Goal: Information Seeking & Learning: Learn about a topic

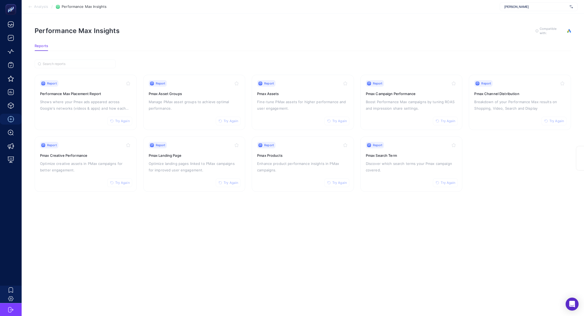
click at [548, 9] on div "[PERSON_NAME]" at bounding box center [539, 6] width 78 height 9
type input "ikea"
click at [550, 21] on div "IKEA" at bounding box center [538, 18] width 77 height 9
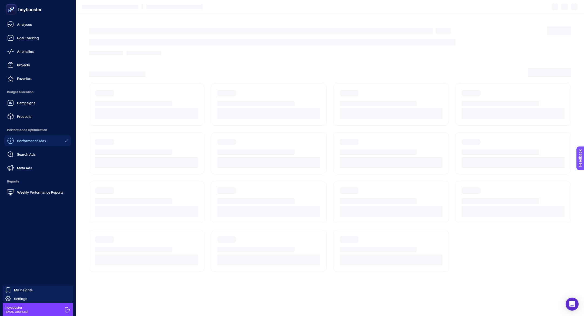
click at [34, 97] on span "Budget Allocation" at bounding box center [37, 92] width 67 height 11
click at [37, 103] on link "Campaigns" at bounding box center [37, 102] width 67 height 11
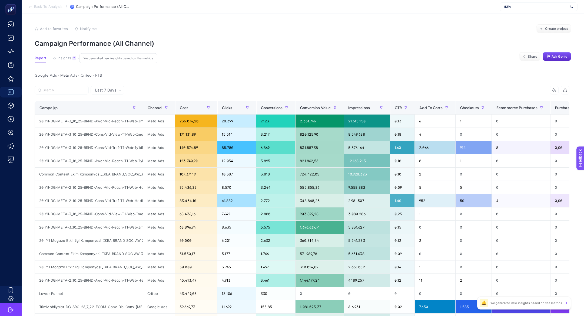
click at [57, 60] on button "Insights 7 We generated new insights based on the metrics" at bounding box center [65, 59] width 24 height 7
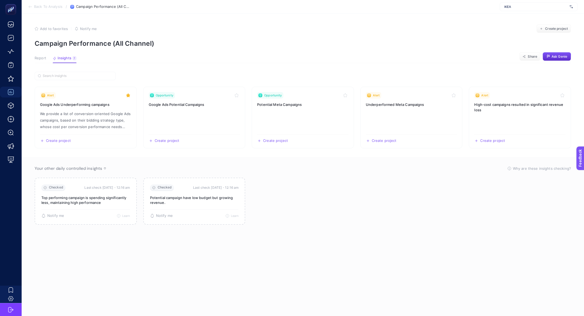
click at [37, 62] on button "Report" at bounding box center [41, 59] width 12 height 7
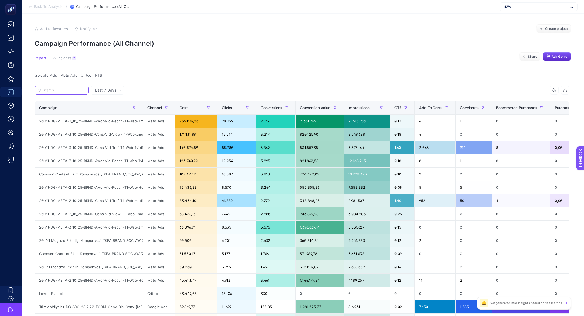
click at [57, 91] on input "Search" at bounding box center [64, 90] width 43 height 4
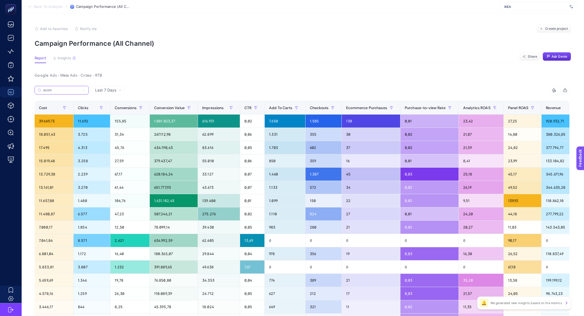
scroll to position [0, 206]
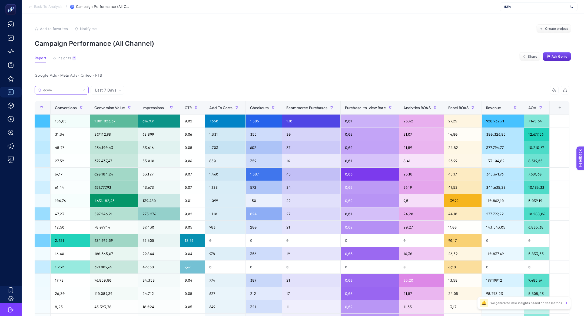
type input "ecom"
click at [559, 109] on div "+" at bounding box center [560, 107] width 10 height 4
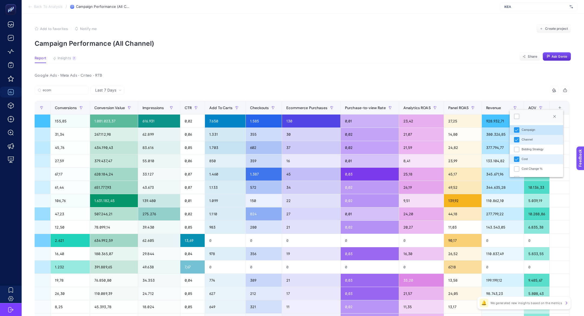
click at [520, 117] on div at bounding box center [536, 116] width 53 height 13
click at [519, 117] on div at bounding box center [516, 116] width 5 height 5
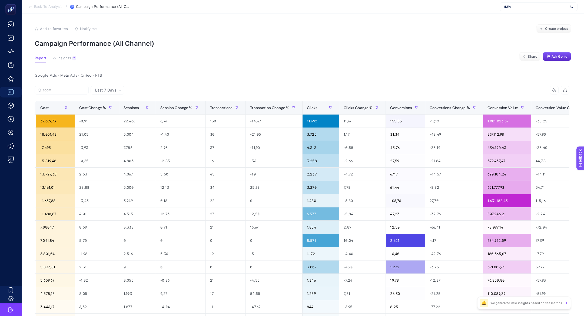
click at [557, 91] on div at bounding box center [554, 90] width 10 height 4
click at [511, 100] on div at bounding box center [510, 100] width 5 height 5
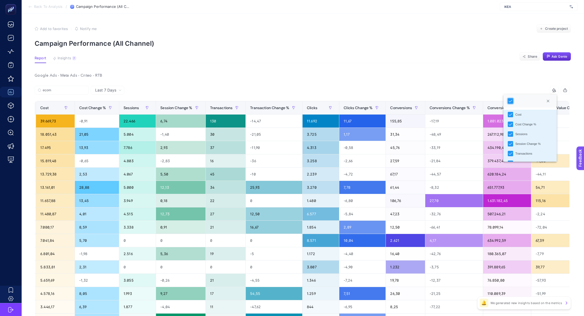
click at [361, 70] on article "Add to favorites false Notify me Create project Campaign Performance (All Chann…" at bounding box center [303, 232] width 563 height 437
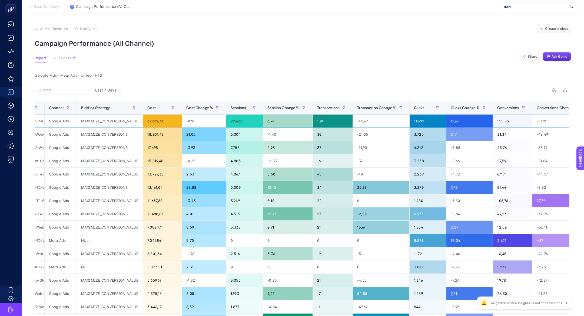
click at [138, 122] on div "MAXIMIZE_CONVERSION_VALUE" at bounding box center [110, 120] width 66 height 13
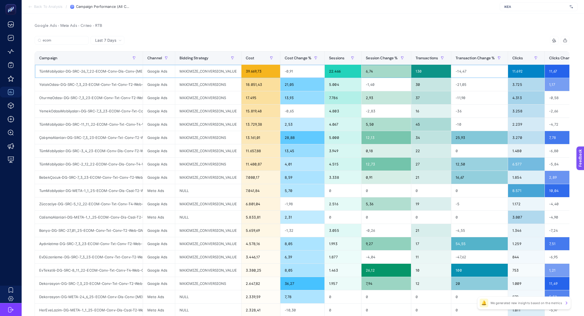
scroll to position [51, 0]
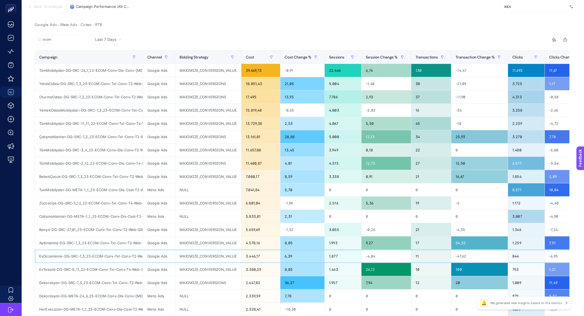
click at [283, 250] on div "6,39" at bounding box center [302, 255] width 44 height 13
click at [278, 242] on div "4.578,16" at bounding box center [261, 242] width 39 height 13
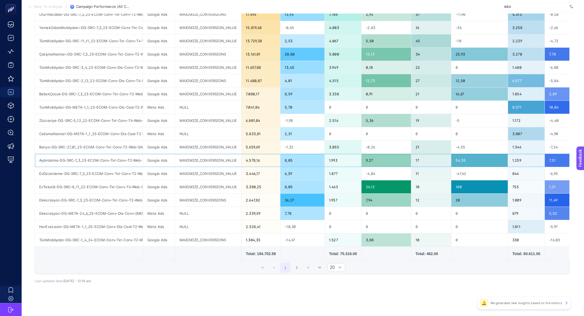
scroll to position [0, 0]
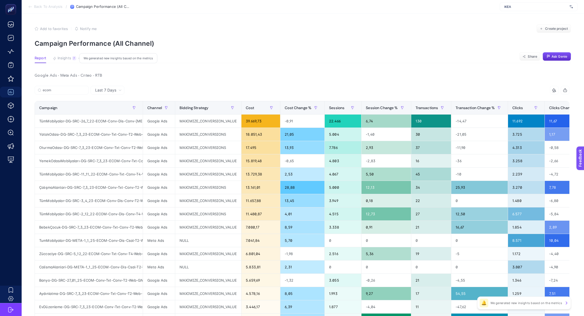
click at [67, 59] on span "Insights" at bounding box center [65, 58] width 14 height 4
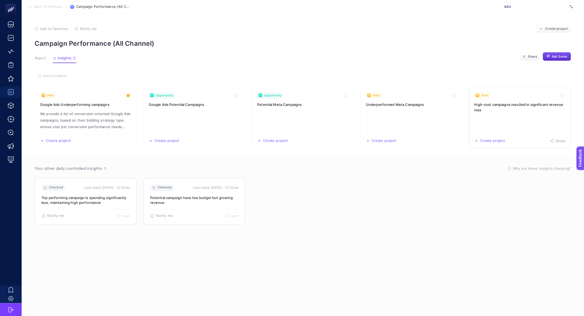
click at [489, 104] on h3 "High-cost campaigns resulted in significant revenue loss" at bounding box center [519, 107] width 91 height 11
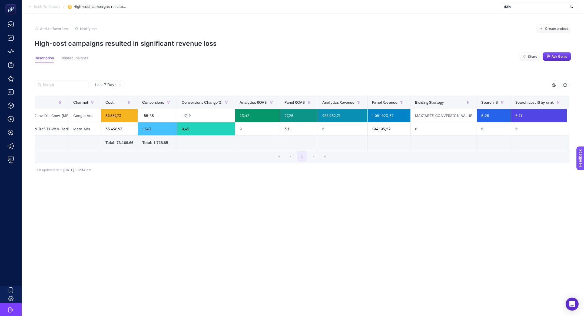
scroll to position [0, 153]
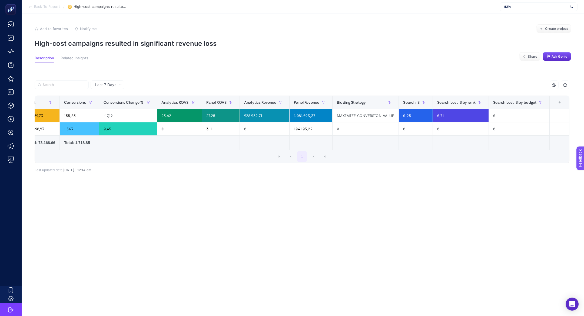
click at [560, 104] on div "+" at bounding box center [560, 102] width 10 height 4
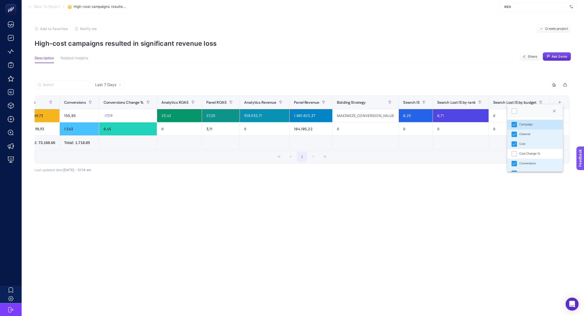
scroll to position [4, 27]
click at [515, 107] on div at bounding box center [535, 110] width 56 height 13
click at [513, 111] on div at bounding box center [514, 110] width 5 height 5
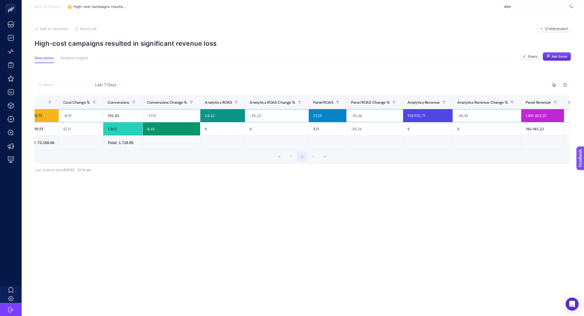
click at [449, 121] on div "928.932,71" at bounding box center [427, 115] width 49 height 13
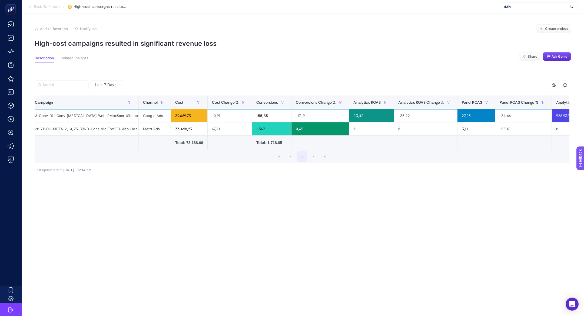
scroll to position [0, 6]
click at [120, 117] on div "TümMobilyalar-DG-SRC-26_7_22-ECOM-Conv-Dis-Conv-[MEDICAL_DATA]-Web-PMaxSmartSho…" at bounding box center [83, 115] width 108 height 13
copy div "PMaxSmartShoppingNewFeed"
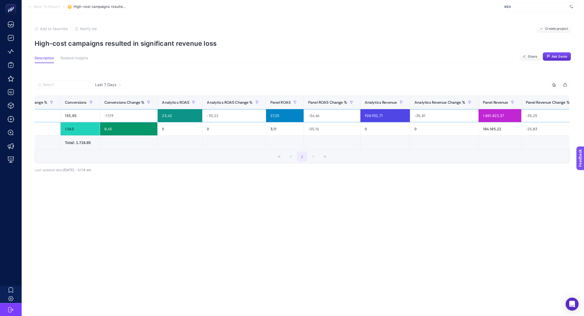
scroll to position [0, 196]
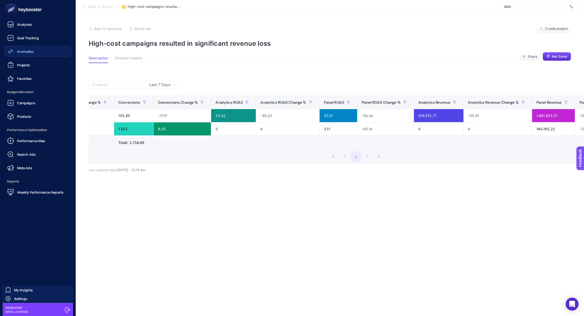
click at [22, 56] on link "Anomalies" at bounding box center [37, 51] width 67 height 11
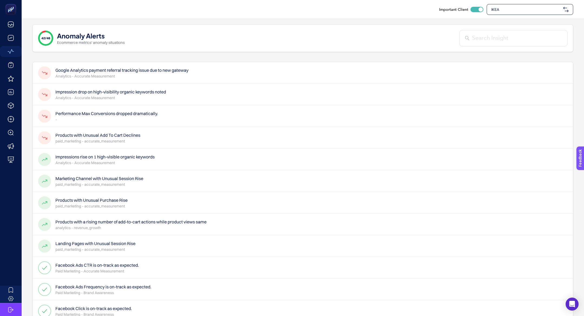
click at [188, 73] on p "Analytics - Accurate Measurement" at bounding box center [121, 75] width 133 height 5
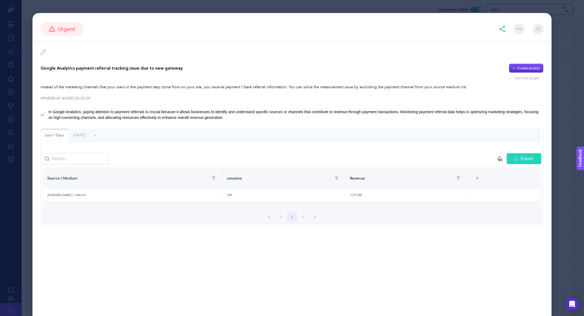
click at [29, 25] on section "urgent Google Analytics payment referral tracking issue due to new gateway Crea…" at bounding box center [292, 158] width 584 height 316
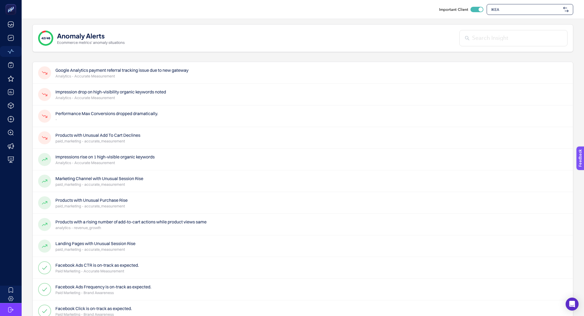
click at [103, 142] on p "paid_marketing - accurate_measurement" at bounding box center [97, 140] width 85 height 5
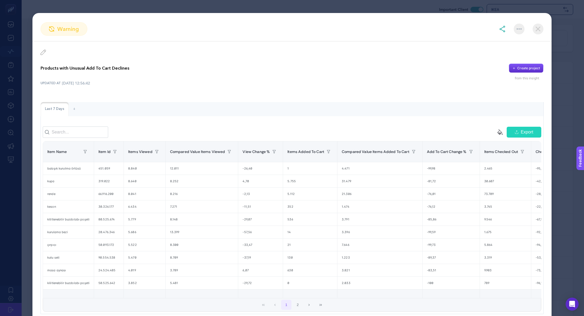
click at [82, 64] on div "Products with Unusual Add To Cart Declines Create project" at bounding box center [292, 68] width 503 height 9
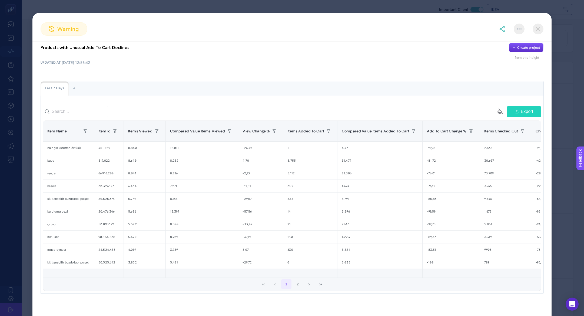
click at [91, 49] on p "Products with Unusual Add To Cart Declines" at bounding box center [85, 47] width 89 height 6
click at [287, 147] on div "1" at bounding box center [310, 147] width 54 height 12
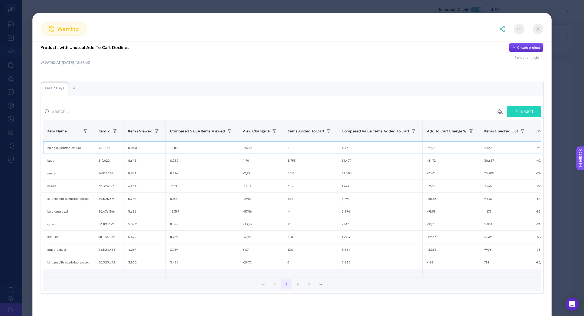
click at [287, 147] on div "1" at bounding box center [310, 147] width 54 height 12
click at [301, 259] on div "0" at bounding box center [308, 262] width 54 height 12
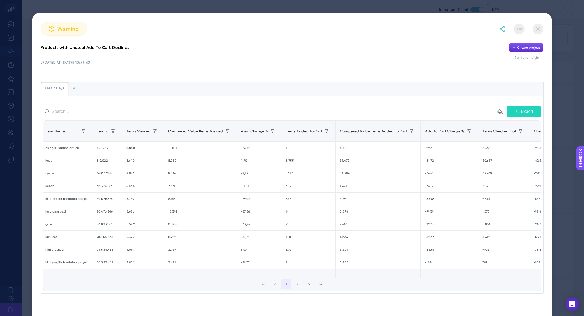
click at [540, 28] on img at bounding box center [538, 29] width 11 height 11
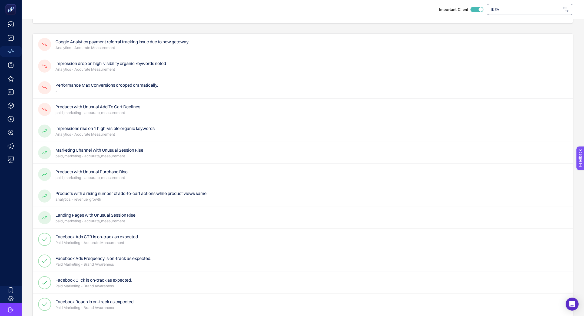
scroll to position [29, 0]
click at [106, 133] on p "Analytics - Accurate Measurement" at bounding box center [104, 132] width 99 height 5
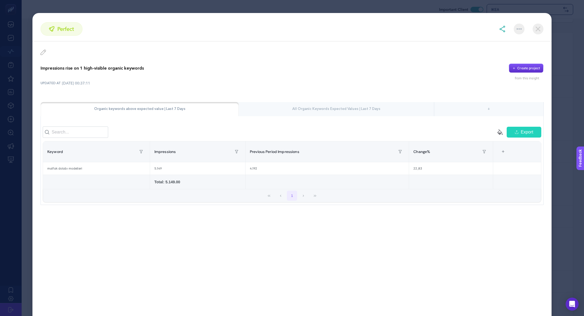
click at [306, 113] on div "All Organic Keywords Expected Values | Last 7 Days" at bounding box center [336, 109] width 195 height 14
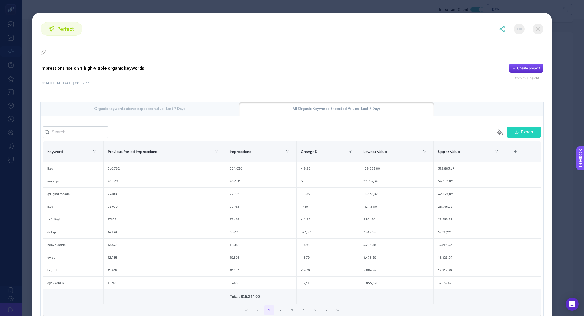
click at [141, 6] on section "perfect Impressions rise on 1 high-visible organic keywords Create project from…" at bounding box center [292, 158] width 584 height 316
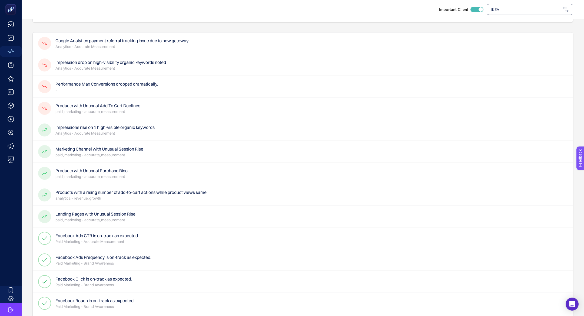
click at [90, 153] on p "paid_marketing - accurate_measurement" at bounding box center [99, 154] width 88 height 5
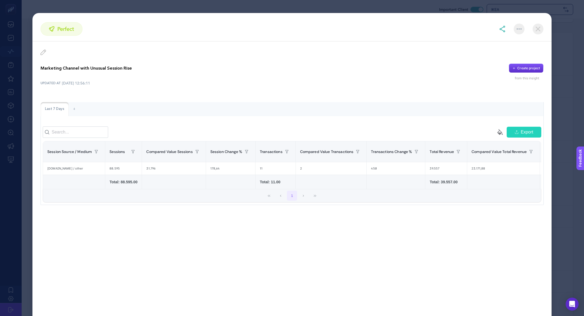
click at [185, 8] on section "perfect Marketing Channel with Unusual Session Rise Create project from this in…" at bounding box center [292, 158] width 584 height 316
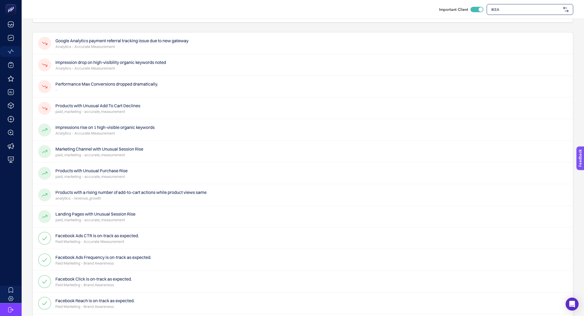
click at [85, 174] on p "paid_marketing - accurate_measurement" at bounding box center [91, 176] width 72 height 5
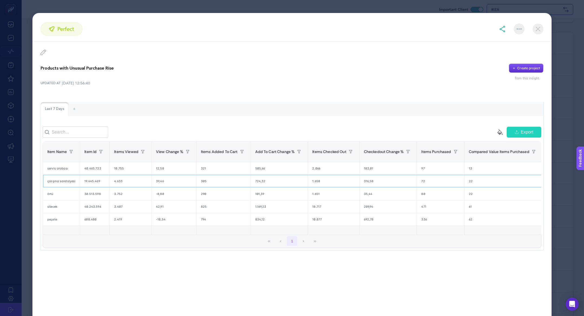
click at [87, 179] on div "19.445.469" at bounding box center [94, 181] width 29 height 12
copy tr "19.445.469"
click at [91, 194] on div "30.513.598" at bounding box center [94, 193] width 29 height 12
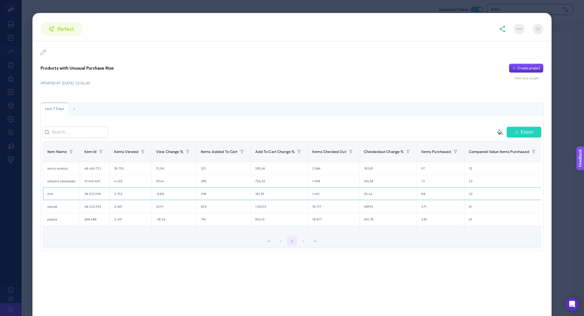
click at [91, 194] on div "30.513.598" at bounding box center [94, 193] width 29 height 12
click at [128, 4] on section "perfect Products with Unusual Purchase Rise Create project from this insight UP…" at bounding box center [292, 158] width 584 height 316
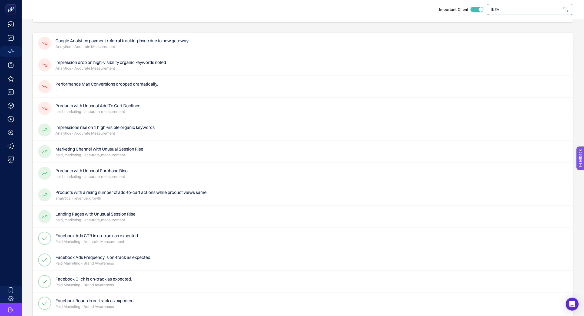
click at [146, 193] on h4 "Products with a rising number of add-to-cart actions while product views same" at bounding box center [130, 192] width 151 height 6
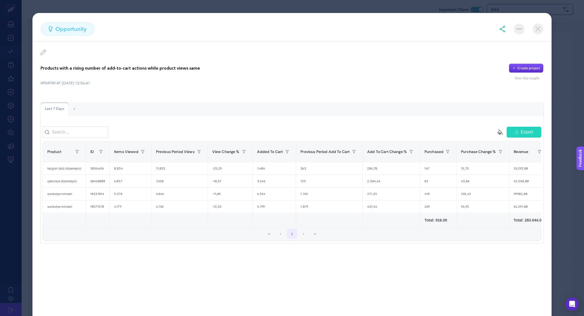
click at [97, 71] on div "Products with a rising number of add-to-cart actions while product views same C…" at bounding box center [292, 68] width 503 height 9
click at [401, 5] on section "opportunity Products with a rising number of add-to-cart actions while product …" at bounding box center [292, 158] width 584 height 316
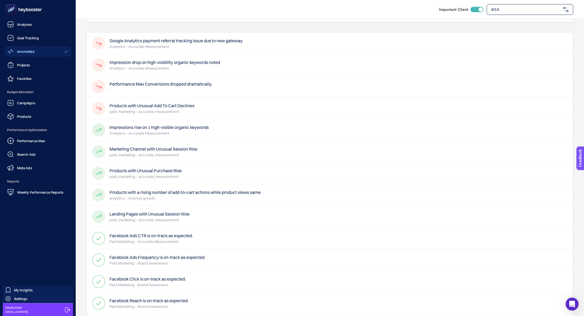
click at [41, 123] on ul "Analyses Goal Tracking Anomalies Projects Favorites Budget Allocation Campaigns…" at bounding box center [37, 108] width 67 height 179
click at [38, 121] on link "Products" at bounding box center [37, 116] width 67 height 11
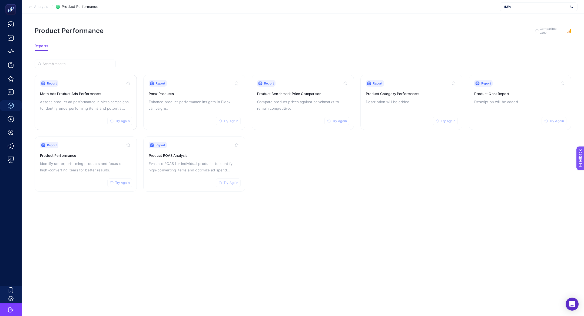
click at [71, 114] on div "Report Try Again Meta Ads Product Ads Performance Assess product ad performance…" at bounding box center [85, 102] width 91 height 44
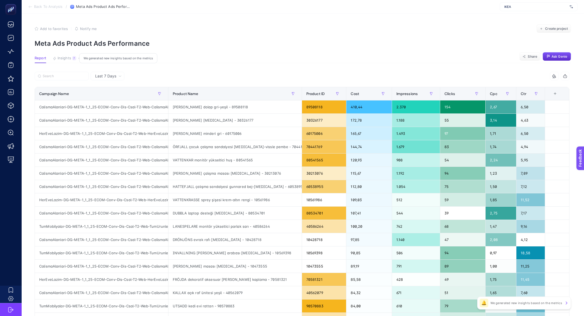
click at [63, 60] on span "Insights" at bounding box center [65, 58] width 14 height 4
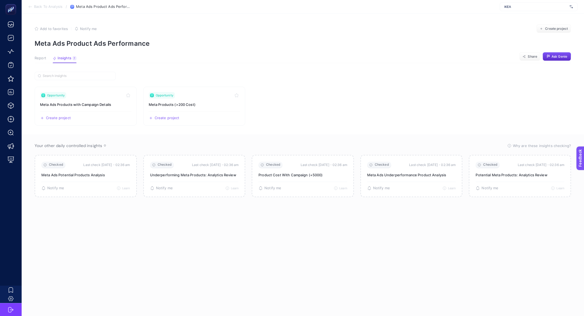
click at [44, 60] on span "Report" at bounding box center [41, 58] width 12 height 4
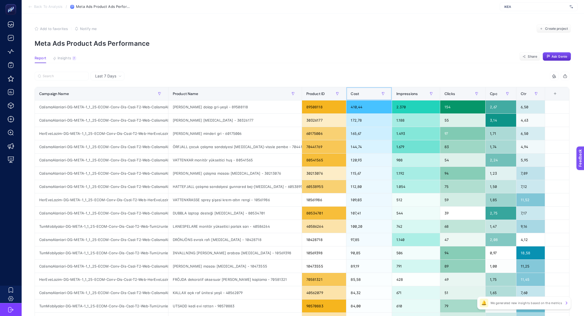
click at [365, 94] on div "Cost" at bounding box center [369, 93] width 37 height 9
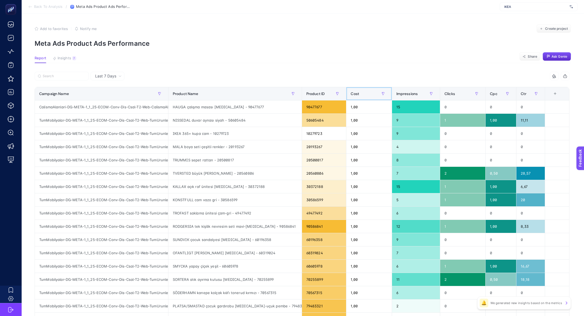
click at [365, 94] on div "Cost" at bounding box center [369, 93] width 37 height 9
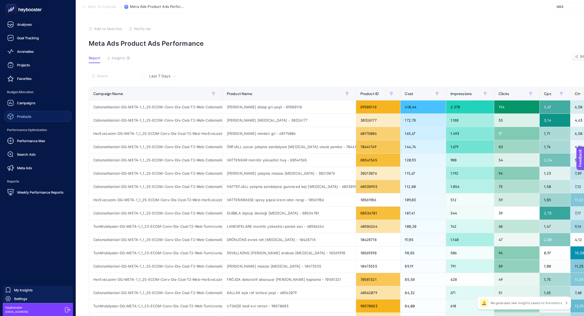
click at [15, 117] on div "Products" at bounding box center [19, 116] width 24 height 6
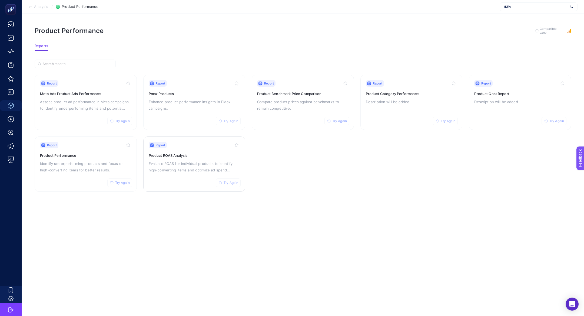
click at [178, 150] on div "Report Try Again Product ROAS Analysis Evaluate ROAS for individual products to…" at bounding box center [194, 164] width 91 height 44
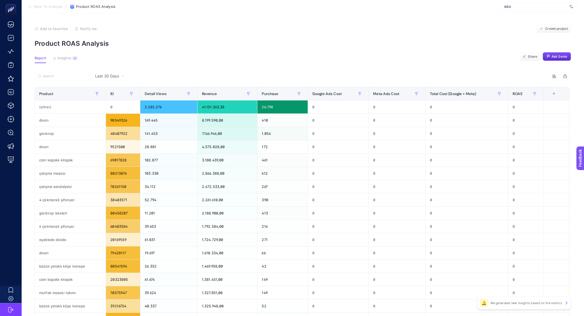
click at [61, 52] on article "Add to favorites false Notify me Create project Product ROAS Analysis Report In…" at bounding box center [303, 225] width 563 height 423
click at [65, 57] on span "Insights" at bounding box center [65, 58] width 14 height 4
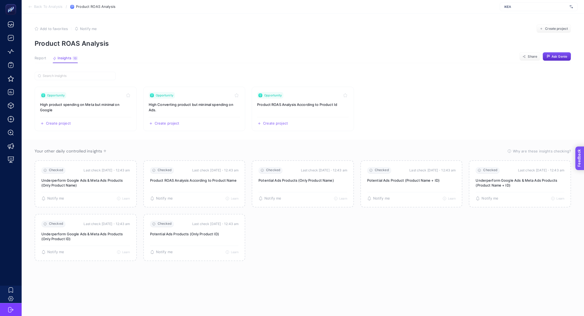
click at [579, 174] on span "Feedback" at bounding box center [587, 173] width 17 height 4
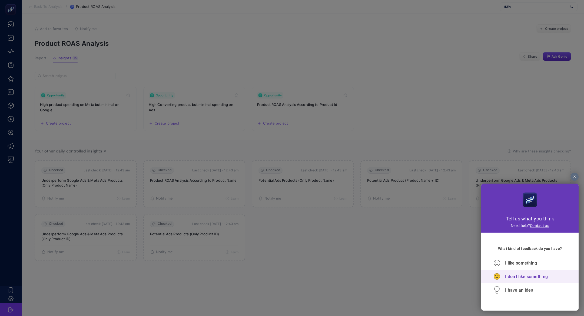
click at [509, 276] on span "I don't like something" at bounding box center [526, 276] width 43 height 5
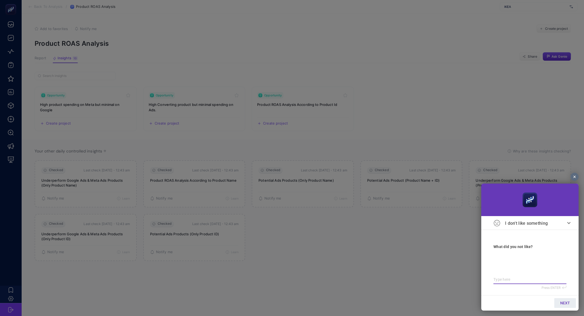
type textarea "s"
type textarea "a"
type textarea "ac"
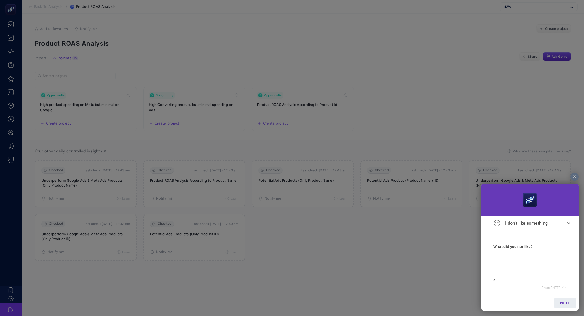
type textarea "ac"
type textarea "acc"
type textarea "acco"
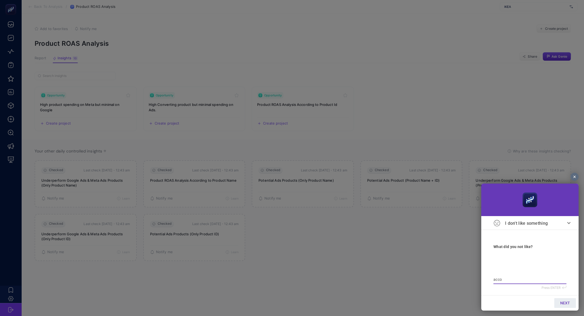
type textarea "accor"
type textarea "accord"
type textarea "accordi"
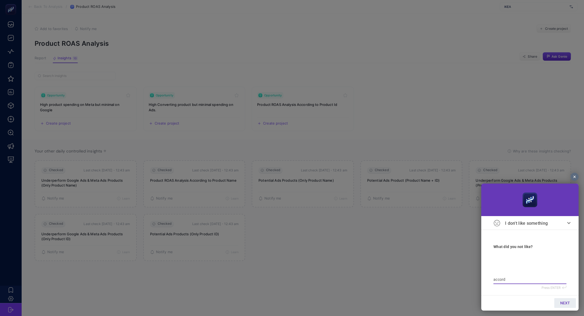
type textarea "accordi"
type textarea "accordin"
type textarea "according"
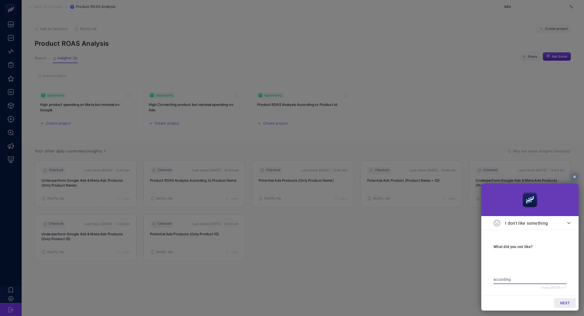
type textarea "according"
type textarea "according t"
type textarea "according to"
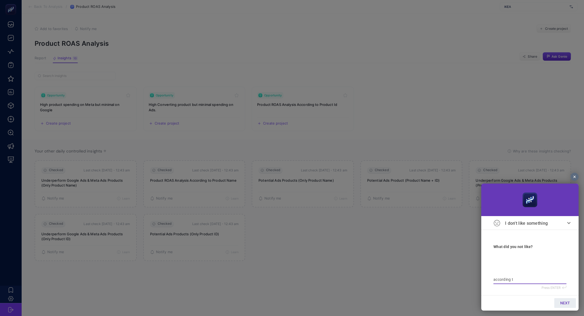
type textarea "according to"
type textarea "according to n"
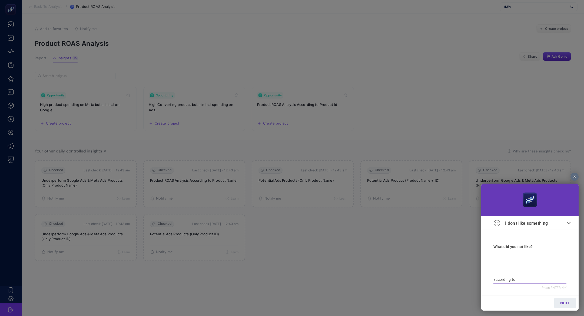
type textarea "according to na"
type textarea "according to nam"
type textarea "according to name"
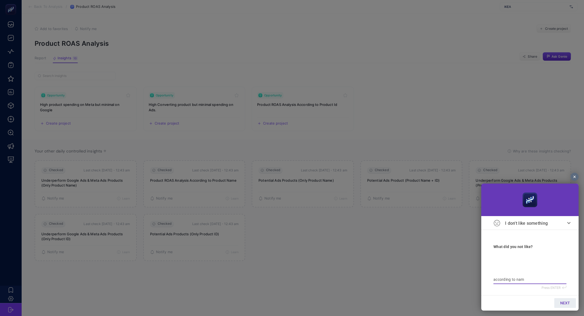
type textarea "according to name"
type textarea "according to name r"
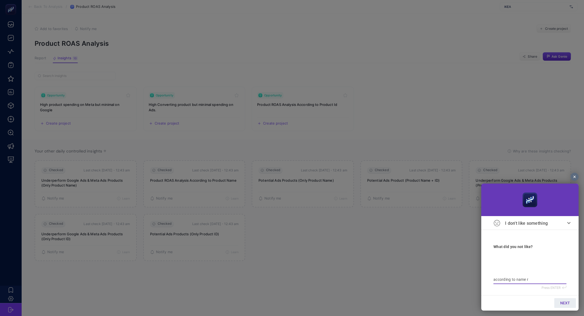
type textarea "according to name ra"
type textarea "according to name r"
type textarea "according to name"
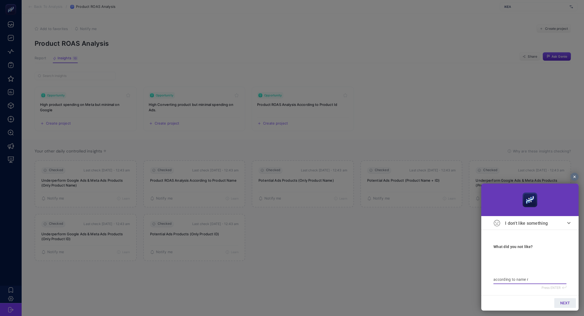
type textarea "according to name"
type textarea "according to name g"
type textarea "according to name ge"
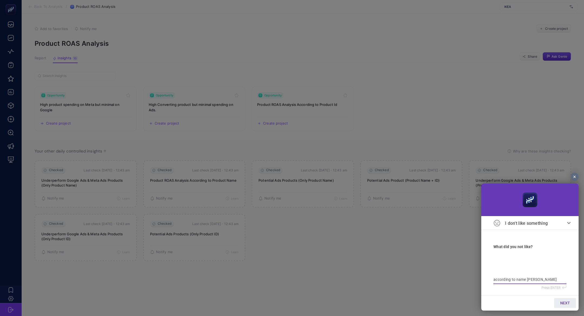
type textarea "according to name geş"
type textarea "according to name ge"
type textarea "according to name gel"
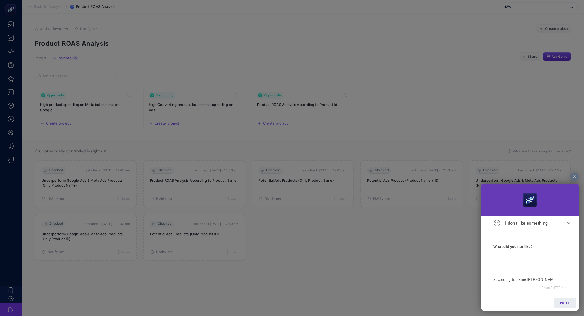
type textarea "according to name gel"
type textarea "according to name gelm"
type textarea "according to name gelmi"
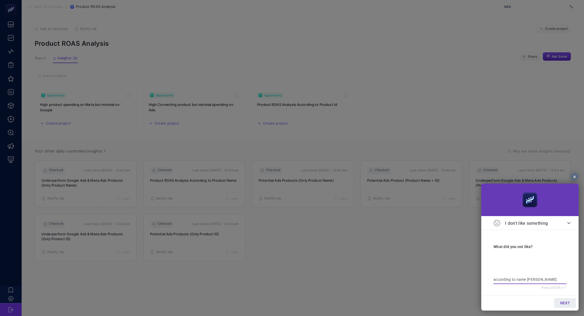
type textarea "according to name gelmiy"
type textarea "according to name gelmiyo"
type textarea "according to name gelmiyor"
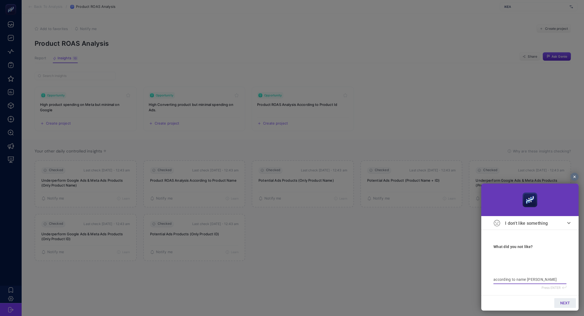
type textarea "according to name gelmiyor"
click at [566, 303] on span "NEXT" at bounding box center [565, 302] width 10 height 4
type input "b"
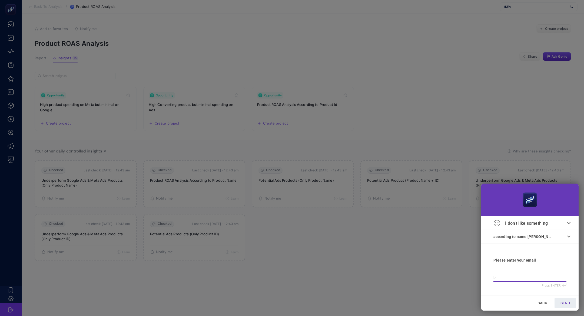
type input "bi"
type input "big"
type input "bige"
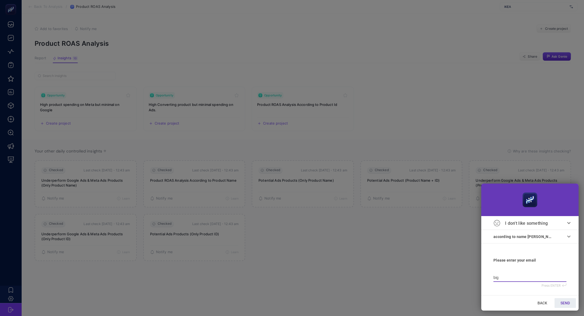
type input "bige"
type input "bige@"
type input "bige@h"
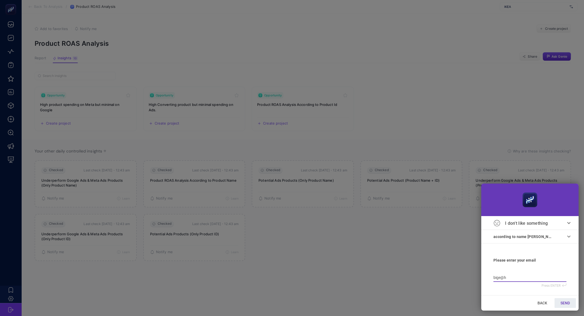
type input "bige@he"
type input "bige@hey"
type input "bige@heyb"
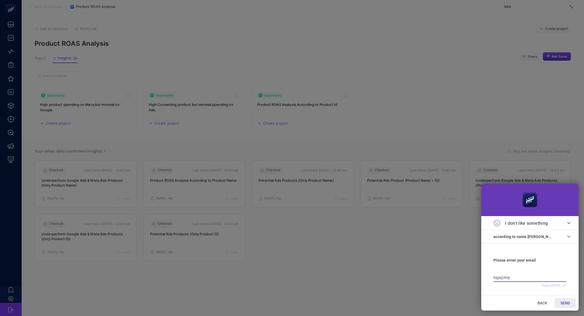
type input "bige@heyb"
type input "bige@heybo"
type input "bige@heyboo"
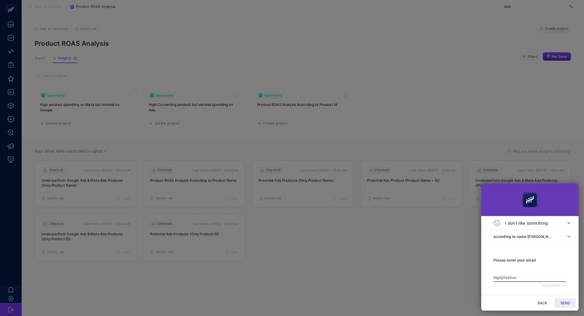
type input "bige@heyboos"
type input "bige@heyboost"
type input "bige@heybooste"
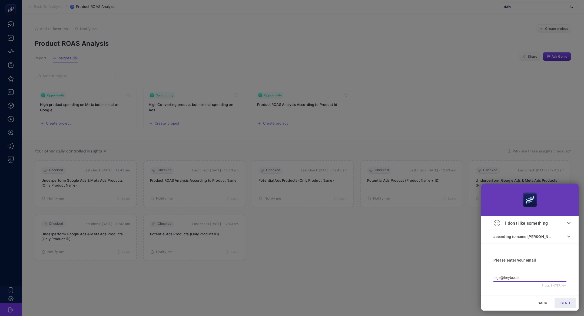
type input "bige@heybooste"
type input "bige@heybooster"
type input "bige@heybooster."
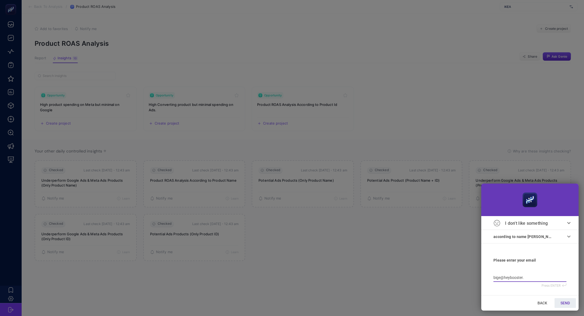
type input "bige@heybooster.a"
type input "bige@heybooster.ai"
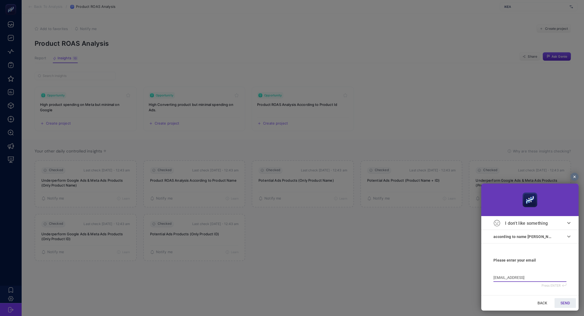
click at [556, 302] on link "SEND" at bounding box center [565, 303] width 21 height 10
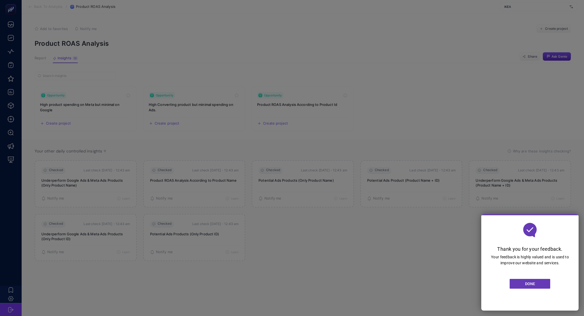
click at [230, 94] on div at bounding box center [292, 158] width 584 height 316
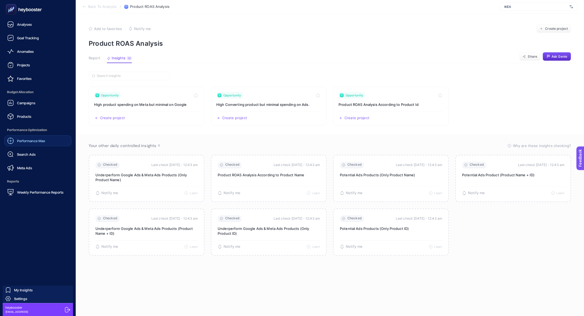
click at [18, 144] on link "Performance Max" at bounding box center [37, 140] width 67 height 11
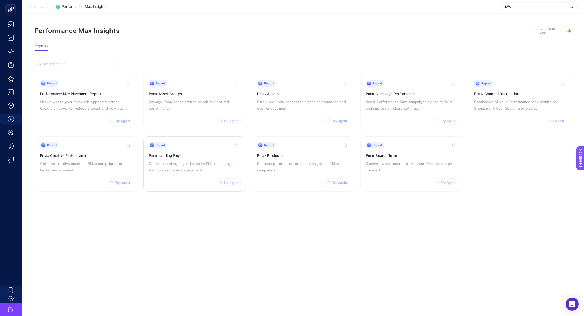
click at [201, 176] on div "Report Try Again Pmax Landing Page Optimize landing pages linked to PMax campai…" at bounding box center [194, 164] width 91 height 44
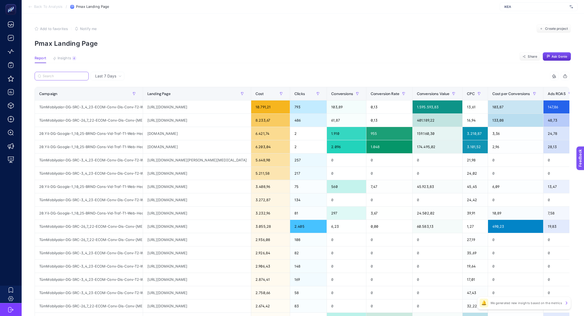
click at [69, 75] on input "Search" at bounding box center [64, 76] width 43 height 4
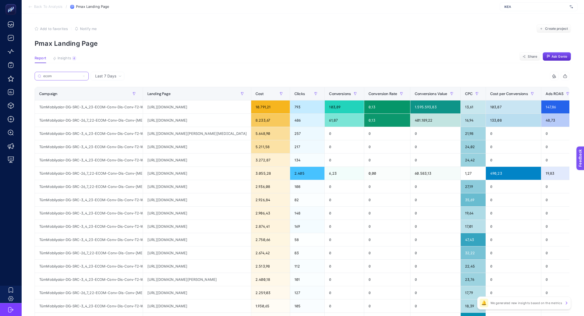
type input "ecom"
click at [190, 136] on div "https://www.ikea.com.tr/urun/tonstad-kirik-beyaz-140x75-cm-calisma-masasi-70538…" at bounding box center [197, 133] width 108 height 13
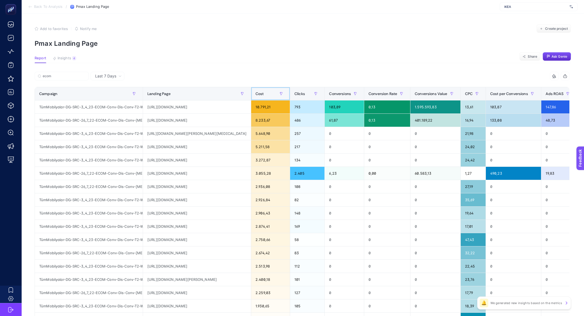
click at [265, 94] on div "Cost" at bounding box center [271, 93] width 30 height 9
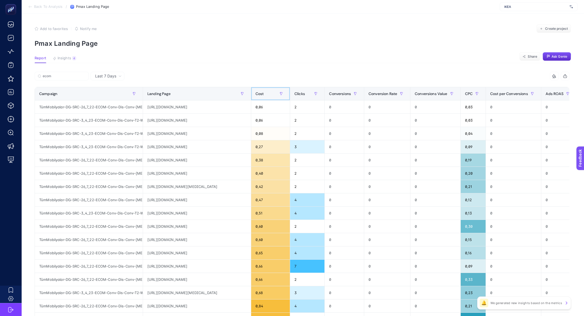
click at [265, 94] on div "Cost" at bounding box center [271, 93] width 30 height 9
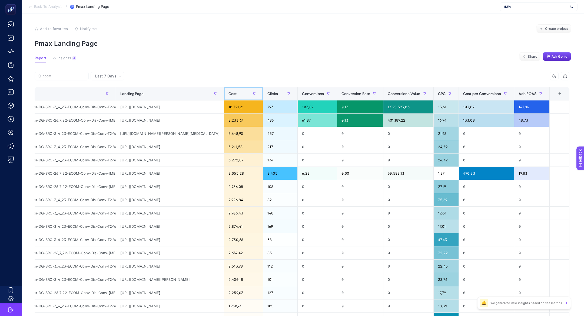
scroll to position [0, 54]
click at [186, 135] on div "https://www.ikea.com.tr/urun/tonstad-kirik-beyaz-140x75-cm-calisma-masasi-70538…" at bounding box center [170, 133] width 108 height 13
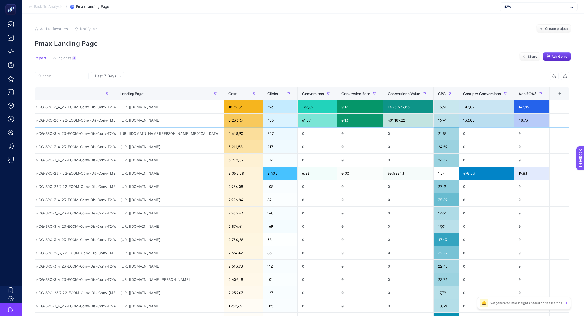
click at [179, 133] on div "https://www.ikea.com.tr/urun/tonstad-kirik-beyaz-140x75-cm-calisma-masasi-70538…" at bounding box center [170, 133] width 108 height 13
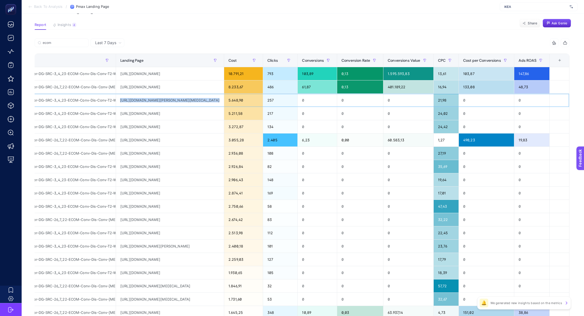
scroll to position [31, 0]
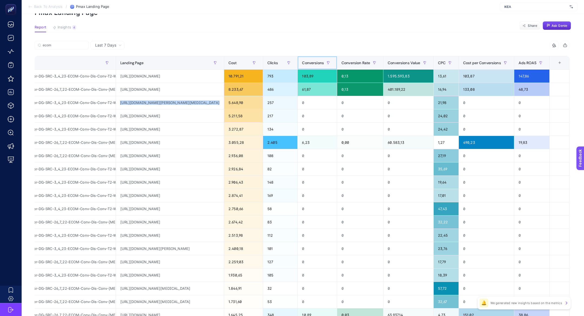
click at [319, 59] on div "Conversions" at bounding box center [317, 62] width 31 height 9
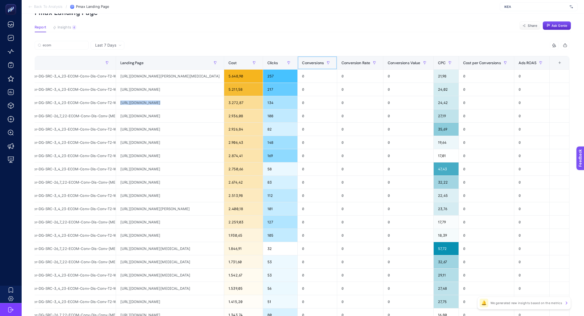
click at [319, 59] on div "Conversions" at bounding box center [317, 62] width 31 height 9
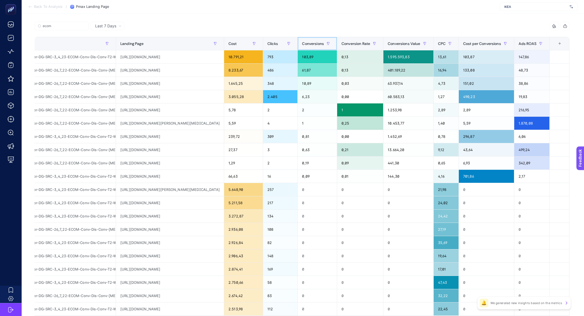
scroll to position [35, 0]
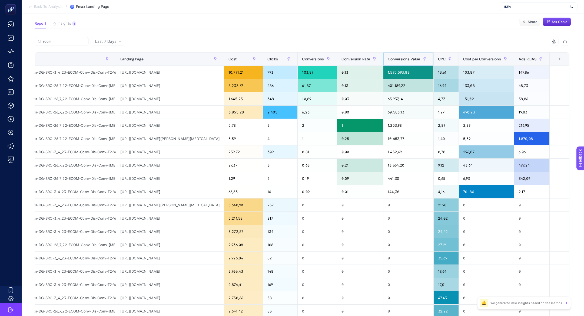
click at [409, 56] on div "Conversions Value" at bounding box center [408, 59] width 41 height 9
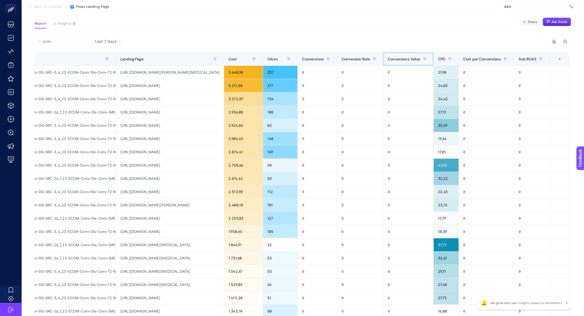
click at [409, 56] on div "Conversions Value" at bounding box center [408, 59] width 41 height 9
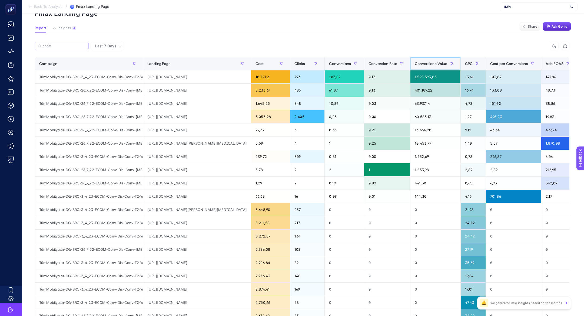
scroll to position [13, 0]
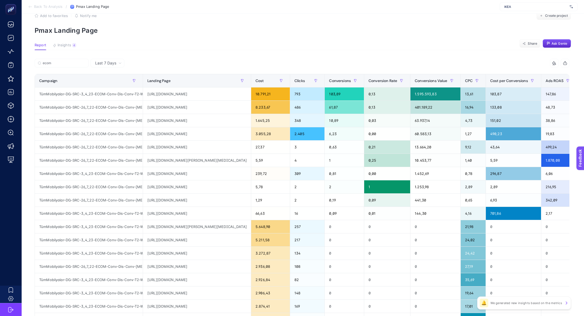
click at [30, 6] on icon at bounding box center [30, 7] width 4 height 4
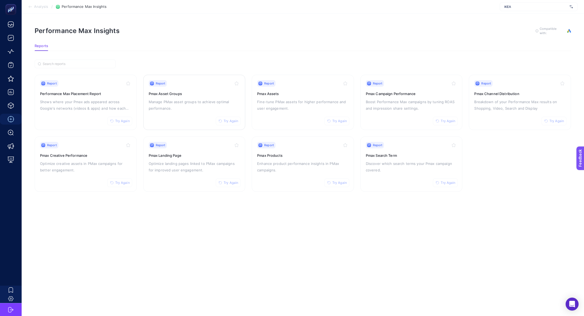
click at [174, 110] on p "Manage PMax asset groups to achieve optimal performance." at bounding box center [194, 104] width 91 height 13
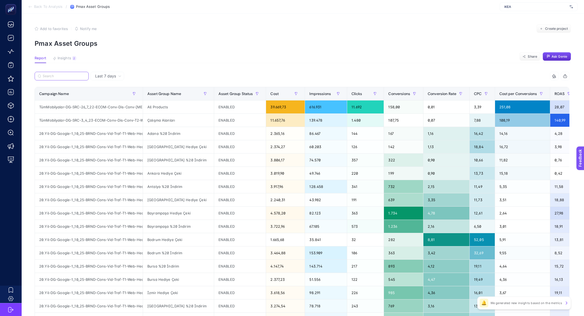
click at [55, 76] on input "Search" at bounding box center [64, 76] width 43 height 4
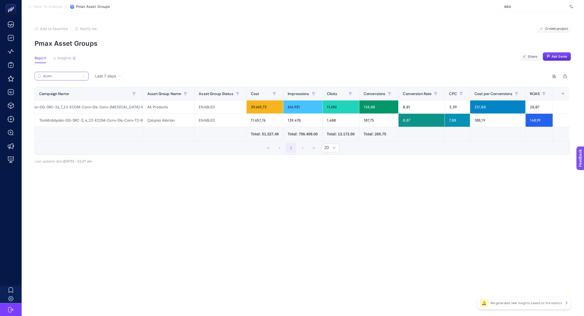
scroll to position [0, 42]
type input "ecom"
click at [114, 74] on span "Last 7 days" at bounding box center [105, 75] width 21 height 5
click at [119, 97] on li "Last 30 days" at bounding box center [107, 97] width 30 height 10
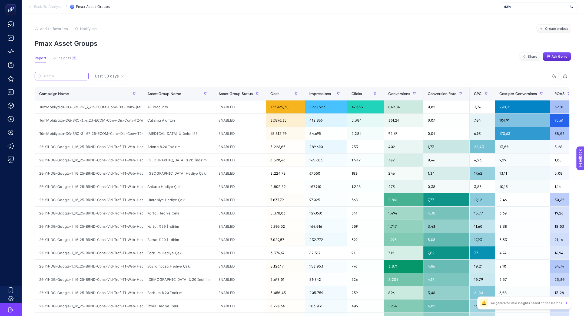
click at [68, 77] on input "Search" at bounding box center [64, 76] width 43 height 4
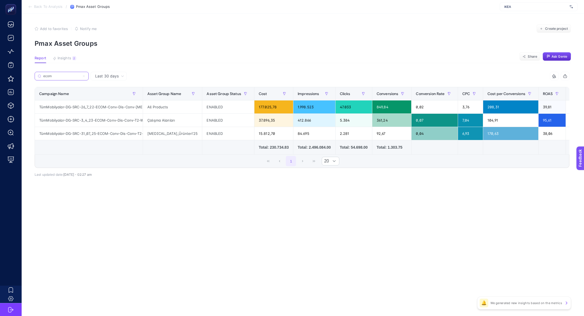
type input "ecom"
click at [91, 118] on div "TümMobilyalar-DG-SRC-3_4_23-ECOM-Conv-Dis-Conv-T2-Web-PMAX-ÇalışmaAlanları" at bounding box center [89, 120] width 108 height 13
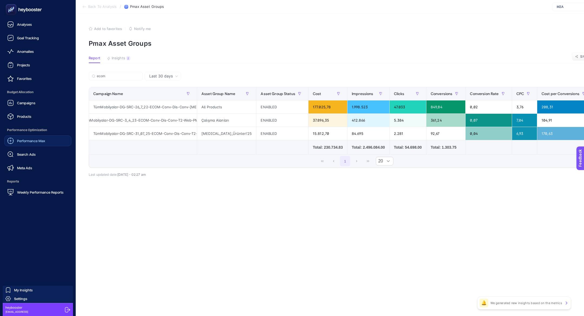
click at [51, 144] on link "Performance Max" at bounding box center [37, 140] width 67 height 11
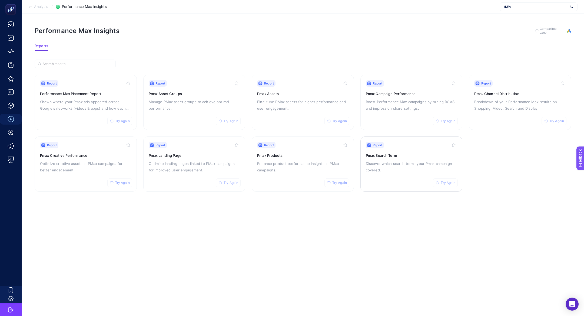
click at [406, 160] on p "Discover which search terms your Pmax campaign covered." at bounding box center [411, 166] width 91 height 13
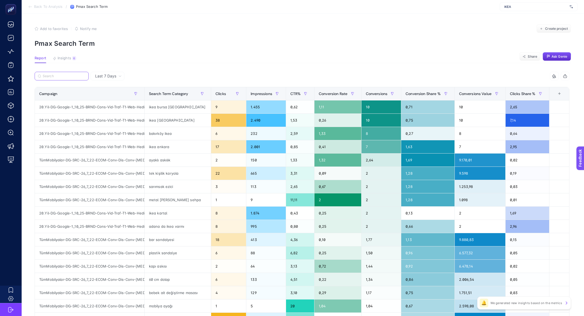
click at [73, 78] on input "Search" at bounding box center [64, 76] width 43 height 4
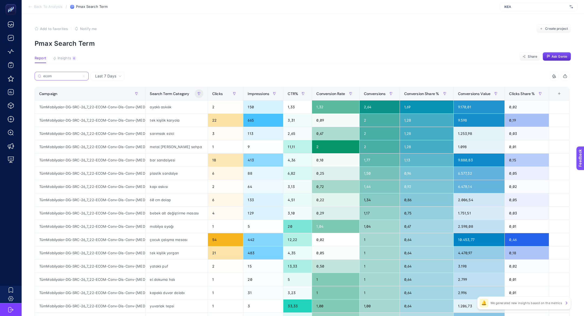
type input "ecom"
click at [197, 96] on button "button" at bounding box center [199, 93] width 9 height 9
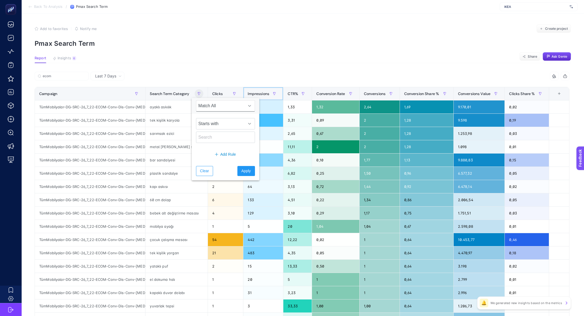
click at [261, 94] on span "Impressions" at bounding box center [259, 93] width 22 height 4
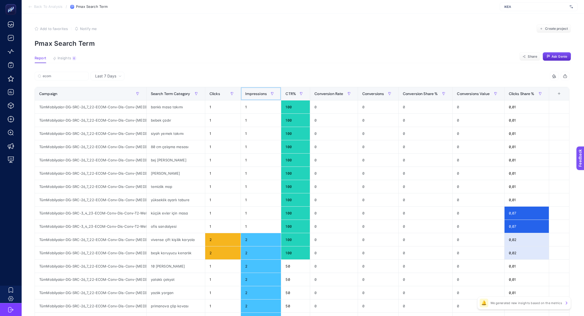
click at [261, 94] on span "Impressions" at bounding box center [256, 93] width 22 height 4
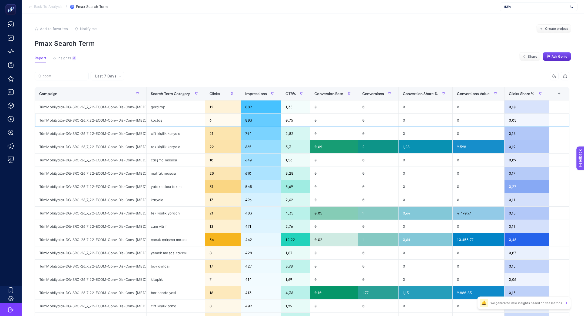
click at [162, 126] on div "koçtaş" at bounding box center [176, 120] width 58 height 13
click at [162, 123] on div "koçtaş" at bounding box center [176, 120] width 58 height 13
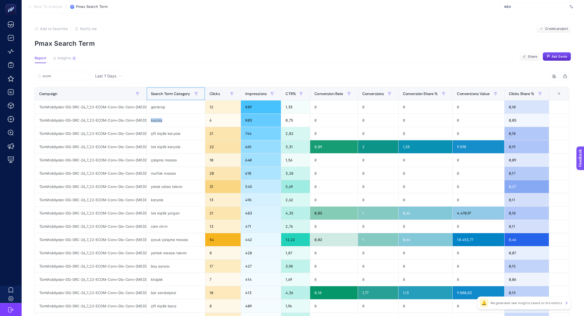
click at [168, 94] on span "Search Term Category" at bounding box center [170, 93] width 39 height 4
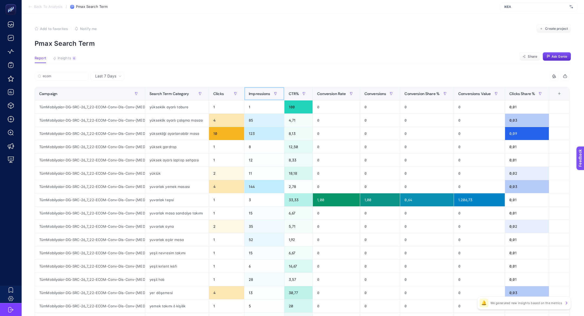
click at [262, 90] on div "Impressions" at bounding box center [264, 93] width 31 height 9
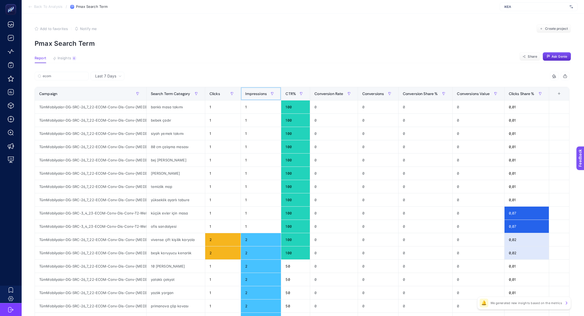
click at [262, 90] on div "Impressions" at bounding box center [260, 93] width 31 height 9
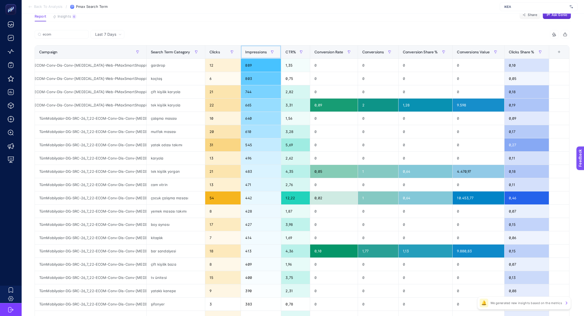
scroll to position [42, 0]
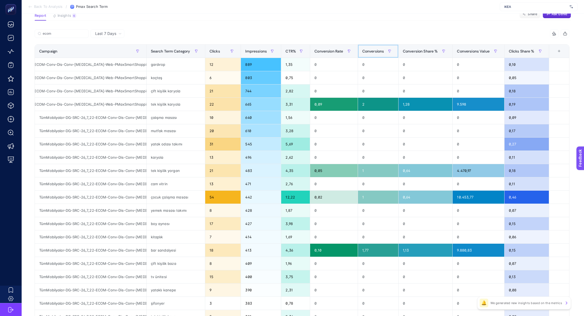
click at [373, 51] on span "Conversions" at bounding box center [373, 51] width 22 height 4
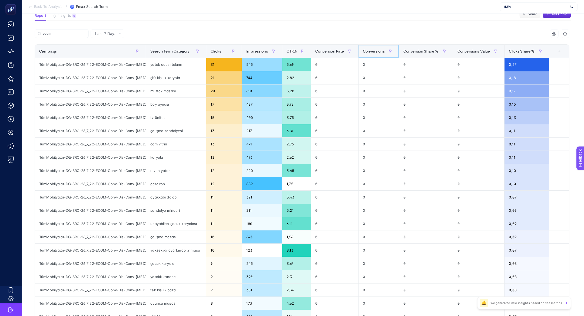
click at [373, 51] on span "Conversions" at bounding box center [374, 51] width 22 height 4
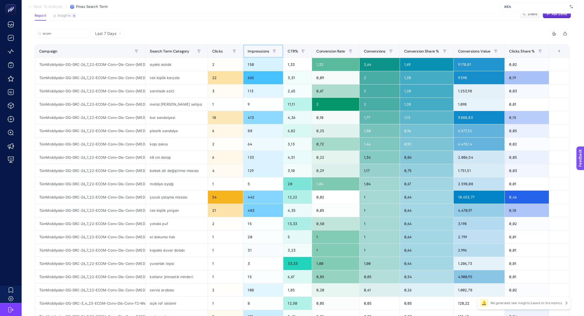
click at [258, 50] on span "Impressions" at bounding box center [259, 51] width 22 height 4
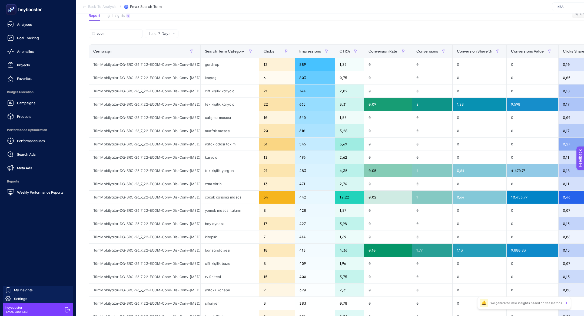
drag, startPoint x: 31, startPoint y: 143, endPoint x: 106, endPoint y: 24, distance: 140.7
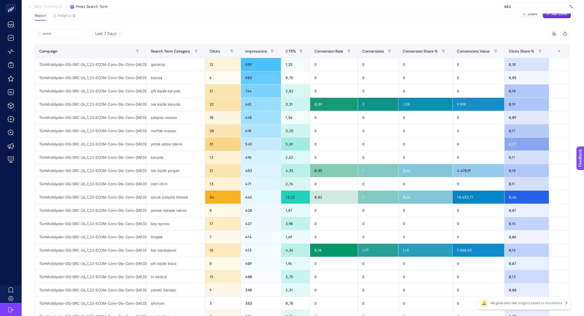
click at [114, 21] on article "Add to favorites false Notify me Create project Pmax Search Term Report Insight…" at bounding box center [303, 182] width 563 height 423
click at [71, 14] on span "Insights" at bounding box center [65, 16] width 14 height 4
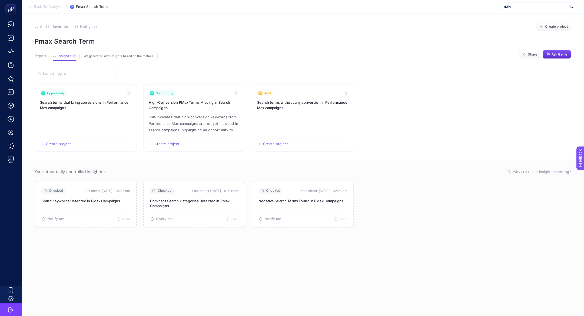
scroll to position [2, 0]
click at [191, 110] on link "Opportunity High-Conversion PMax Terms Missing in Search Campaigns This indicat…" at bounding box center [194, 117] width 102 height 67
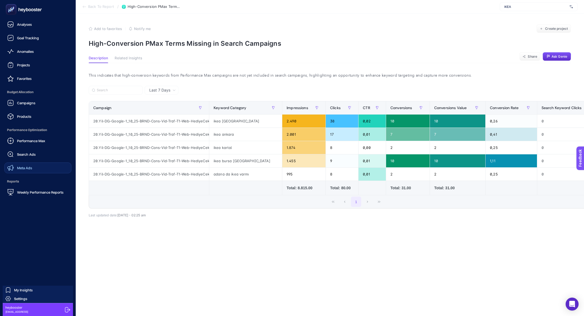
click at [28, 169] on span "Meta Ads" at bounding box center [24, 168] width 15 height 4
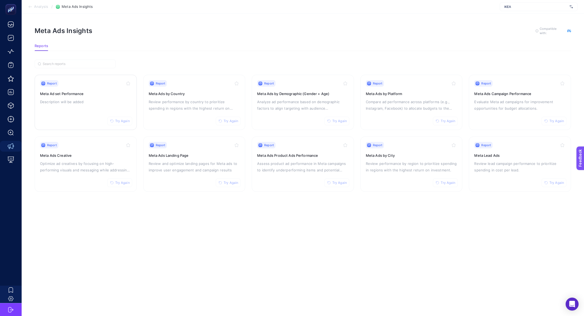
click at [88, 102] on p "Description will be added" at bounding box center [85, 101] width 91 height 6
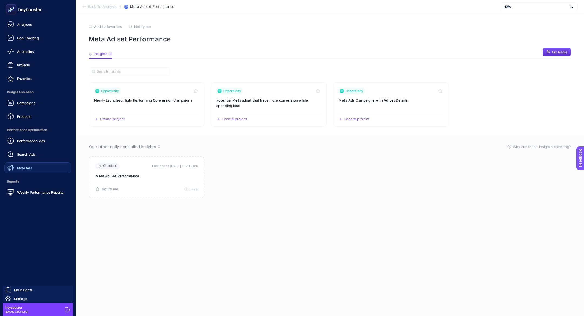
click at [34, 171] on link "Meta Ads" at bounding box center [37, 167] width 67 height 11
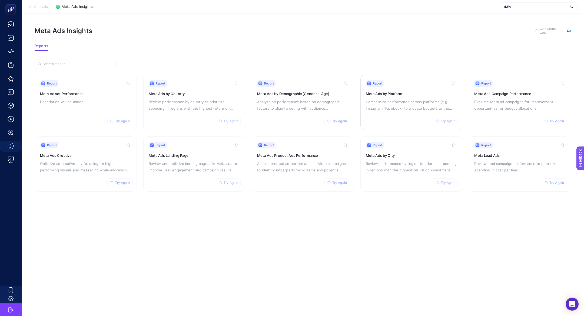
click at [401, 97] on div "Report Try Again Meta Ads by Platform Compare ad performance across platforms (…" at bounding box center [411, 102] width 91 height 44
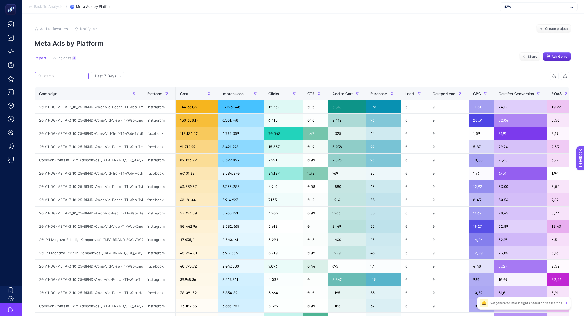
click at [69, 78] on input "Search" at bounding box center [64, 76] width 43 height 4
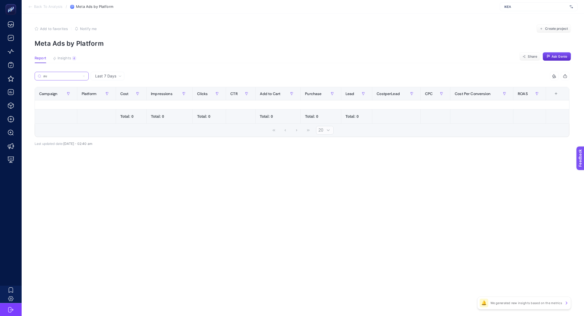
type input "a"
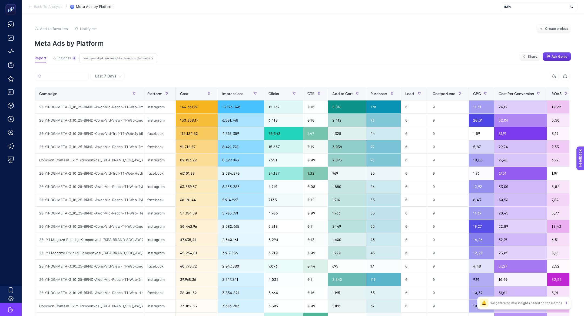
click at [64, 59] on span "Insights" at bounding box center [65, 58] width 14 height 4
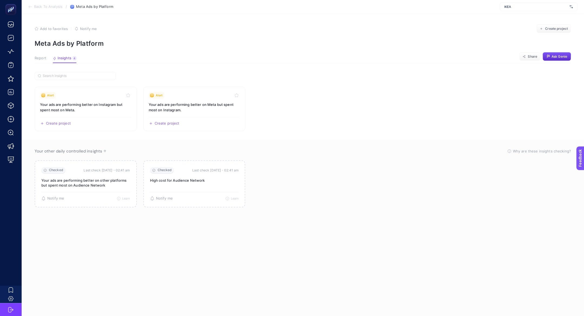
click at [38, 58] on span "Report" at bounding box center [41, 58] width 12 height 4
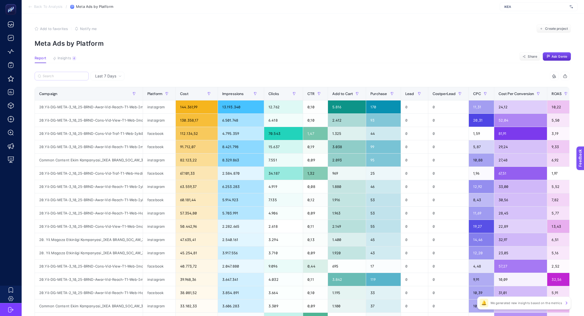
click at [62, 79] on label at bounding box center [62, 76] width 54 height 9
click at [62, 78] on input "Search" at bounding box center [64, 76] width 43 height 4
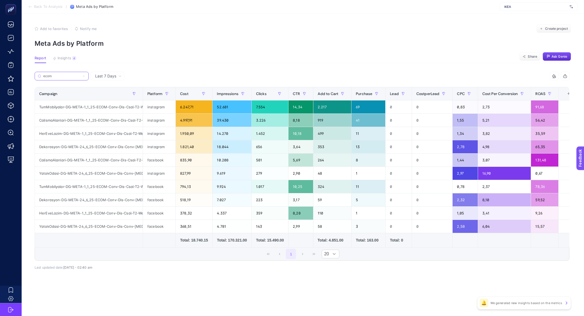
type input "ecom"
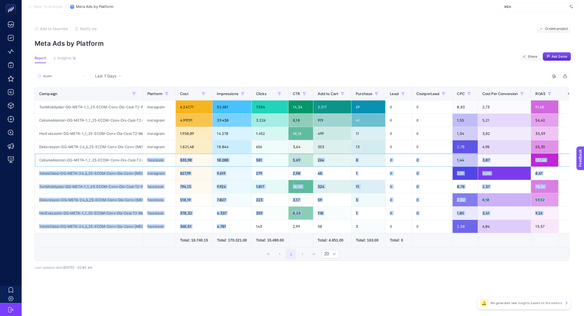
drag, startPoint x: 168, startPoint y: 156, endPoint x: 213, endPoint y: 227, distance: 84.6
click at [213, 227] on tbody "TumMobilyalar-DG-META-1_1_25-ECOM-Conv-Dis-Csal-T2-Web-TumUrunlerCatalogSales-A…" at bounding box center [307, 166] width 544 height 133
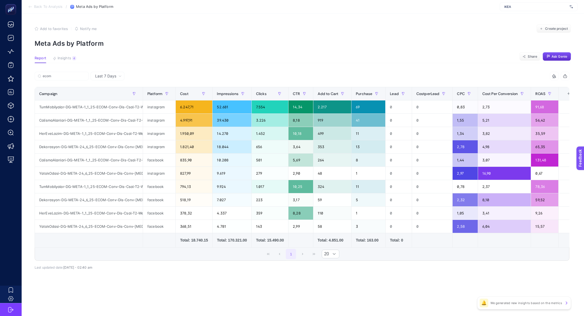
click at [93, 297] on article "Add to favorites false Notify me Create project Meta Ads by Platform Report Ins…" at bounding box center [303, 165] width 563 height 302
drag, startPoint x: 154, startPoint y: 162, endPoint x: 160, endPoint y: 174, distance: 13.7
click at [160, 174] on tbody "TumMobilyalar-DG-META-1_1_25-ECOM-Conv-Dis-Csal-T2-Web-TumUrunlerCatalogSales-A…" at bounding box center [307, 166] width 544 height 133
click at [122, 187] on div "TumMobilyalar-DG-META-1_1_25-ECOM-Conv-Dis-Csal-T2-Web-TumUrunlerCatalogSales-A…" at bounding box center [89, 186] width 108 height 13
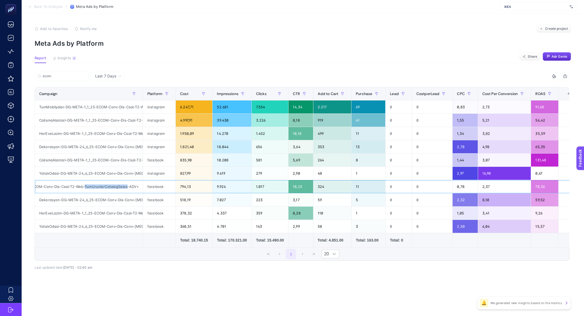
click at [122, 187] on div "TumMobilyalar-DG-META-1_1_25-ECOM-Conv-Dis-Csal-T2-Web-TumUrunlerCatalogSales-A…" at bounding box center [89, 186] width 108 height 13
click at [117, 173] on div "YatakOdasi-DG-META-24_6_25-ECOM-Conv-Dis-Conv-T3-Web-HEMNESdivan90349326-Advant…" at bounding box center [89, 173] width 108 height 13
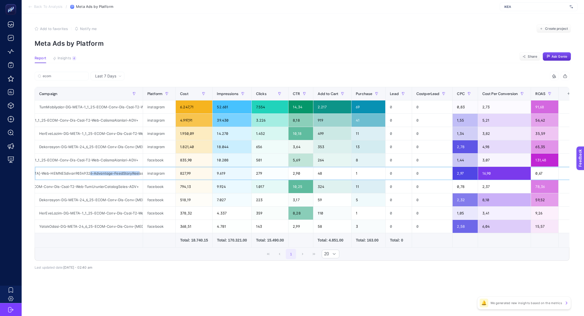
click at [117, 173] on div "YatakOdasi-DG-META-24_6_25-ECOM-Conv-Dis-Conv-T3-Web-HEMNESdivan90349326-Advant…" at bounding box center [89, 173] width 108 height 13
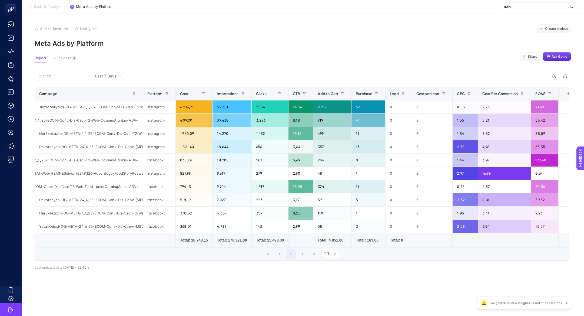
scroll to position [0, 4]
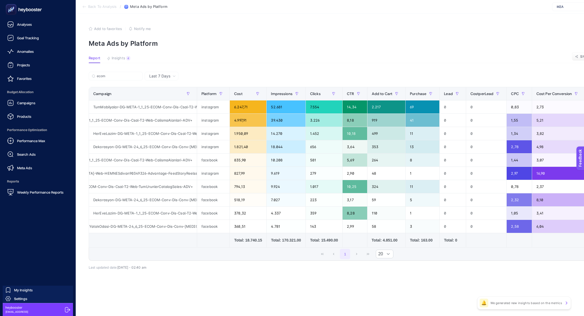
click at [25, 168] on span "Meta Ads" at bounding box center [24, 168] width 15 height 4
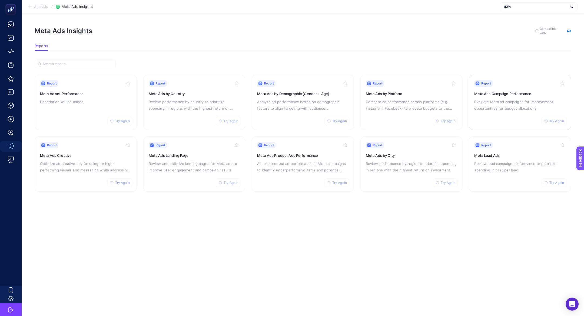
click at [481, 105] on p "Evaluate Meta ad campaigns for improvement opportunities for budget allocations." at bounding box center [519, 104] width 91 height 13
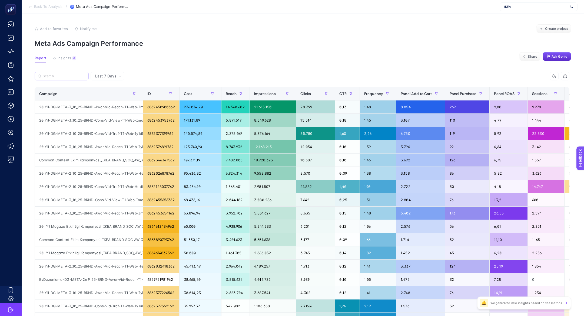
click at [64, 74] on label at bounding box center [62, 76] width 54 height 9
click at [64, 74] on input "Search" at bounding box center [64, 76] width 43 height 4
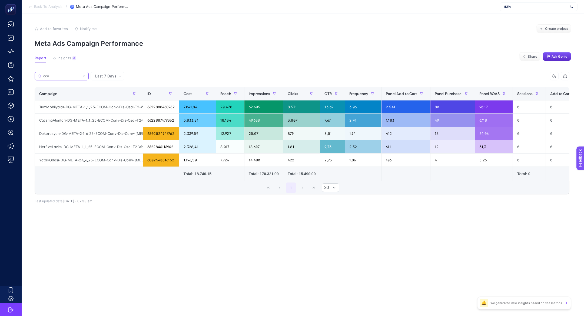
type input "ecom"
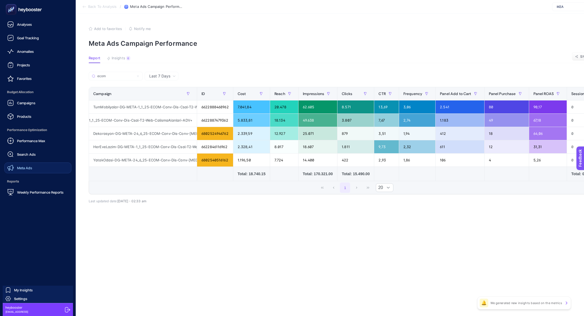
click at [19, 167] on span "Meta Ads" at bounding box center [24, 168] width 15 height 4
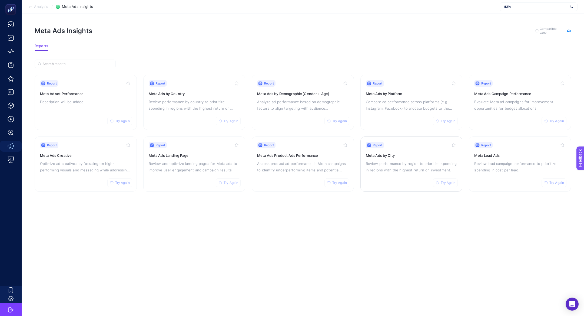
click at [392, 166] on p "Review performance by region to prioritize spending in regions with the highest…" at bounding box center [411, 166] width 91 height 13
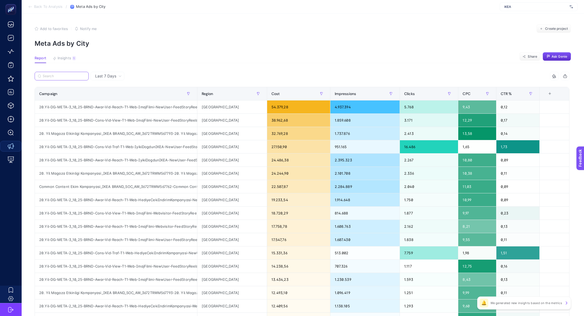
click at [61, 77] on input "Search" at bounding box center [64, 76] width 43 height 4
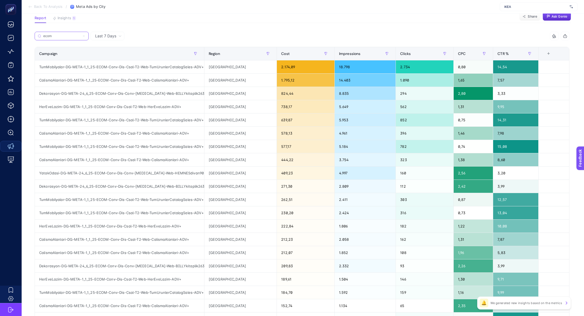
scroll to position [25, 0]
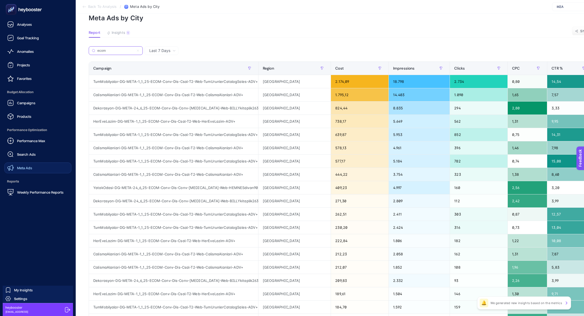
type input "ecom"
click at [33, 171] on link "Meta Ads" at bounding box center [37, 167] width 67 height 11
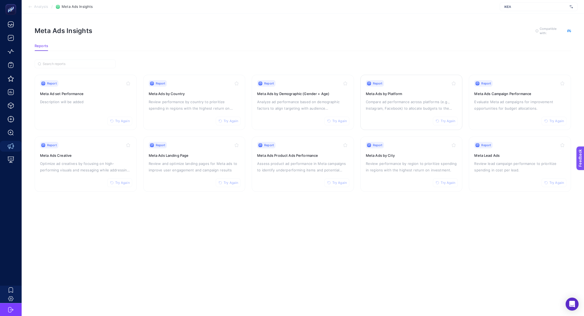
click at [388, 107] on p "Compare ad performance across platforms (e.g., Instagram, Facebook) to allocate…" at bounding box center [411, 104] width 91 height 13
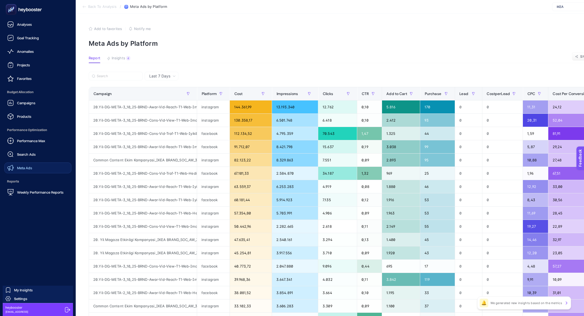
click at [32, 165] on link "Meta Ads" at bounding box center [37, 167] width 67 height 11
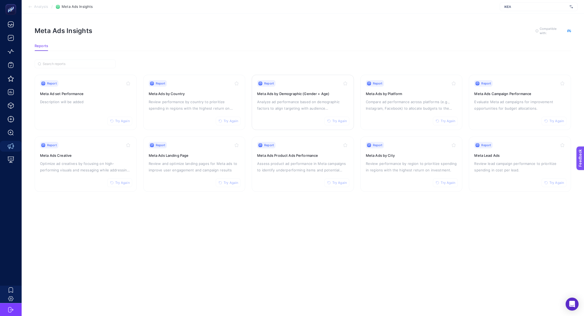
click at [326, 101] on p "Analyze ad performance based on demographic factors to align targeting with aud…" at bounding box center [302, 104] width 91 height 13
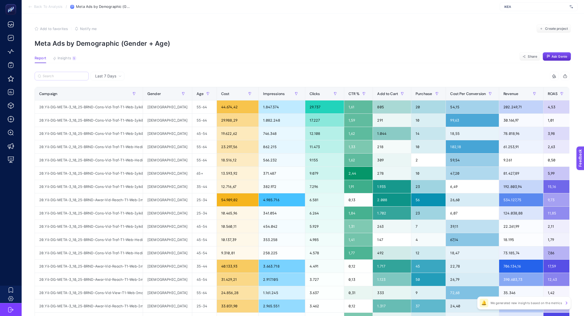
click at [46, 80] on label at bounding box center [62, 76] width 54 height 9
click at [46, 78] on input "Search" at bounding box center [64, 76] width 43 height 4
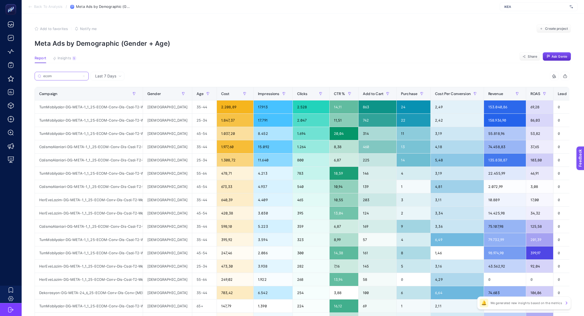
type input "ecom"
click at [224, 182] on div "673,33" at bounding box center [235, 186] width 37 height 13
click at [221, 95] on div "Cost" at bounding box center [235, 93] width 28 height 9
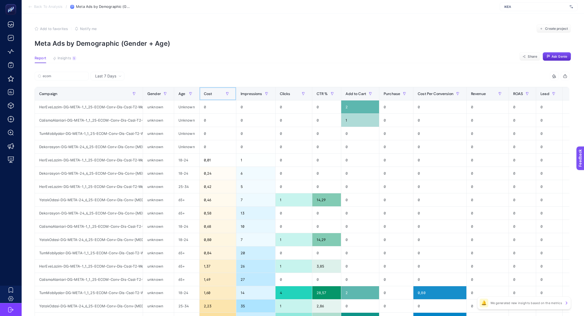
click at [210, 95] on span "Cost" at bounding box center [208, 93] width 8 height 4
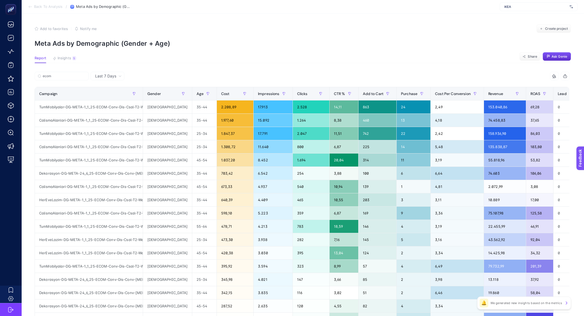
click at [77, 54] on article "Add to favorites false Notify me Create project Meta Ads by Demographic (Gender…" at bounding box center [303, 225] width 563 height 423
click at [72, 56] on article "Add to favorites false Notify me Create project Meta Ads by Demographic (Gender…" at bounding box center [303, 225] width 563 height 423
click at [72, 56] on button "Insights 5 We generated new insights based on the metrics" at bounding box center [65, 59] width 24 height 7
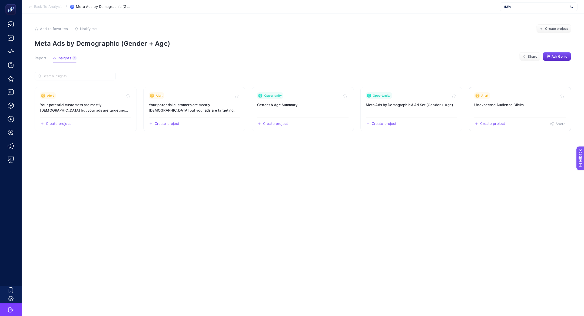
click at [504, 111] on link "Alert Unexpected Audience Clicks Create project Share" at bounding box center [520, 109] width 102 height 44
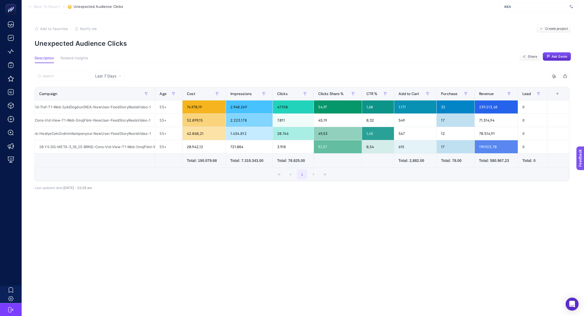
scroll to position [0, 62]
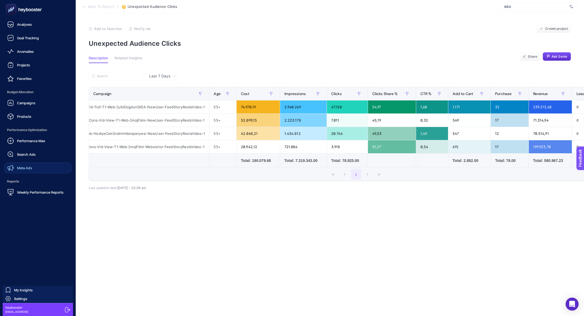
click at [41, 194] on span "Weekly Performance Reports" at bounding box center [40, 192] width 47 height 4
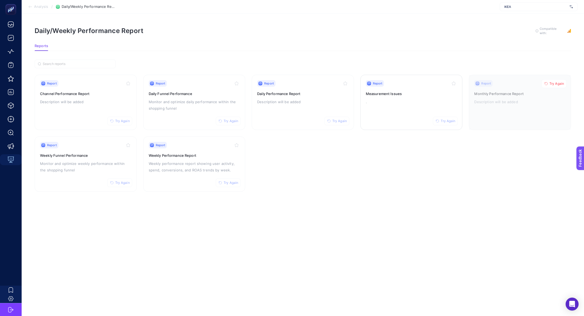
click at [398, 94] on h3 "Measurement Issues" at bounding box center [411, 93] width 91 height 5
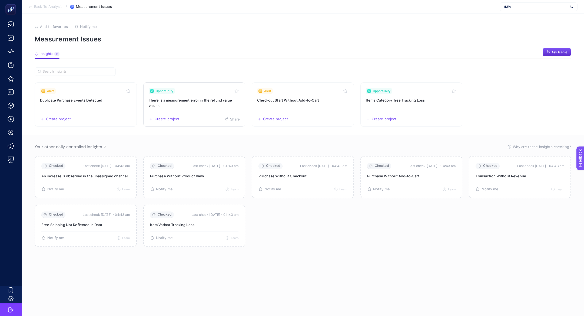
click at [195, 104] on h3 "There is a measurement error in the refund value values." at bounding box center [194, 102] width 91 height 11
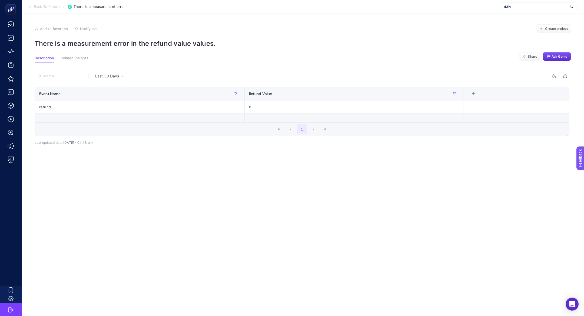
click at [83, 48] on article "Add to favorites false Notify me Create project There is a measurement error in…" at bounding box center [303, 165] width 563 height 302
click at [203, 35] on section "Add to favorites false Notify me Create project There is a measurement error in…" at bounding box center [303, 35] width 537 height 23
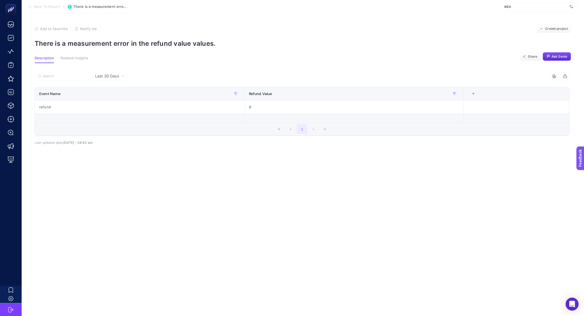
click at [90, 45] on p "There is a measurement error in the refund value values." at bounding box center [303, 43] width 537 height 8
click at [50, 8] on span "Back To Report" at bounding box center [47, 7] width 26 height 4
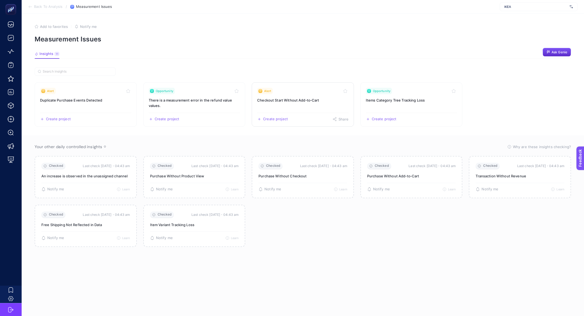
click at [288, 107] on link "Alert Checkout Start Without Add‑to‑Cart Create project Share" at bounding box center [303, 104] width 102 height 44
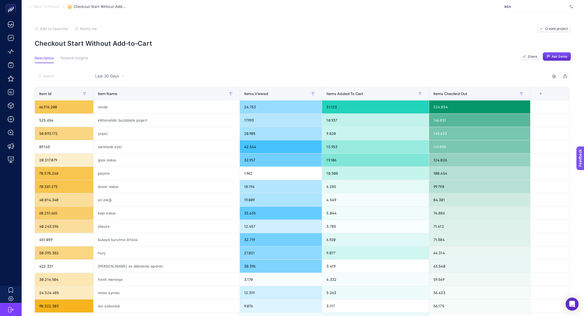
click at [33, 9] on li "Back To Report" at bounding box center [44, 7] width 32 height 4
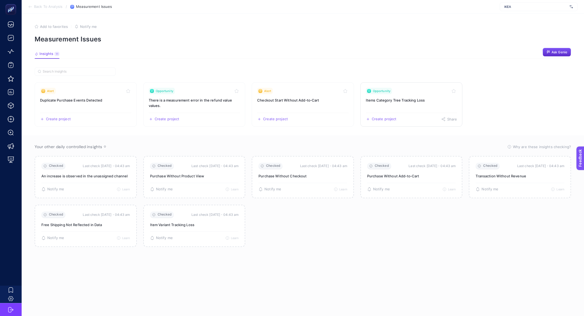
click at [408, 100] on h3 "Items Category Tree Tracking Loss" at bounding box center [411, 99] width 91 height 5
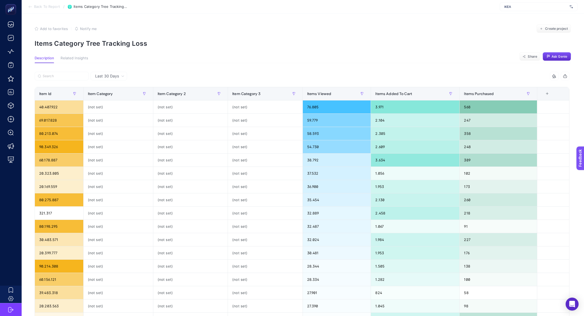
click at [105, 78] on span "Last 30 Days" at bounding box center [107, 75] width 24 height 5
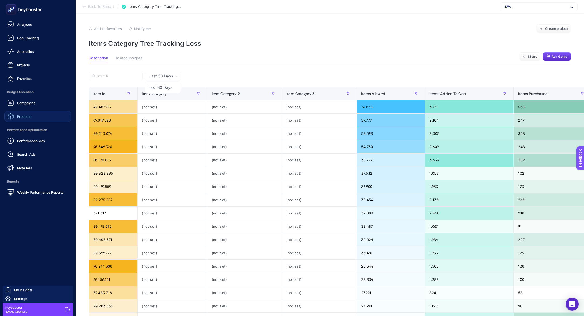
click at [19, 117] on span "Products" at bounding box center [24, 116] width 14 height 4
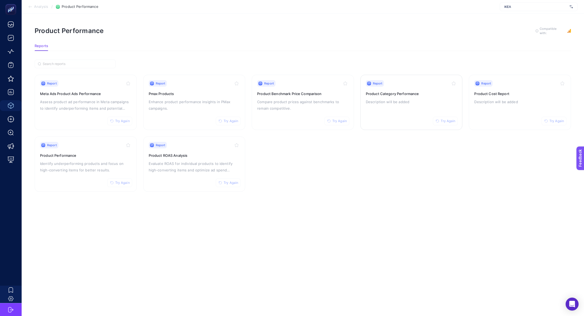
click at [376, 107] on div "Report Try Again Product Category Performance Description will be added" at bounding box center [411, 102] width 91 height 44
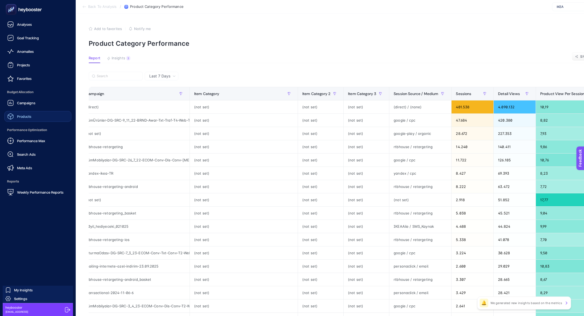
click at [15, 11] on rect at bounding box center [11, 9] width 9 height 9
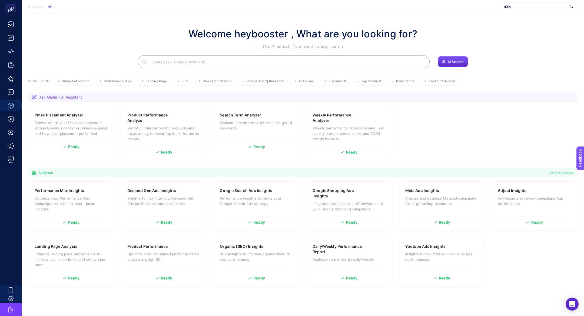
click at [236, 61] on input "Search" at bounding box center [286, 61] width 277 height 15
click at [99, 244] on div "Landing Page Analysis" at bounding box center [71, 245] width 73 height 5
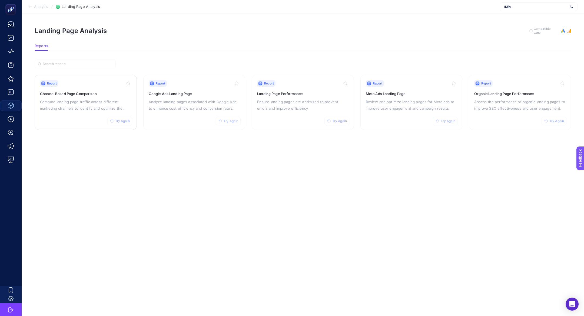
click at [81, 105] on p "Compare landing page traffic across different marketing channels to identify an…" at bounding box center [85, 104] width 91 height 13
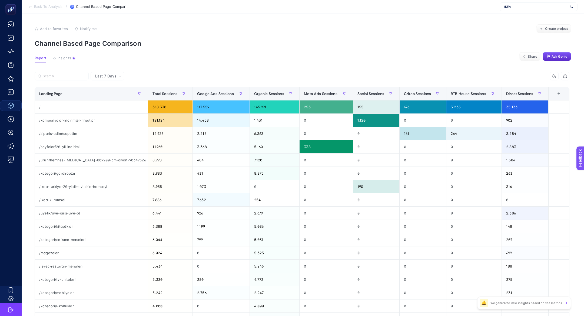
click at [55, 53] on article "Add to favorites false Notify me Create project Channel Based Page Comparison R…" at bounding box center [303, 222] width 563 height 417
click at [61, 59] on span "Insights" at bounding box center [65, 58] width 14 height 4
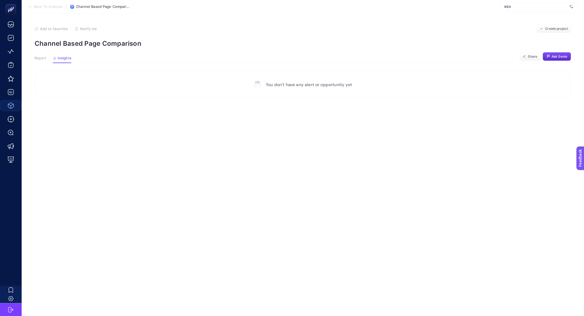
click at [31, 6] on icon at bounding box center [30, 7] width 4 height 4
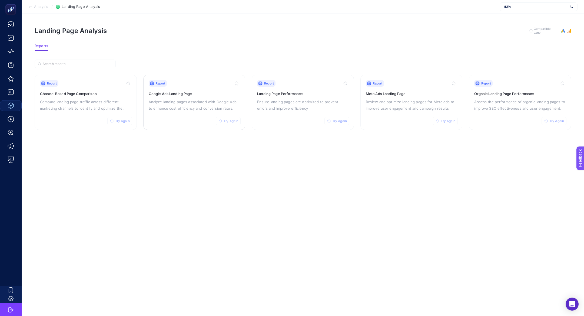
click at [188, 107] on p "Analyze landing pages associated with Google Ads to enhance cost efficiency and…" at bounding box center [194, 104] width 91 height 13
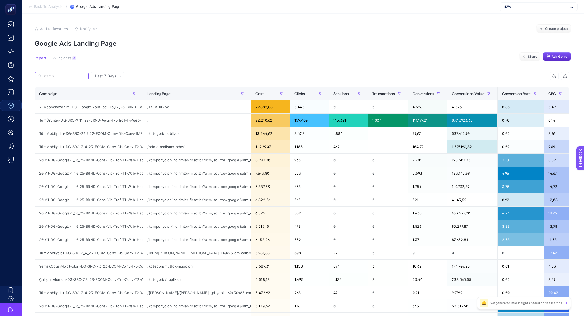
click at [66, 74] on input "Search" at bounding box center [64, 76] width 43 height 4
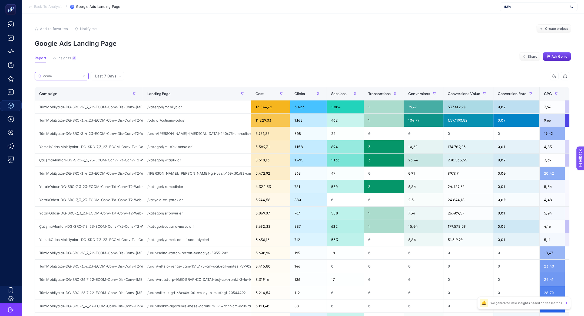
scroll to position [0, 50]
type input "ecom"
click at [178, 130] on div "/urun/[PERSON_NAME]-[MEDICAL_DATA]-140x75-cm-calisma-masasi-70538200" at bounding box center [197, 133] width 108 height 13
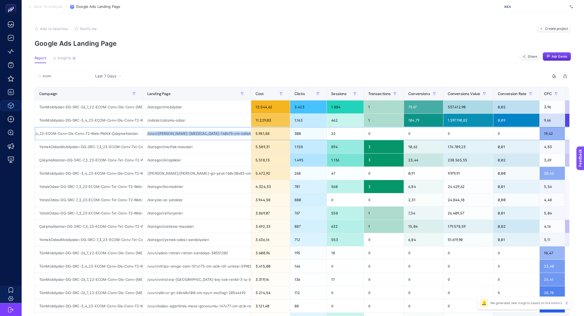
click at [178, 130] on div "/urun/[PERSON_NAME]-[MEDICAL_DATA]-140x75-cm-calisma-masasi-70538200" at bounding box center [197, 133] width 108 height 13
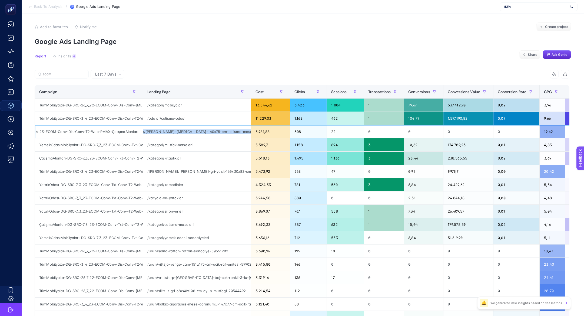
scroll to position [0, 0]
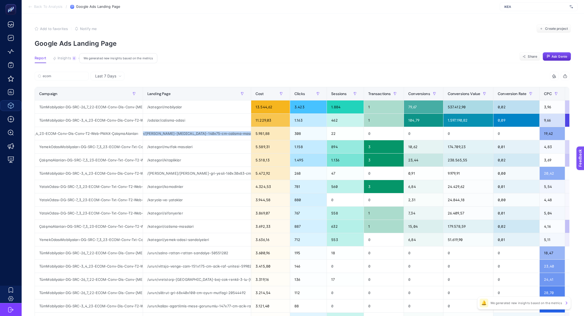
click at [70, 60] on span "Insights" at bounding box center [65, 58] width 14 height 4
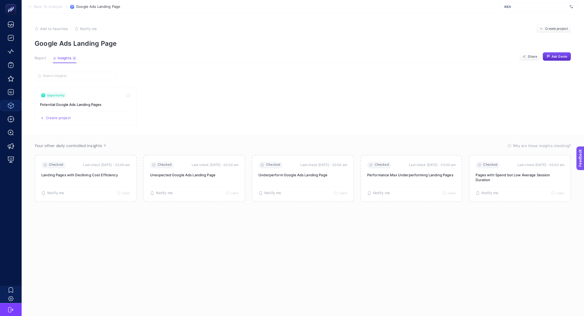
click at [48, 61] on div "Report Insights 6 We generated new insights based on the metrics" at bounding box center [56, 59] width 42 height 7
click at [38, 58] on span "Report" at bounding box center [41, 58] width 12 height 4
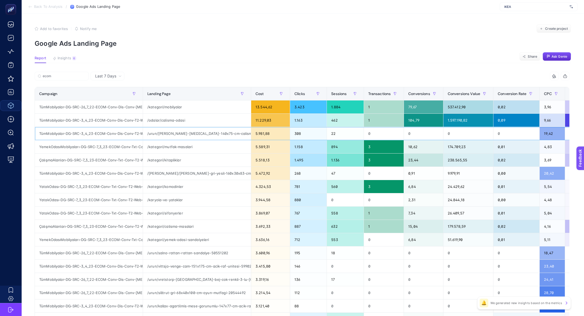
click at [156, 133] on div "/urun/[PERSON_NAME]-[MEDICAL_DATA]-140x75-cm-calisma-masasi-70538200" at bounding box center [197, 133] width 108 height 13
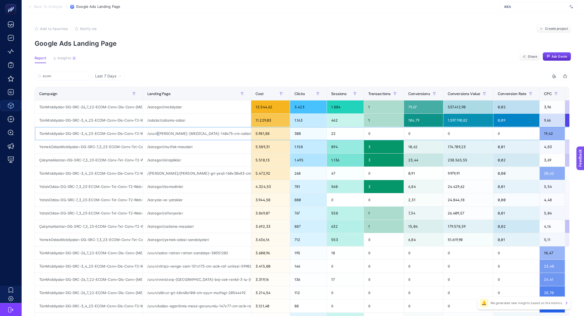
click at [156, 133] on div "/urun/[PERSON_NAME]-[MEDICAL_DATA]-140x75-cm-calisma-masasi-70538200" at bounding box center [197, 133] width 108 height 13
click at [165, 134] on div "/urun/[PERSON_NAME]-[MEDICAL_DATA]-140x75-cm-calisma-masasi-70538200" at bounding box center [197, 133] width 108 height 13
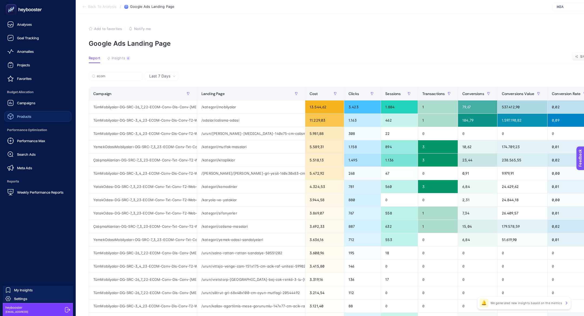
click at [9, 12] on rect at bounding box center [11, 9] width 9 height 9
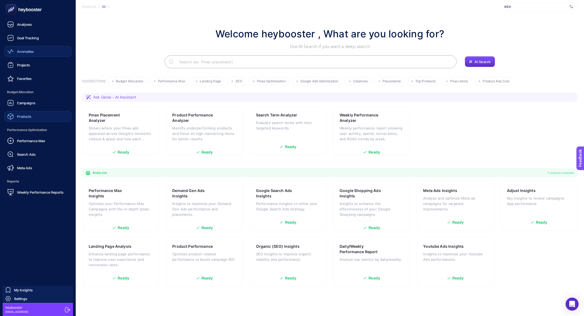
click at [23, 51] on span "Anomalies" at bounding box center [25, 51] width 17 height 4
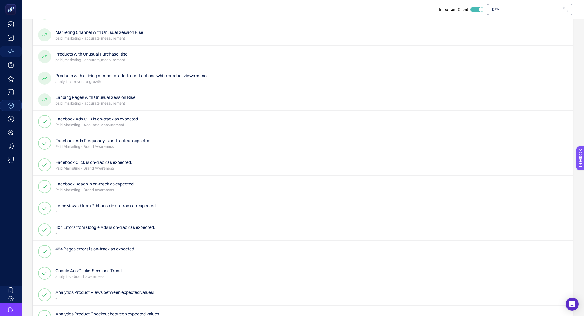
scroll to position [159, 0]
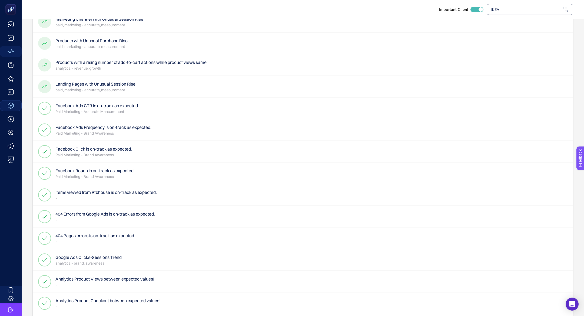
click at [100, 216] on h4 "404 Errors from Google Ads is on-track as expected." at bounding box center [105, 213] width 100 height 6
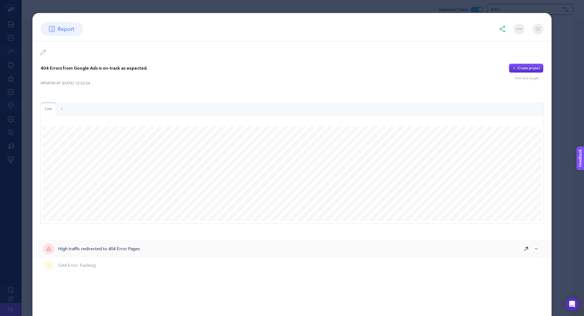
click at [105, 261] on div "GA4 Error Tracking" at bounding box center [267, 265] width 448 height 16
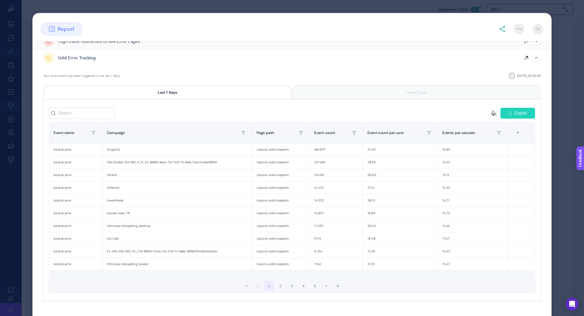
scroll to position [209, 0]
click at [275, 148] on div "/siparis-adim/sepetim" at bounding box center [280, 148] width 57 height 12
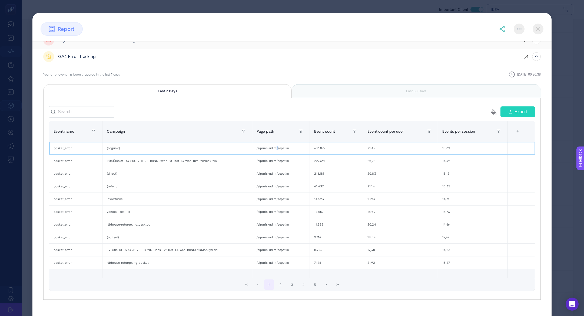
click at [275, 147] on div "/siparis-adim/sepetim" at bounding box center [280, 148] width 57 height 12
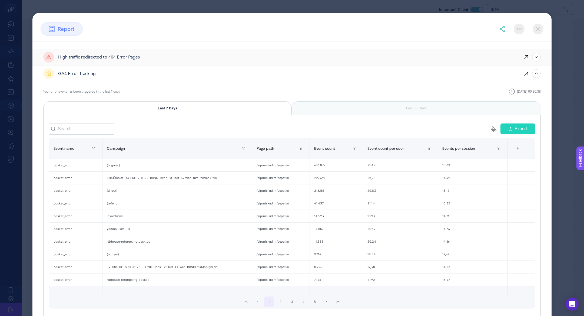
click at [91, 72] on span "GA4 Error Tracking" at bounding box center [77, 73] width 38 height 6
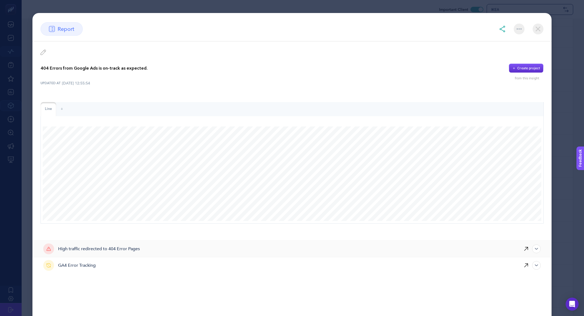
scroll to position [302, 0]
click at [121, 243] on div "High traffic redirected to 404 Error Pages" at bounding box center [267, 248] width 448 height 16
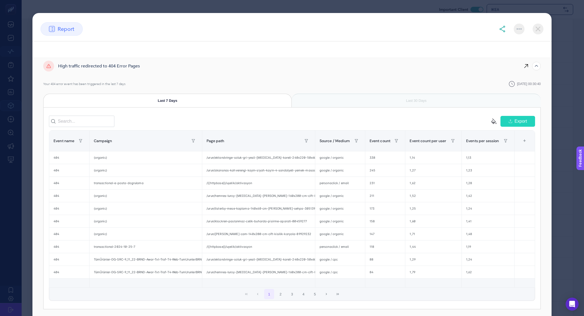
scroll to position [190, 0]
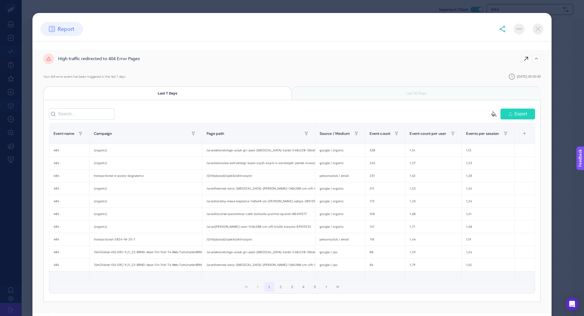
click at [396, 92] on div "Last 30 Days" at bounding box center [416, 93] width 249 height 14
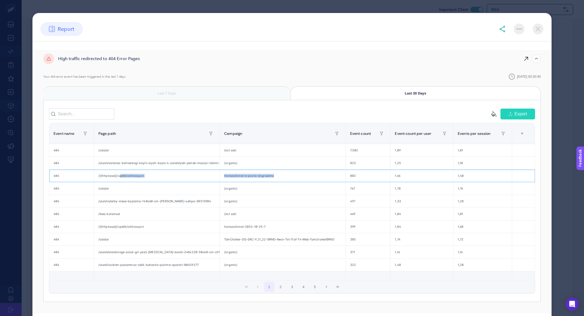
drag, startPoint x: 120, startPoint y: 173, endPoint x: 232, endPoint y: 176, distance: 112.3
click at [232, 178] on tr "404 /{{httpbase}}/uyelik/aktivasyon transactional-e-posta-dogrulama 802 1,66 1,…" at bounding box center [292, 175] width 486 height 13
click at [180, 93] on div "Last 7 Days" at bounding box center [166, 93] width 247 height 14
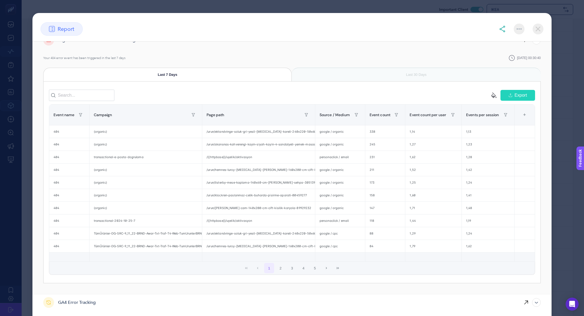
scroll to position [472, 0]
click at [537, 31] on img at bounding box center [538, 29] width 11 height 11
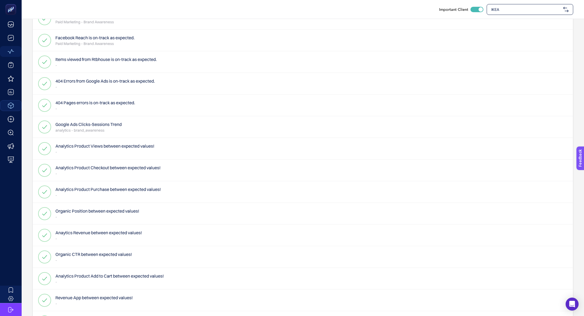
scroll to position [290, 0]
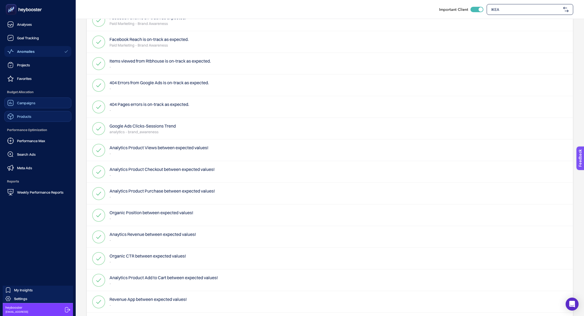
click at [17, 104] on span "Campaigns" at bounding box center [26, 103] width 18 height 4
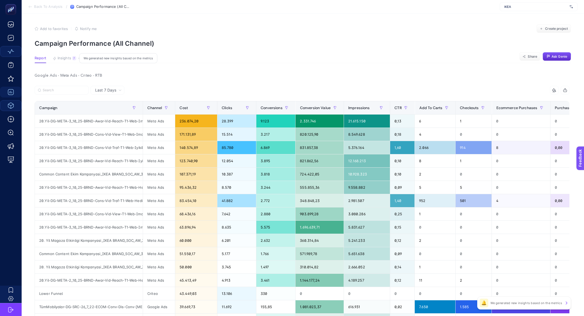
click at [66, 58] on span "Insights" at bounding box center [65, 58] width 14 height 4
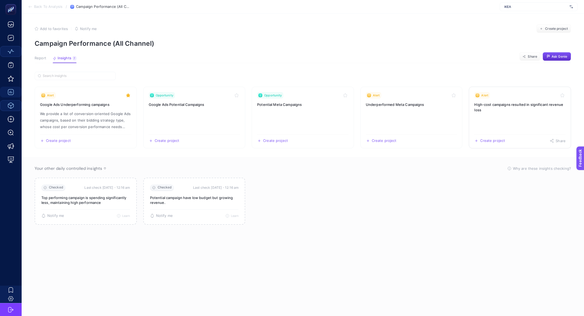
click at [521, 98] on div "Alert" at bounding box center [519, 95] width 91 height 6
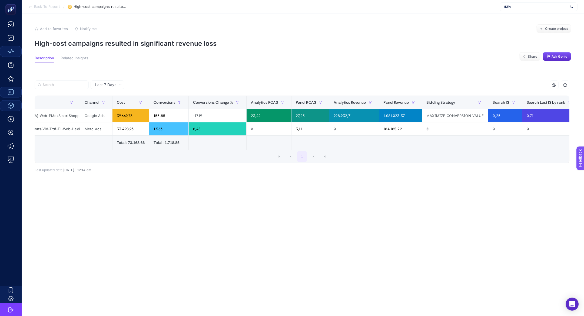
scroll to position [0, 153]
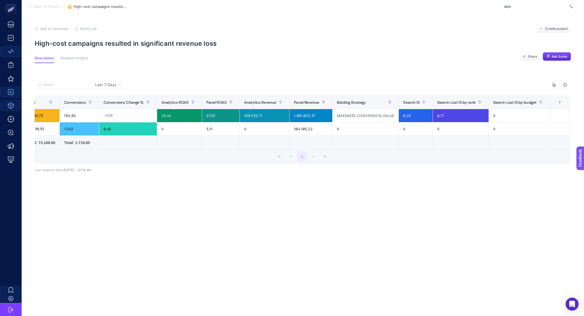
click at [559, 103] on div "+" at bounding box center [560, 102] width 10 height 4
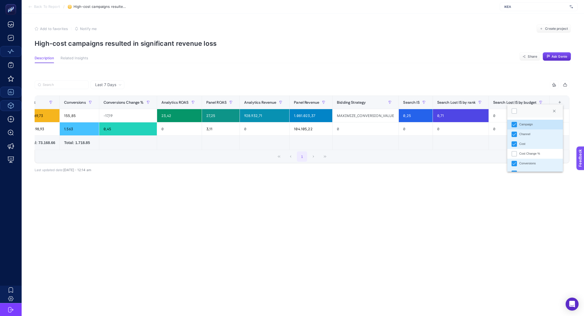
scroll to position [4, 27]
click at [515, 110] on div at bounding box center [514, 110] width 5 height 5
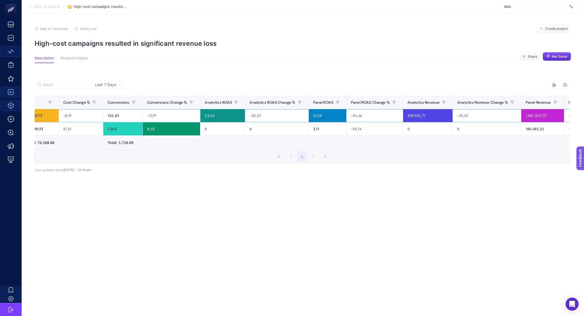
click at [79, 119] on div "-0,91" at bounding box center [81, 115] width 44 height 13
click at [151, 113] on div "-17,19" at bounding box center [172, 115] width 58 height 13
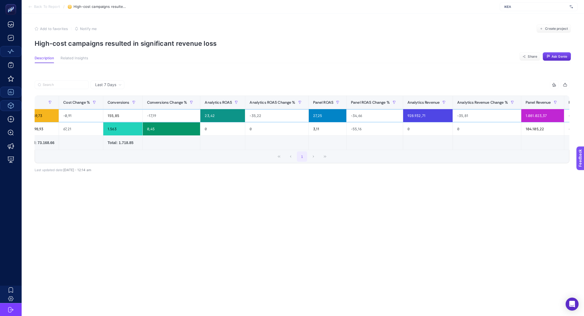
click at [266, 116] on div "-35,22" at bounding box center [276, 115] width 63 height 13
click at [370, 115] on div "-34,66" at bounding box center [375, 115] width 56 height 13
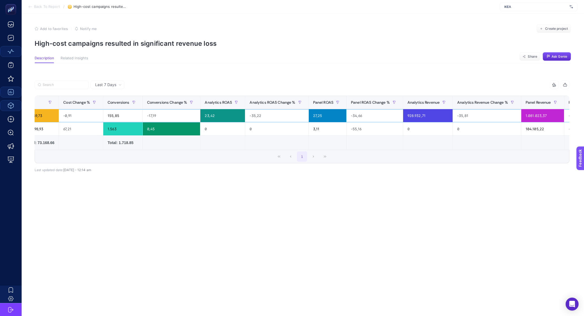
click at [370, 115] on div "-34,66" at bounding box center [375, 115] width 56 height 13
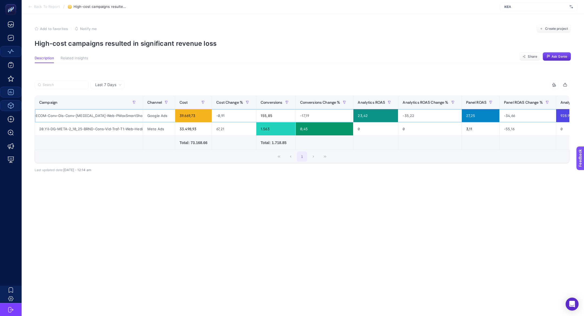
scroll to position [0, 65]
click at [105, 114] on div "TümMobilyalar-DG-SRC-26_7_22-ECOM-Conv-Dis-Conv-T3-Web-PMaxSmartShoppingNewFeed" at bounding box center [89, 115] width 108 height 13
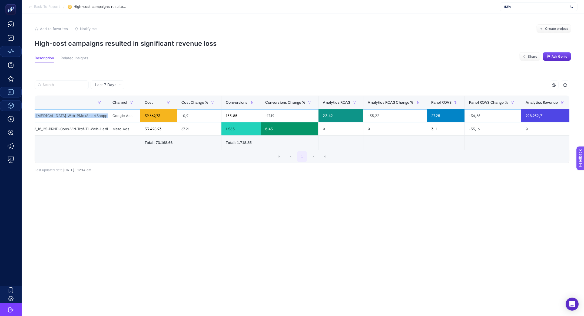
scroll to position [0, 0]
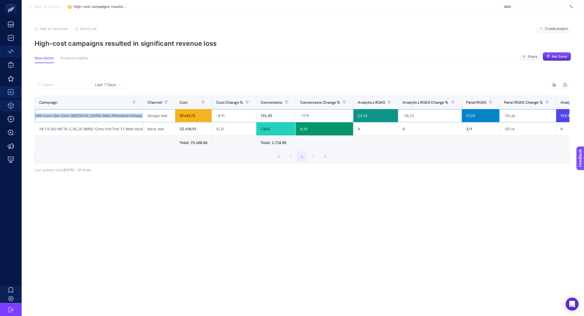
click at [62, 111] on div "TümMobilyalar-DG-SRC-26_7_22-ECOM-Conv-Dis-Conv-T3-Web-PMaxSmartShoppingNewFeed" at bounding box center [89, 115] width 108 height 13
click at [64, 114] on div "TümMobilyalar-DG-SRC-26_7_22-ECOM-Conv-Dis-Conv-T3-Web-PMaxSmartShoppingNewFeed" at bounding box center [89, 115] width 108 height 13
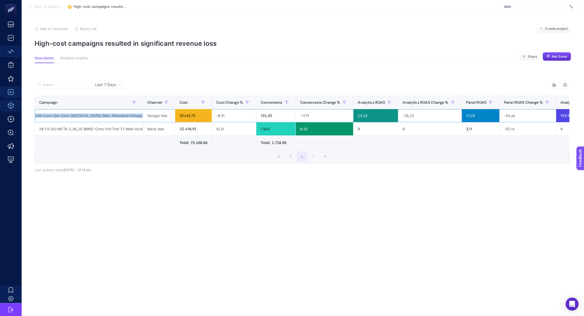
click at [64, 114] on div "TümMobilyalar-DG-SRC-26_7_22-ECOM-Conv-Dis-Conv-T3-Web-PMaxSmartShoppingNewFeed" at bounding box center [89, 115] width 108 height 13
copy tr "TümMobilyalar-DG-SRC-26_7_22-ECOM-Conv-Dis-Conv-T3-Web-PMaxSmartShoppingNewFeed"
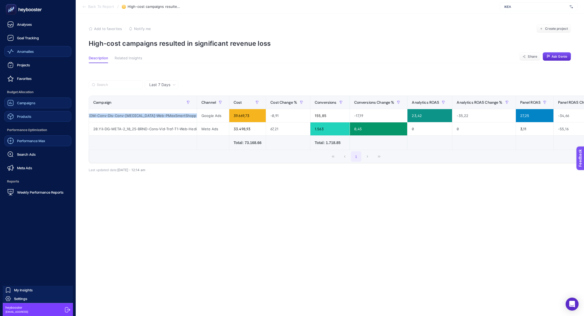
click at [33, 144] on link "Performance Max" at bounding box center [37, 140] width 67 height 11
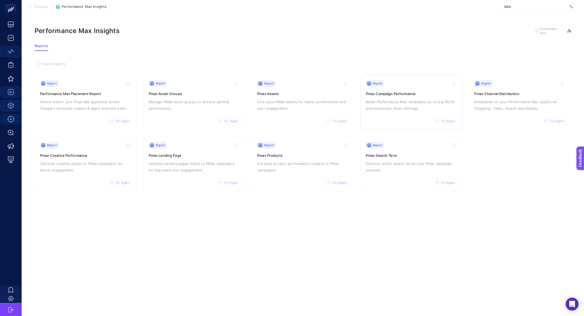
click at [419, 100] on p "Boost Performance Max campaigns by tuning ROAS and impression share settings." at bounding box center [411, 104] width 91 height 13
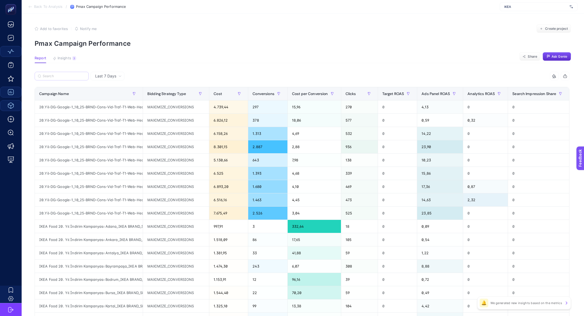
click at [68, 80] on div at bounding box center [168, 78] width 267 height 12
click at [68, 80] on label at bounding box center [62, 76] width 54 height 9
click at [68, 78] on input "Search" at bounding box center [64, 76] width 43 height 4
paste input "TümMobilyalar-DG-SRC-26_7_22-ECOM-Conv-Dis-Conv-T3-Web-PMaxSmartShoppingNewFeed"
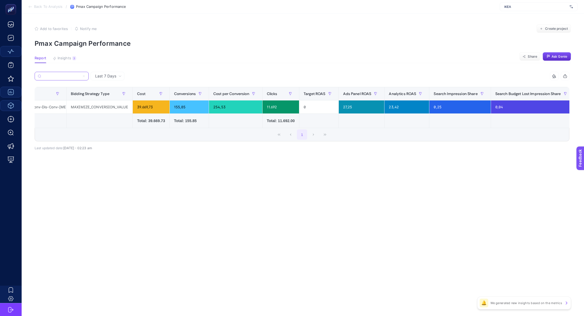
scroll to position [0, 86]
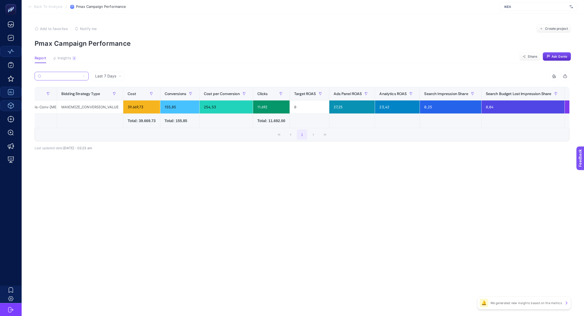
type input "TümMobilyalar-DG-SRC-26_7_22-ECOM-Conv-Dis-Conv-T3-Web-PMaxSmartShoppingNewFeed"
click at [44, 6] on span "Back To Analysis" at bounding box center [48, 7] width 28 height 4
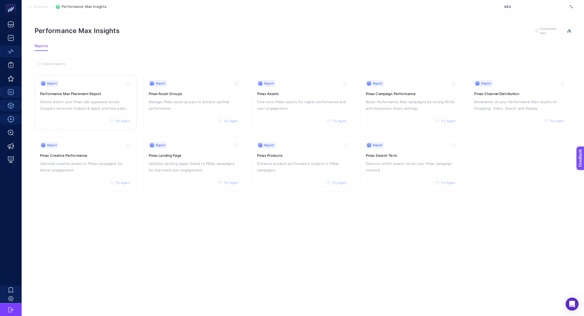
click at [79, 100] on p "Shows where your Pmax ads appeared across Google's networks (videos & apps) and…" at bounding box center [85, 104] width 91 height 13
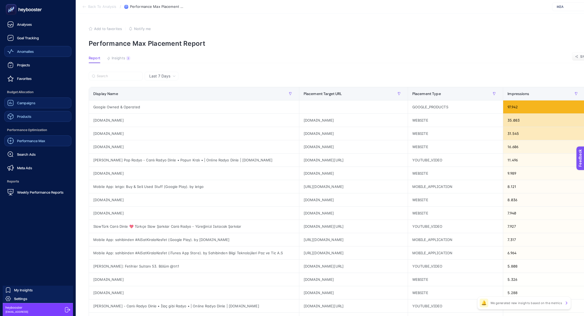
click at [32, 146] on link "Performance Max" at bounding box center [37, 140] width 67 height 11
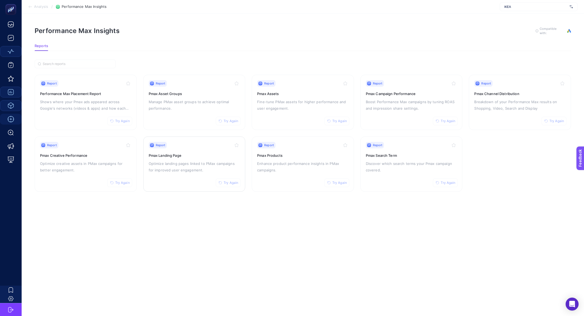
click at [193, 165] on p "Optimize landing pages linked to PMax campaigns for improved user engagement." at bounding box center [194, 166] width 91 height 13
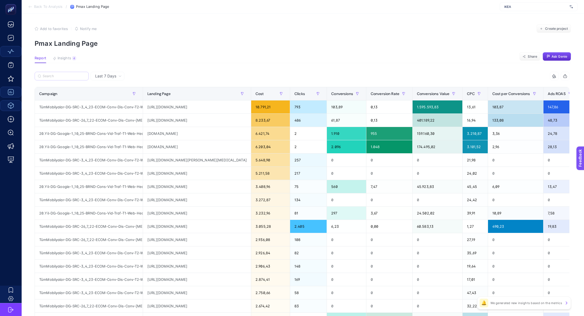
click at [47, 73] on label at bounding box center [62, 76] width 54 height 9
click at [47, 74] on input "Search" at bounding box center [64, 76] width 43 height 4
paste input "TümMobilyalar-DG-SRC-26_7_22-ECOM-Conv-Dis-Conv-T3-Web-PMaxSmartShoppingNewFeed"
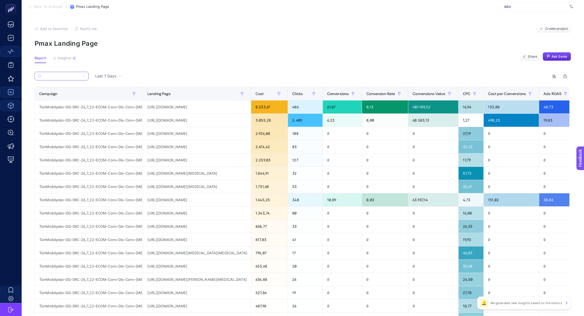
type input "TümMobilyalar-DG-SRC-26_7_22-ECOM-Conv-Dis-Conv-T3-Web-PMaxSmartShoppingNewFeed"
click at [197, 108] on div "https://www.ikea.com.tr/kategori/mobilyalar" at bounding box center [197, 106] width 108 height 13
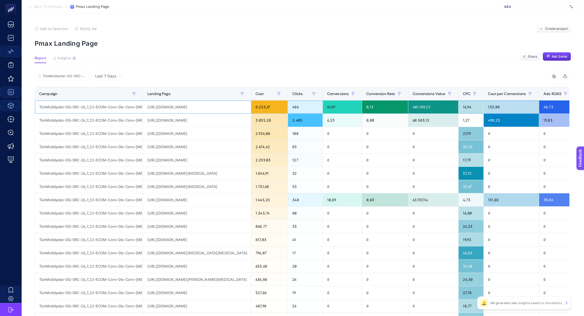
scroll to position [0, 50]
click at [203, 136] on div "https://www.ikea.com.tr/urun/vretstorp-karlshov-bej-cok-renkli-3-lu-yatakli-kan…" at bounding box center [197, 133] width 108 height 13
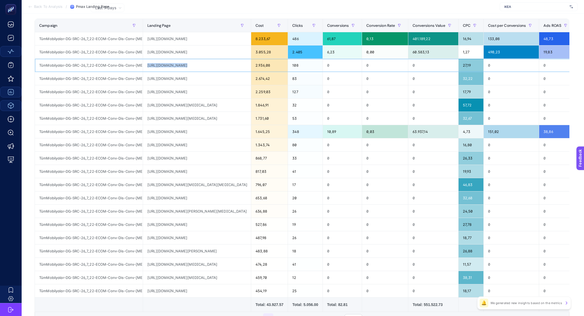
scroll to position [67, 0]
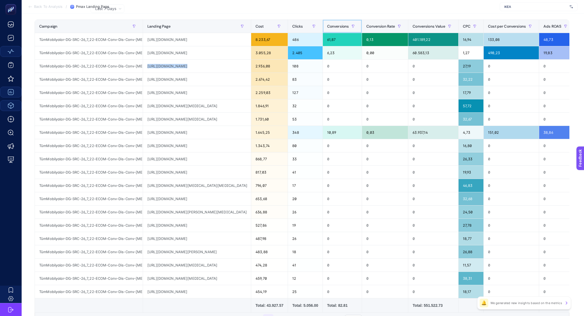
click at [336, 31] on th "Conversions" at bounding box center [342, 26] width 39 height 13
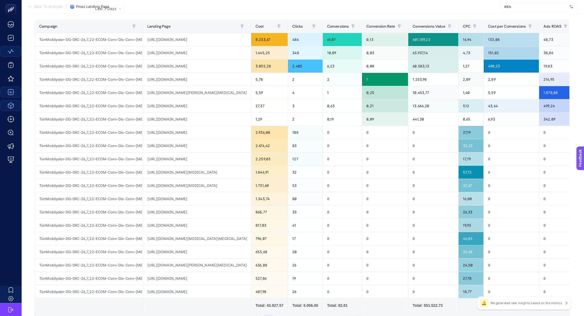
click at [439, 307] on td "Total: 551.522.73" at bounding box center [433, 305] width 50 height 14
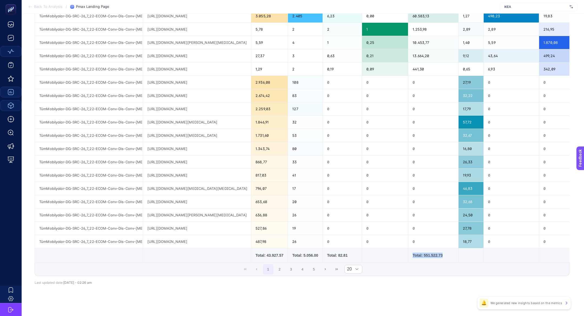
scroll to position [117, 0]
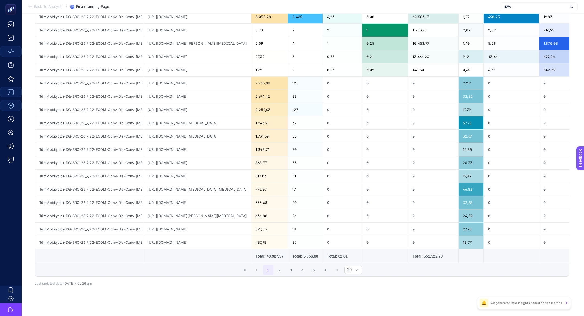
click at [81, 283] on span "today・02:26 am" at bounding box center [77, 283] width 28 height 4
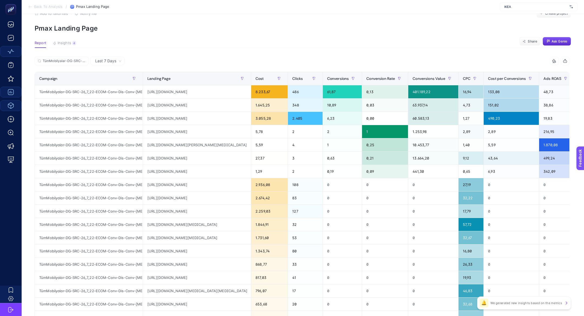
scroll to position [17, 0]
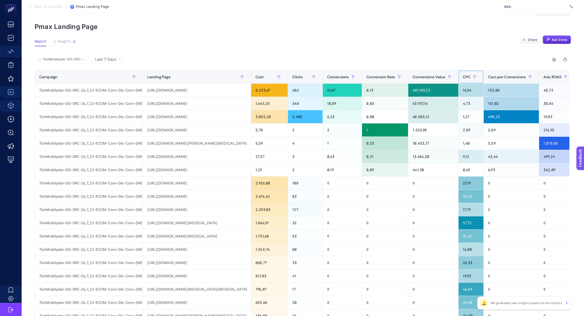
click at [467, 75] on span "CPC" at bounding box center [467, 77] width 8 height 4
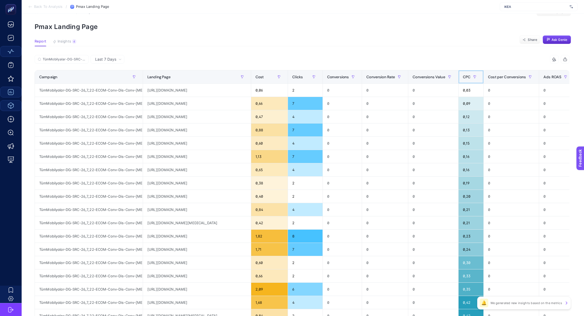
click at [467, 75] on span "CPC" at bounding box center [467, 77] width 8 height 4
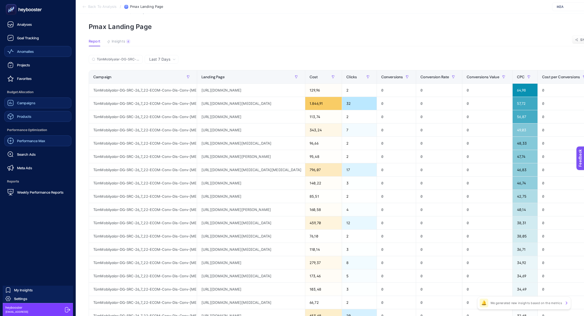
click at [35, 139] on span "Performance Max" at bounding box center [31, 140] width 28 height 4
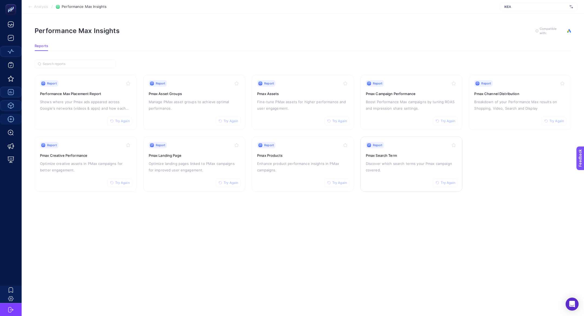
click at [401, 174] on div "Report Try Again Pmax Search Term Discover which search terms your Pmax campaig…" at bounding box center [411, 164] width 91 height 44
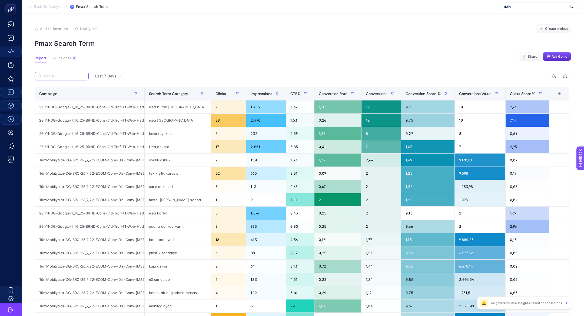
click at [77, 75] on input "Search" at bounding box center [64, 76] width 43 height 4
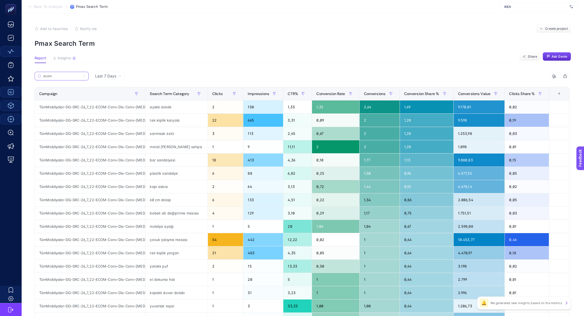
type input "ecom"
click at [257, 94] on span "Impressions" at bounding box center [259, 93] width 22 height 4
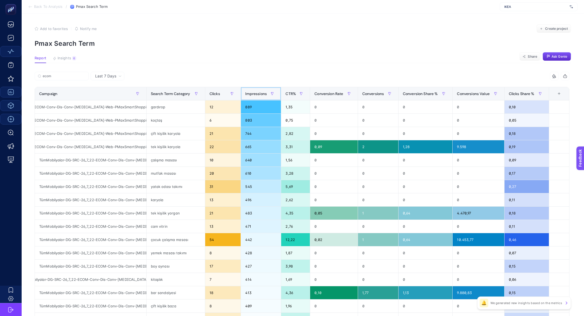
scroll to position [0, 18]
drag, startPoint x: 170, startPoint y: 123, endPoint x: 150, endPoint y: 117, distance: 21.0
click at [150, 117] on div "koçtaş" at bounding box center [176, 120] width 58 height 13
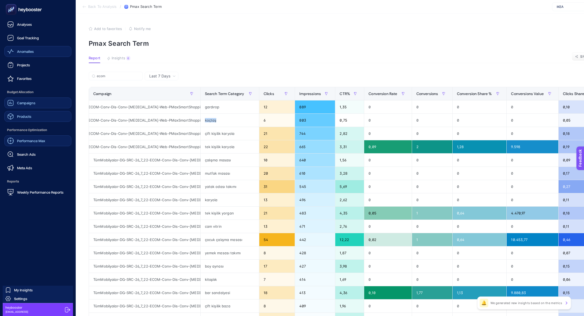
click at [33, 52] on span "Anomalies" at bounding box center [25, 51] width 17 height 4
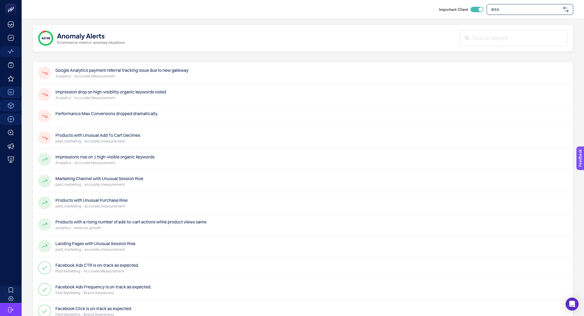
click at [152, 68] on h4 "Google Analytics payment referral tracking issue due to new gateway" at bounding box center [121, 70] width 133 height 6
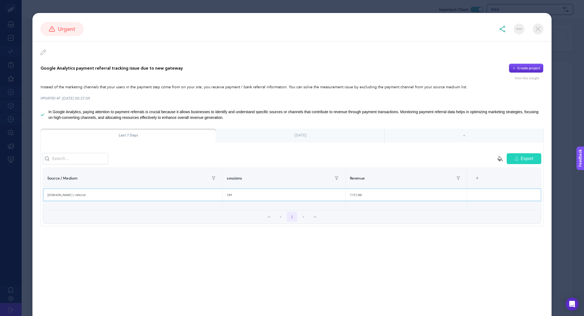
click at [72, 194] on div "garantipay.garantibbva.com.tr / referral" at bounding box center [132, 195] width 179 height 12
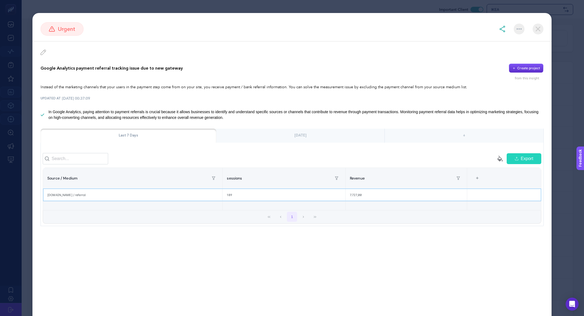
click at [384, 196] on div "7.727,00" at bounding box center [406, 195] width 121 height 12
click at [307, 139] on div "Yesterday" at bounding box center [300, 135] width 168 height 14
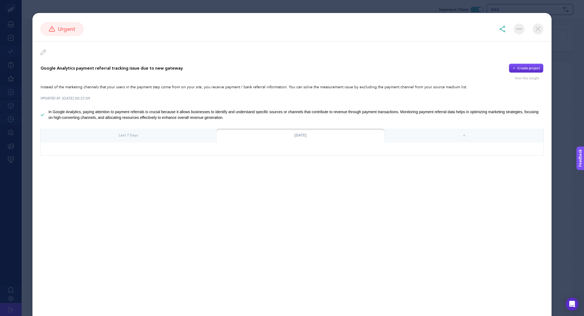
click at [162, 134] on div "Last 7 Days" at bounding box center [129, 135] width 176 height 14
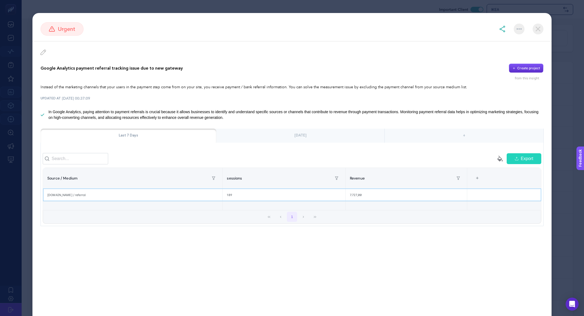
drag, startPoint x: 92, startPoint y: 192, endPoint x: 260, endPoint y: 199, distance: 167.8
click at [222, 199] on div "garantipay.garantibbva.com.tr / referral" at bounding box center [132, 195] width 179 height 12
click at [244, 216] on div "1" at bounding box center [292, 216] width 498 height 13
click at [504, 30] on img at bounding box center [502, 29] width 6 height 6
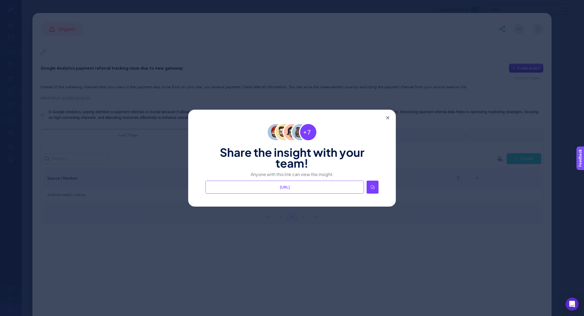
click at [375, 188] on icon at bounding box center [373, 187] width 4 height 4
click at [331, 88] on div "Share the insight with your team! Anyone with this link can view the insight. h…" at bounding box center [292, 158] width 584 height 316
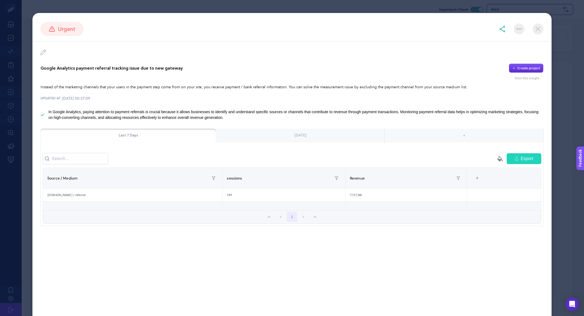
click at [279, 134] on div "Yesterday" at bounding box center [300, 135] width 168 height 14
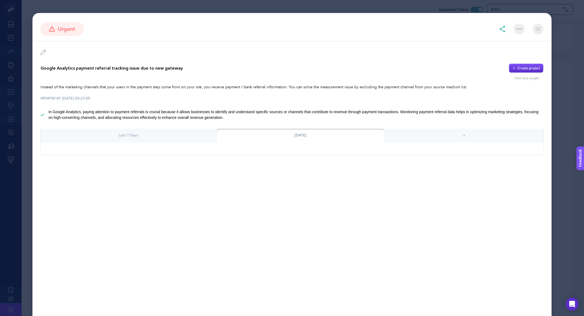
click at [188, 134] on div "Last 7 Days" at bounding box center [129, 135] width 176 height 14
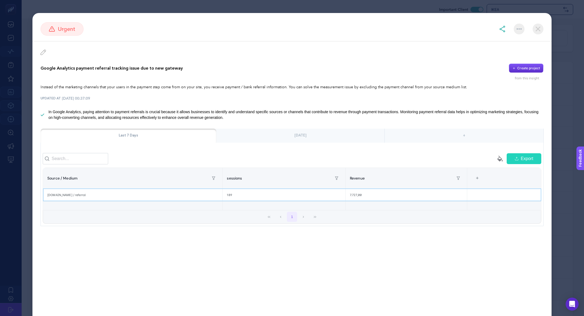
click at [278, 197] on div "189" at bounding box center [284, 195] width 123 height 12
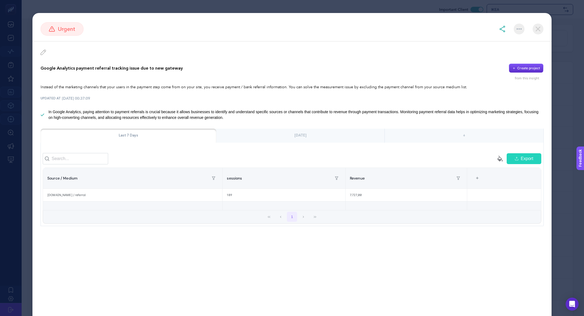
click at [537, 26] on img at bounding box center [538, 29] width 11 height 11
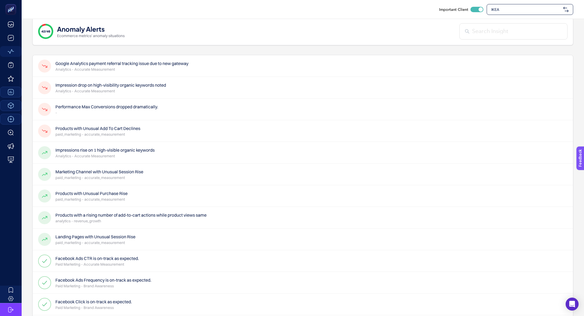
scroll to position [0, 0]
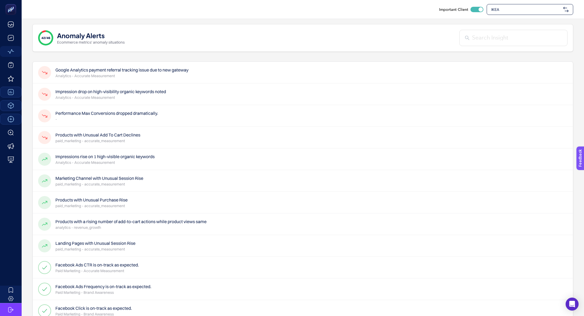
click at [131, 138] on p "paid_marketing - accurate_measurement" at bounding box center [97, 140] width 85 height 5
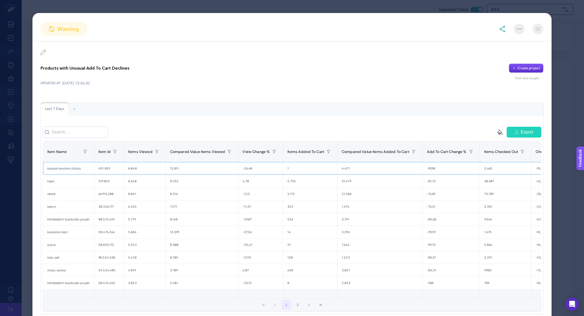
click at [67, 166] on div "bulaşık kurutma örtüsü" at bounding box center [68, 168] width 51 height 12
click at [291, 167] on div "1" at bounding box center [310, 168] width 54 height 12
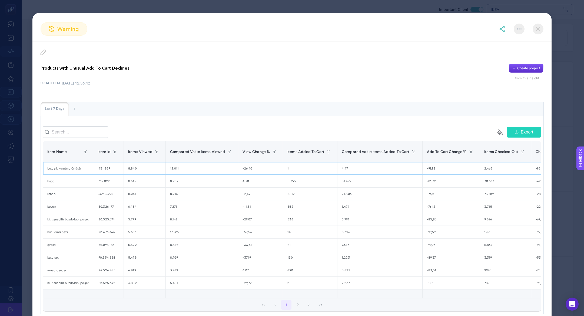
click at [106, 169] on div "451.059" at bounding box center [108, 168] width 29 height 12
copy tr "451.059"
drag, startPoint x: 285, startPoint y: 206, endPoint x: 345, endPoint y: 205, distance: 59.2
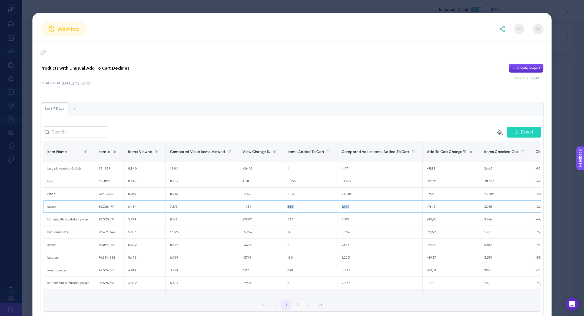
click at [345, 206] on tr "keson 30.326.177 6.434 7.271 -11,51 352 1.474 -76,12 3.745 -22,97 100 97 3,09 9…" at bounding box center [497, 206] width 908 height 13
click at [340, 283] on div "2.033" at bounding box center [380, 282] width 85 height 12
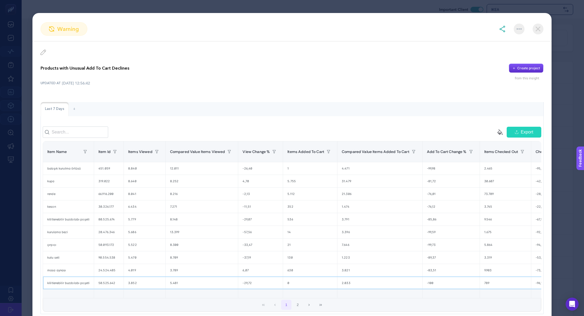
click at [108, 276] on div "50.525.642" at bounding box center [108, 282] width 29 height 12
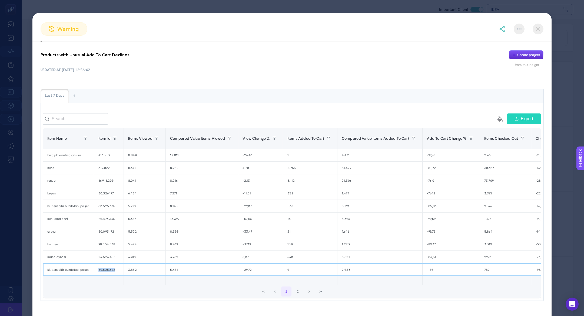
scroll to position [21, 0]
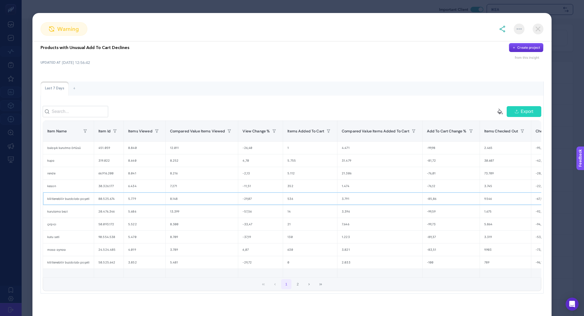
click at [102, 199] on div "80.525.674" at bounding box center [108, 198] width 29 height 12
copy tr "80.525.674"
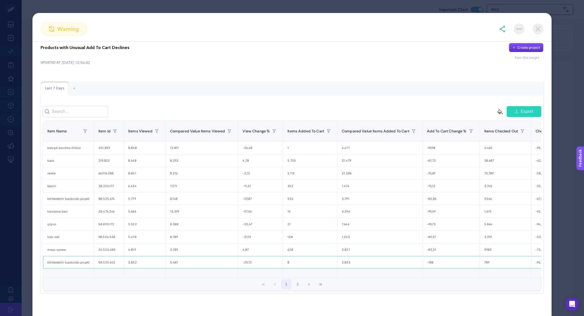
click at [103, 260] on div "50.525.642" at bounding box center [108, 262] width 29 height 12
copy tr "50.525.642"
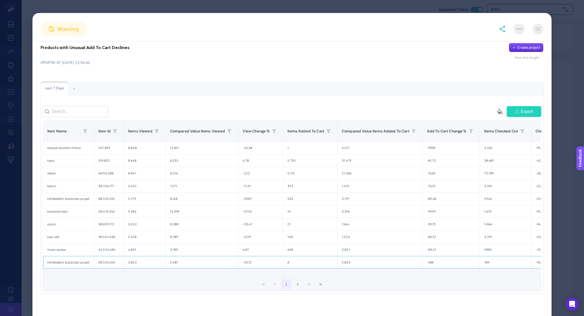
click at [296, 256] on div "0" at bounding box center [310, 262] width 54 height 12
click at [540, 26] on img at bounding box center [538, 29] width 11 height 11
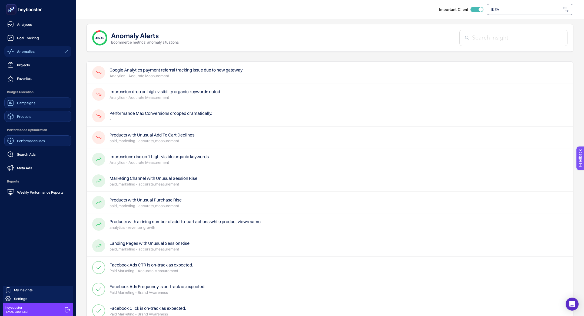
click at [29, 170] on div "Meta Ads" at bounding box center [19, 167] width 25 height 6
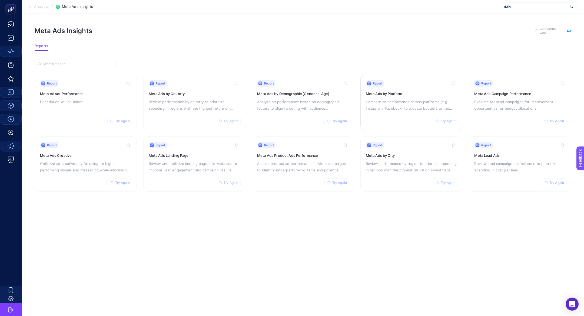
click at [397, 111] on div "Report Try Again Meta Ads by Platform Compare ad performance across platforms (…" at bounding box center [411, 102] width 91 height 44
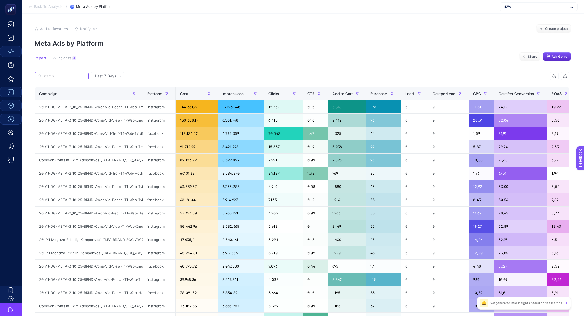
click at [68, 78] on label at bounding box center [62, 76] width 54 height 9
click at [68, 78] on input "Search" at bounding box center [64, 76] width 43 height 4
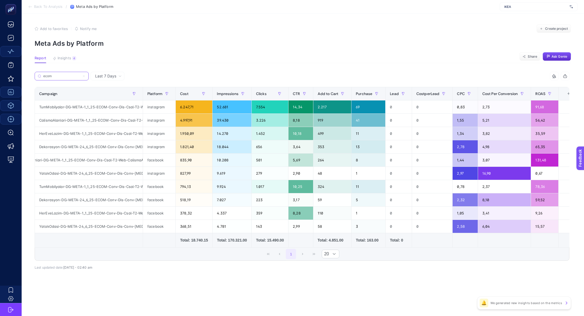
scroll to position [0, 51]
type input "ecom"
click at [125, 162] on div "CalismaAlanlari-DG-META-1_1_25-ECOM-Conv-Dis-Csal-T2-Web-CalismaAlanlari-ADV+" at bounding box center [89, 159] width 108 height 13
click at [111, 108] on div "TumMobilyalar-DG-META-1_1_25-ECOM-Conv-Dis-Csal-T2-Web-TumUrunlerCatalogSales-A…" at bounding box center [89, 106] width 108 height 13
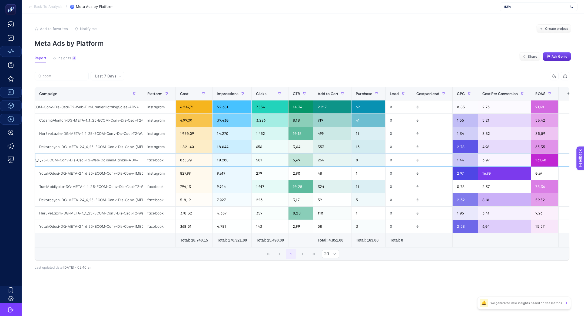
click at [129, 156] on div "CalismaAlanlari-DG-META-1_1_25-ECOM-Conv-Dis-Csal-T2-Web-CalismaAlanlari-ADV+" at bounding box center [89, 159] width 108 height 13
click at [72, 108] on div "TumMobilyalar-DG-META-1_1_25-ECOM-Conv-Dis-Csal-T2-Web-TumUrunlerCatalogSales-A…" at bounding box center [89, 106] width 108 height 13
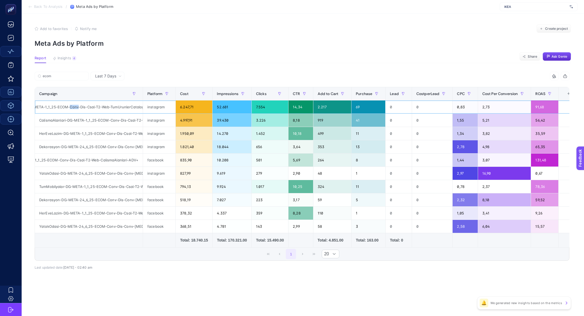
click at [72, 108] on div "TumMobilyalar-DG-META-1_1_25-ECOM-Conv-Dis-Csal-T2-Web-TumUrunlerCatalogSales-A…" at bounding box center [89, 106] width 108 height 13
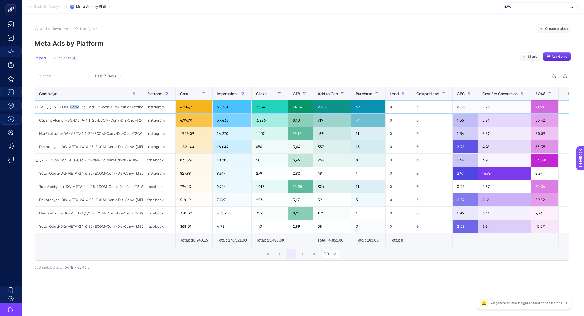
click at [72, 108] on div "TumMobilyalar-DG-META-1_1_25-ECOM-Conv-Dis-Csal-T2-Web-TumUrunlerCatalogSales-A…" at bounding box center [89, 106] width 108 height 13
click at [173, 51] on article "Add to favorites false Notify me Create project Meta Ads by Platform Report Ins…" at bounding box center [303, 165] width 563 height 302
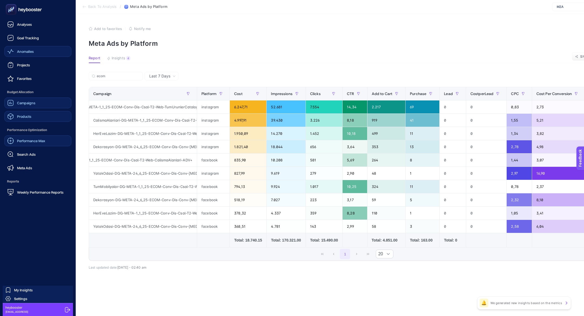
click at [27, 106] on link "Campaigns" at bounding box center [37, 102] width 67 height 11
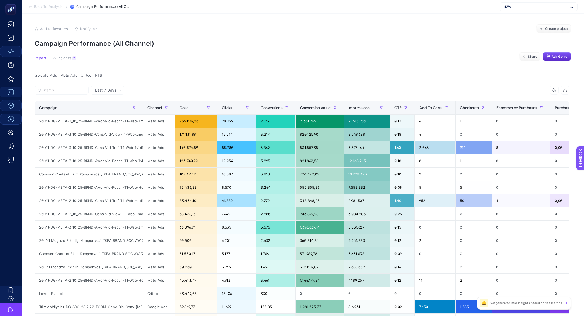
click at [513, 7] on span "IKEA" at bounding box center [535, 7] width 63 height 4
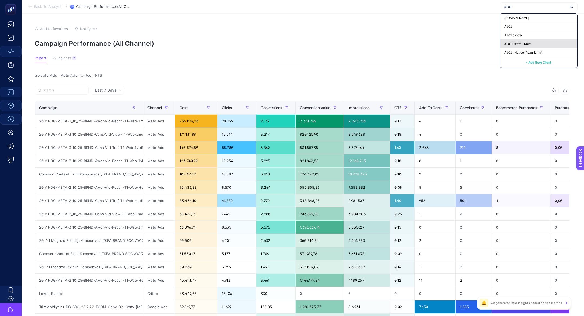
type input "a101"
click at [508, 44] on span "a101 Ekstra - New" at bounding box center [517, 44] width 27 height 4
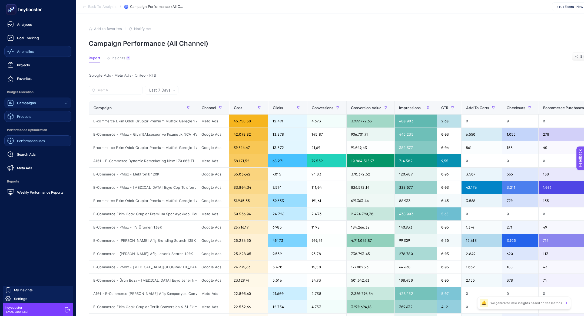
click at [35, 160] on div "Performance Max Search Ads Meta Ads" at bounding box center [37, 154] width 67 height 38
click at [31, 149] on link "Search Ads" at bounding box center [37, 154] width 67 height 11
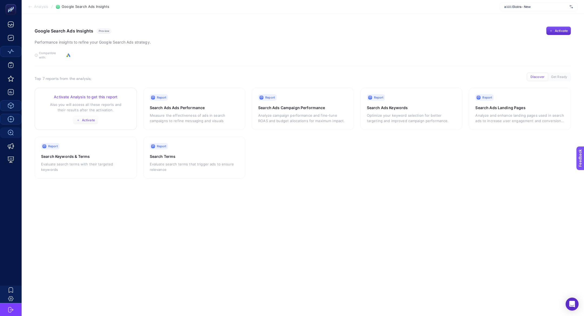
click at [86, 118] on span "Activate" at bounding box center [88, 120] width 13 height 4
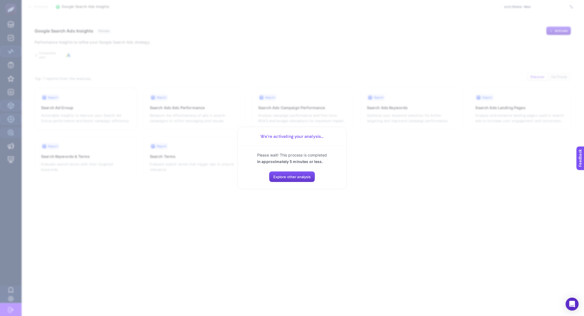
click at [278, 181] on button "Explore other analysis" at bounding box center [292, 176] width 46 height 11
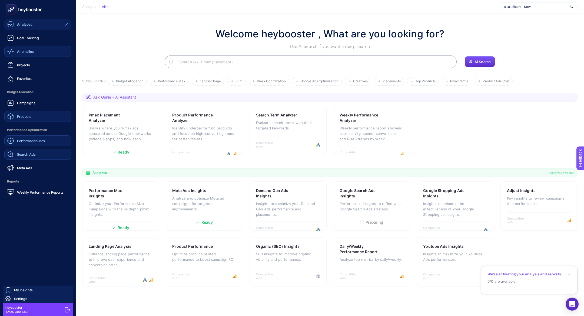
click at [39, 154] on link "Search Ads" at bounding box center [37, 154] width 67 height 11
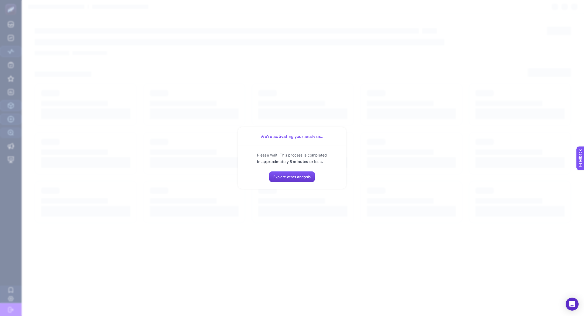
click at [276, 173] on button "Explore other analysis" at bounding box center [292, 176] width 46 height 11
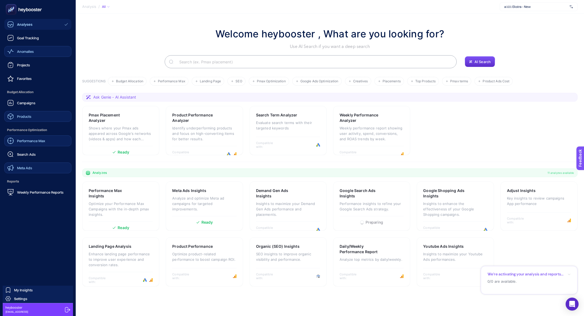
click at [37, 165] on link "Meta Ads" at bounding box center [37, 167] width 67 height 11
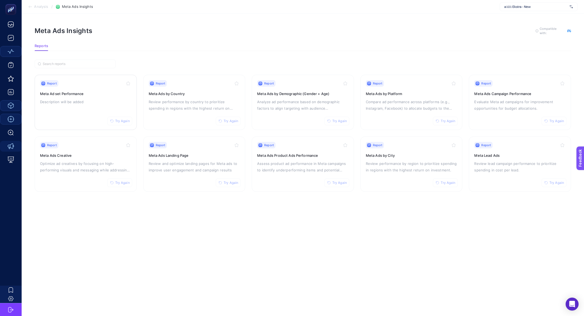
click at [55, 106] on div "Report Try Again Meta Ad set Performance Description will be added" at bounding box center [85, 102] width 91 height 44
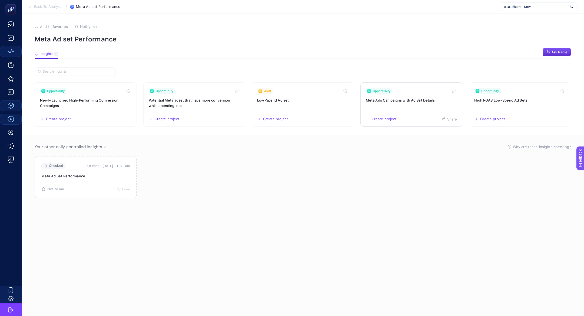
click at [418, 104] on link "Opportunity Meta Ads Campaigns with Ad Set Details Create project Share" at bounding box center [412, 104] width 102 height 44
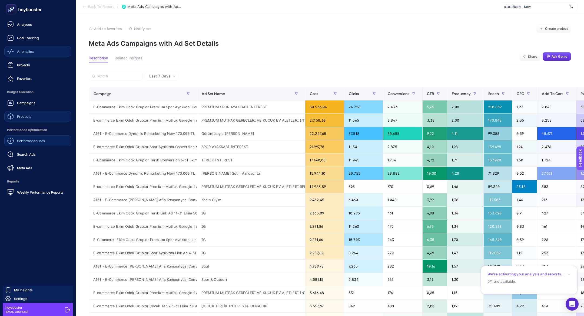
click at [29, 141] on span "Performance Max" at bounding box center [31, 140] width 28 height 4
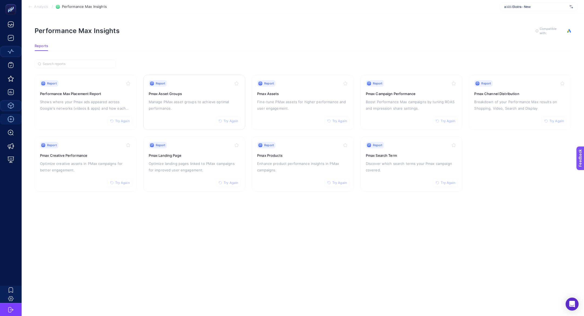
click at [194, 98] on p "Manage PMax asset groups to achieve optimal performance." at bounding box center [194, 104] width 91 height 13
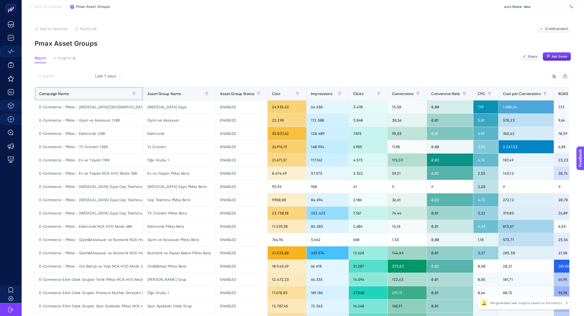
click at [87, 94] on div "Campaign Name" at bounding box center [88, 93] width 99 height 9
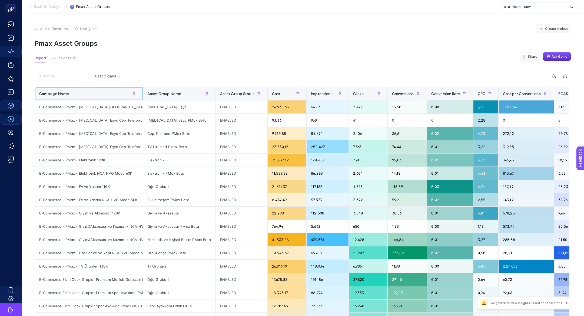
click at [87, 94] on div "Campaign Name" at bounding box center [88, 93] width 99 height 9
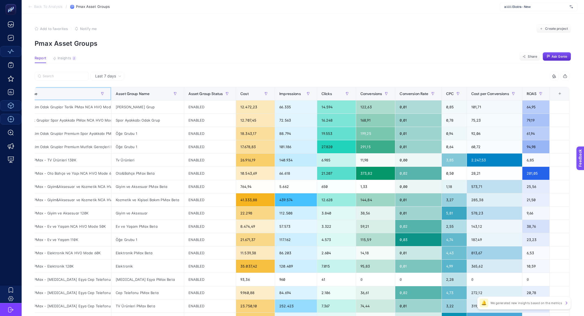
scroll to position [0, 16]
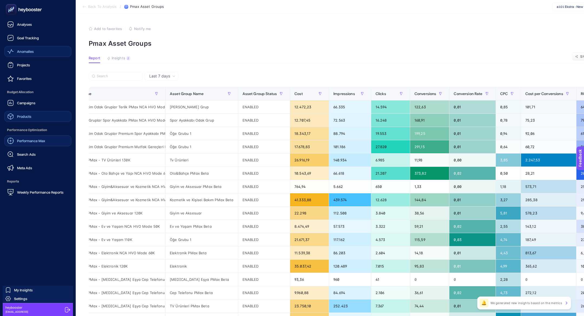
click at [19, 141] on span "Performance Max" at bounding box center [31, 140] width 28 height 4
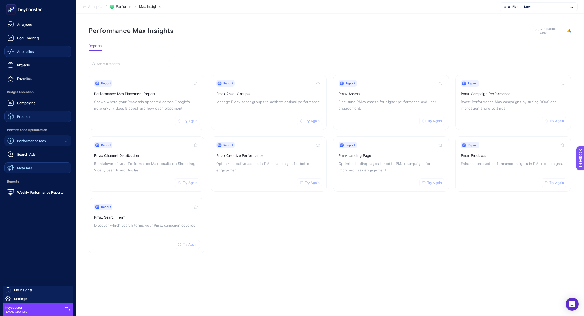
click at [34, 163] on link "Meta Ads" at bounding box center [37, 167] width 67 height 11
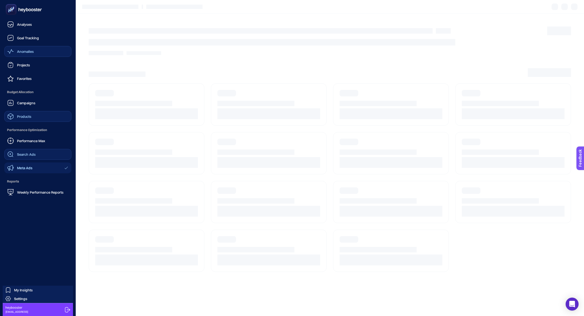
click at [34, 157] on div "Search Ads" at bounding box center [21, 154] width 28 height 6
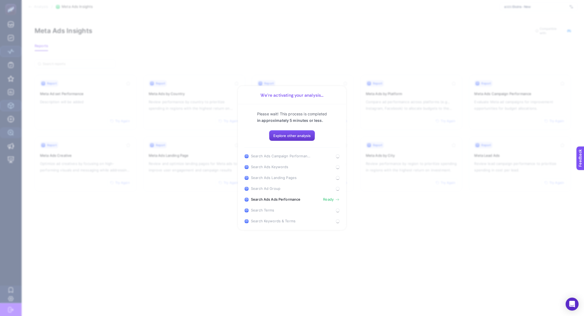
click at [295, 135] on span "Explore other analysis" at bounding box center [292, 135] width 38 height 4
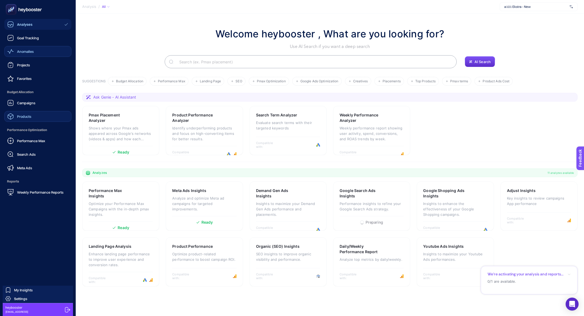
click at [21, 101] on span "Campaigns" at bounding box center [26, 103] width 18 height 4
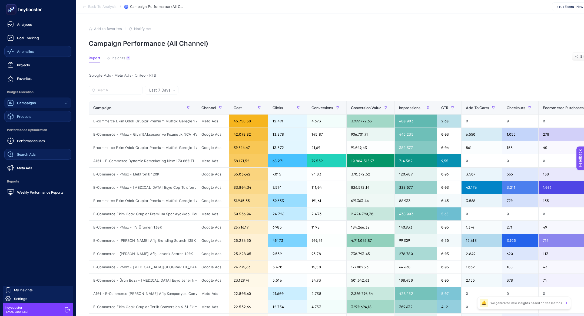
click at [45, 151] on link "Search Ads" at bounding box center [37, 154] width 67 height 11
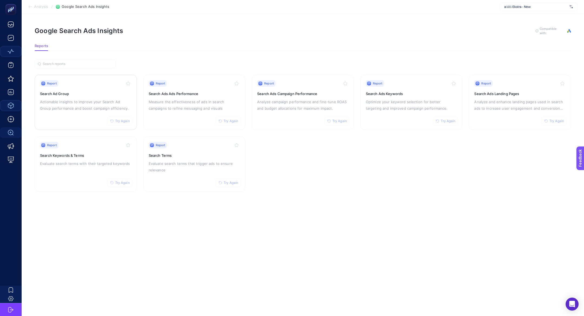
click at [68, 100] on p "Actionable insights to improve your Search Ad Group performance and boost campa…" at bounding box center [85, 104] width 91 height 13
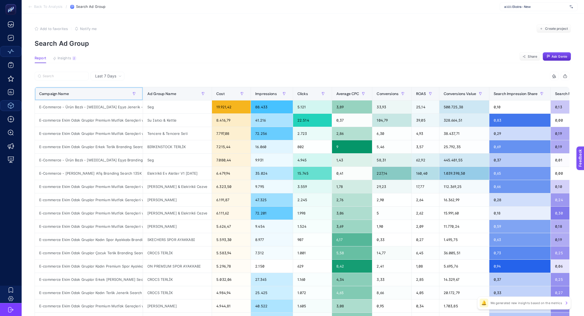
click at [77, 95] on div "Campaign Name" at bounding box center [88, 93] width 99 height 9
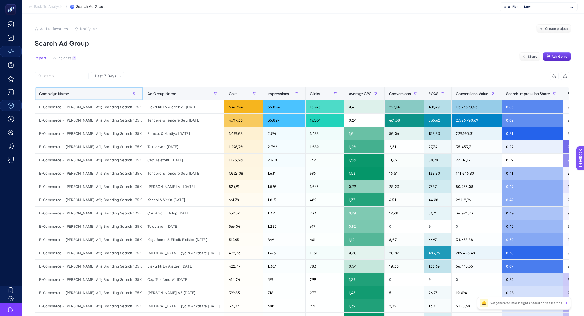
click at [77, 95] on div "Campaign Name" at bounding box center [88, 93] width 99 height 9
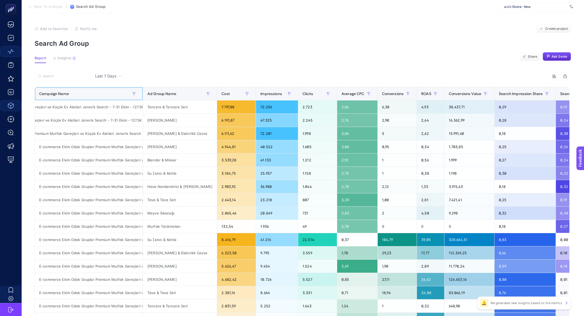
scroll to position [0, 64]
click at [181, 91] on div "Ad Group Name" at bounding box center [179, 93] width 65 height 9
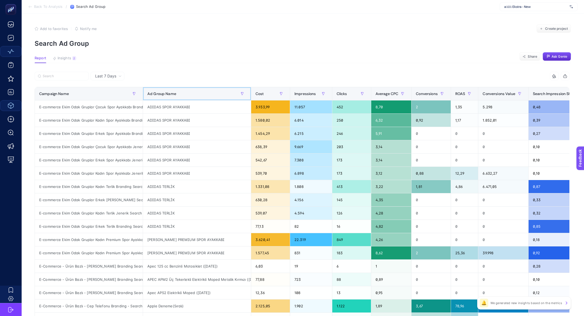
click at [181, 91] on div "Ad Group Name" at bounding box center [196, 93] width 99 height 9
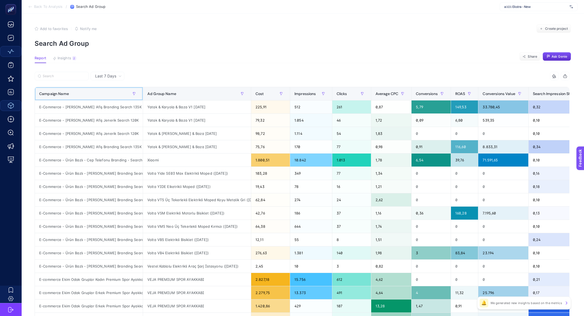
click at [83, 98] on th "Campaign Name" at bounding box center [89, 93] width 108 height 13
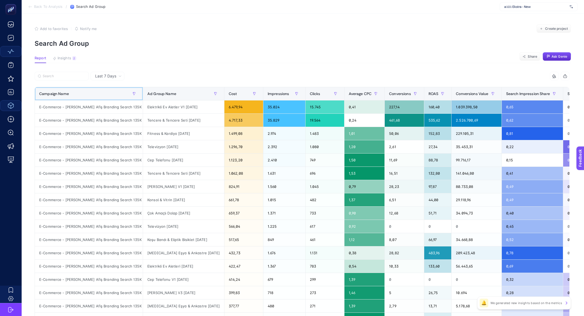
click at [83, 98] on th "Campaign Name" at bounding box center [89, 93] width 108 height 13
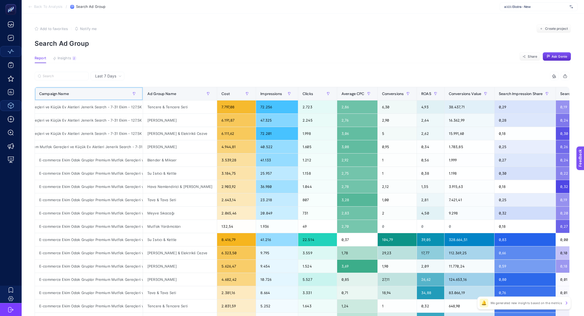
scroll to position [0, 96]
click at [57, 74] on input "Search" at bounding box center [64, 76] width 43 height 4
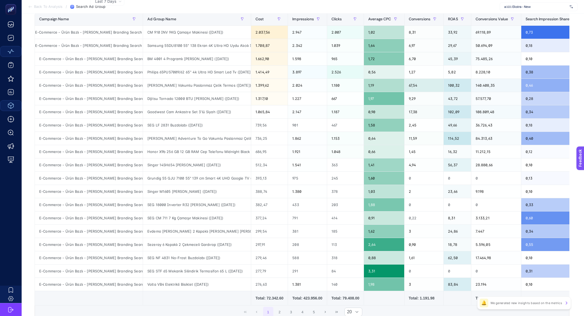
scroll to position [0, 0]
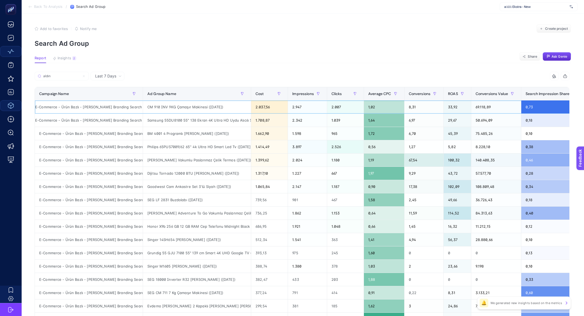
click at [72, 107] on div "E-Commerce - Ürün Bazlı - Aldın Aldın Branding Search 110K" at bounding box center [89, 106] width 108 height 13
click at [82, 94] on div "Campaign Name" at bounding box center [88, 93] width 99 height 9
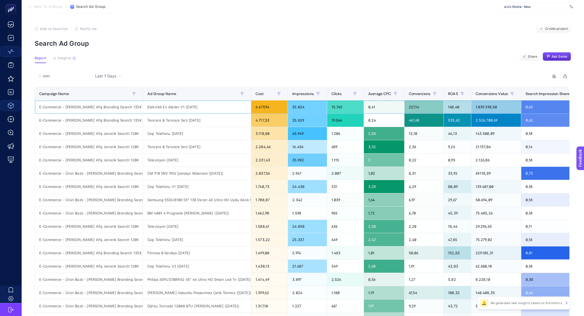
click at [86, 108] on div "E-Commerce - Aldın Aldın Afiş Branding Search 135K" at bounding box center [89, 106] width 108 height 13
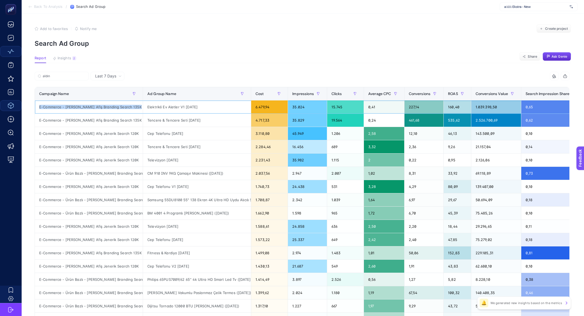
copy tr "E-Commerce - Aldın Aldın Afiş Branding Search 135K"
click at [53, 79] on label "aldın" at bounding box center [62, 76] width 54 height 9
click at [53, 78] on input "aldın" at bounding box center [64, 76] width 43 height 4
click at [53, 79] on label "aldın" at bounding box center [62, 76] width 54 height 9
click at [53, 78] on input "aldın" at bounding box center [61, 76] width 37 height 4
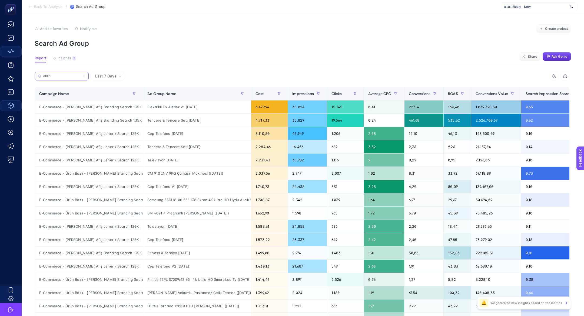
click at [52, 75] on input "aldın" at bounding box center [61, 76] width 37 height 4
paste input "E-Commerce - Aldın Aldın Afiş Branding Search 135K"
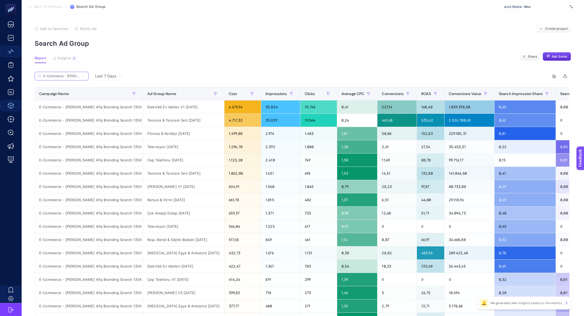
scroll to position [0, 46]
click at [143, 121] on div "Tencere & Tencere Seti [DATE]" at bounding box center [183, 120] width 81 height 13
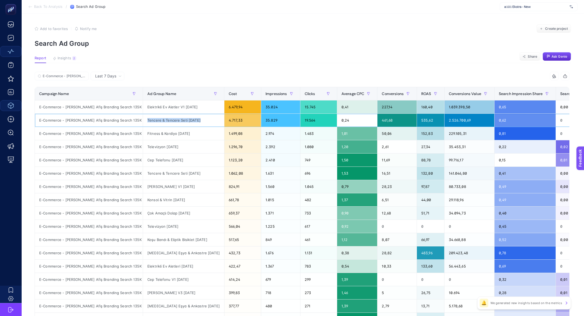
click at [143, 121] on div "Tencere & Tencere Seti [DATE]" at bounding box center [183, 120] width 81 height 13
click at [454, 119] on div "2.526.700,69" at bounding box center [470, 120] width 50 height 13
click at [453, 120] on div "2.526.700,69" at bounding box center [470, 120] width 50 height 13
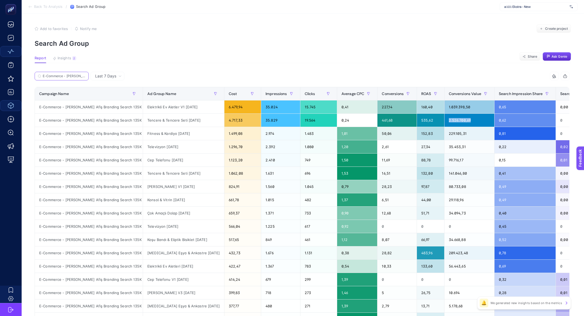
click at [75, 75] on input "E-Commerce - Aldın Aldın Afiş Branding Search 135K" at bounding box center [64, 76] width 43 height 4
click at [75, 75] on input "E-Commerce - Aldın Aldın Afiş Branding Search 135K" at bounding box center [61, 76] width 37 height 4
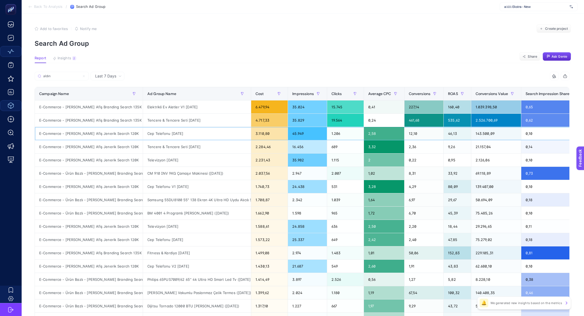
click at [91, 130] on div "E-Commerce - Aldın Aldın Afiş Jenerik Search 120K" at bounding box center [89, 133] width 108 height 13
click at [90, 109] on div "E-Commerce - Aldın Aldın Afiş Branding Search 135K" at bounding box center [89, 106] width 108 height 13
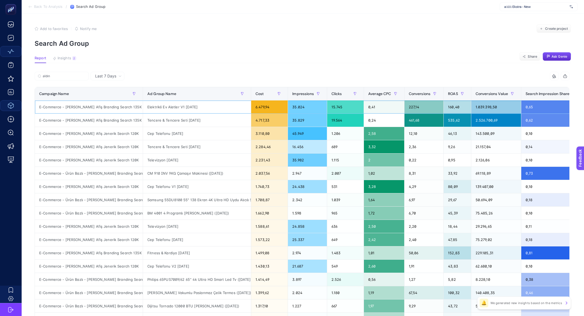
click at [90, 109] on div "E-Commerce - Aldın Aldın Afiş Branding Search 135K" at bounding box center [89, 106] width 108 height 13
click at [95, 135] on div "E-Commerce - Aldın Aldın Afiş Jenerik Search 120K" at bounding box center [89, 133] width 108 height 13
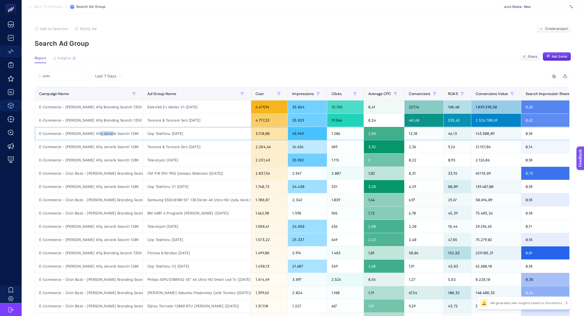
click at [95, 135] on div "E-Commerce - Aldın Aldın Afiş Jenerik Search 120K" at bounding box center [89, 133] width 108 height 13
click at [59, 77] on input "aldın" at bounding box center [64, 76] width 43 height 4
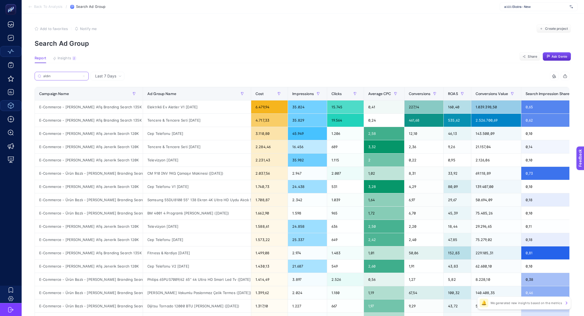
click at [59, 77] on input "aldın" at bounding box center [61, 76] width 37 height 4
paste input "E-Commerce - Aldın Aldın Afiş Jenerik Search 120K"
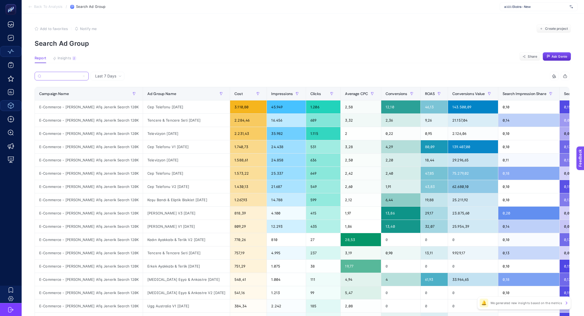
type input "E-Commerce - Aldın Aldın Afiş Jenerik Search 120K"
click at [82, 77] on label "E-Commerce - Aldın Aldın Afiş Jenerik Search 120K" at bounding box center [62, 76] width 54 height 9
click at [80, 77] on input "E-Commerce - Aldın Aldın Afiş Jenerik Search 120K" at bounding box center [61, 76] width 37 height 4
click at [84, 77] on icon at bounding box center [83, 75] width 3 height 3
click at [80, 77] on input "E-Commerce - Aldın Aldın Afiş Jenerik Search 120K" at bounding box center [61, 76] width 37 height 4
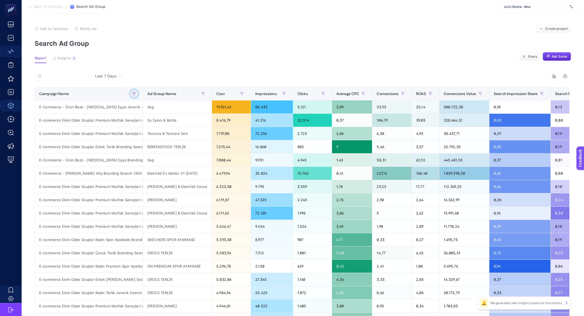
click at [134, 95] on button "button" at bounding box center [134, 93] width 9 height 9
click at [172, 123] on span "Starts with" at bounding box center [158, 123] width 48 height 11
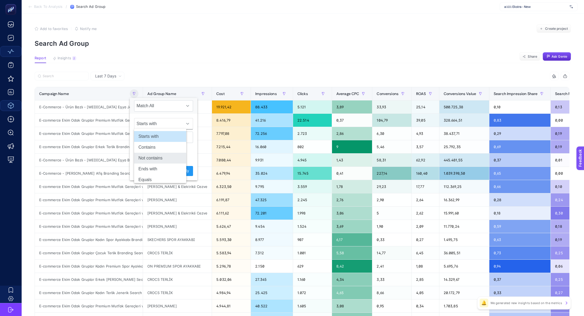
click at [159, 157] on li "Not contains" at bounding box center [160, 158] width 52 height 11
click at [156, 138] on input "text" at bounding box center [163, 136] width 59 height 11
type input "aldın aldın"
click at [180, 168] on span "Apply" at bounding box center [184, 171] width 9 height 6
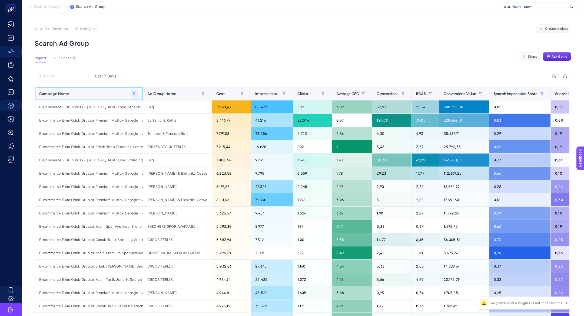
click at [110, 89] on div "Campaign Name" at bounding box center [88, 93] width 99 height 9
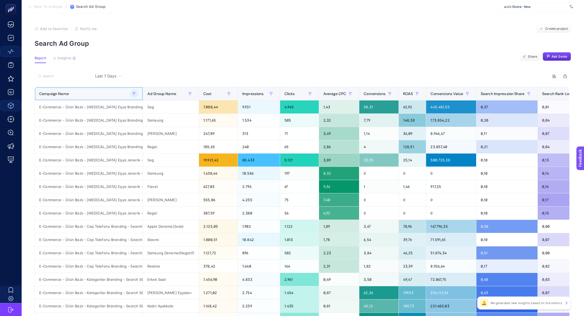
click at [110, 89] on div "Campaign Name" at bounding box center [88, 93] width 99 height 9
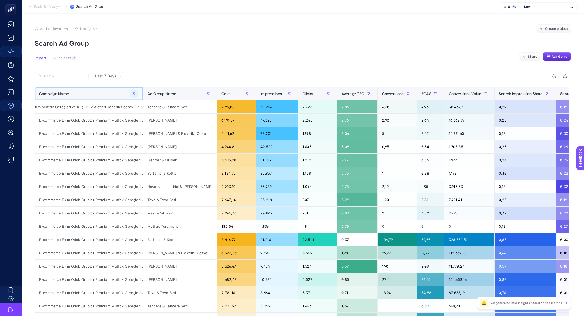
scroll to position [0, 71]
click at [45, 73] on label at bounding box center [62, 76] width 54 height 9
click at [45, 74] on input "Search" at bounding box center [64, 76] width 43 height 4
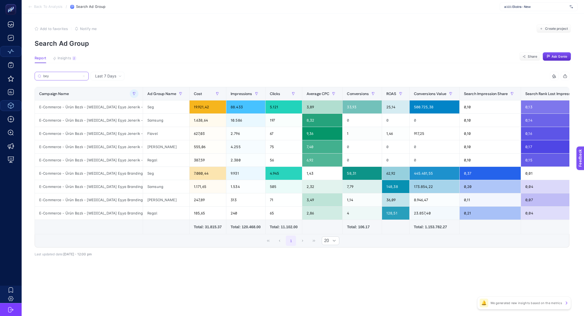
scroll to position [0, 6]
click at [92, 103] on div "E-Commerce - Ürün Bazlı - [MEDICAL_DATA] Eşya Jenerik - Search 120K" at bounding box center [89, 106] width 108 height 13
click at [65, 79] on label "bey" at bounding box center [62, 76] width 54 height 9
click at [65, 78] on input "bey" at bounding box center [64, 76] width 43 height 4
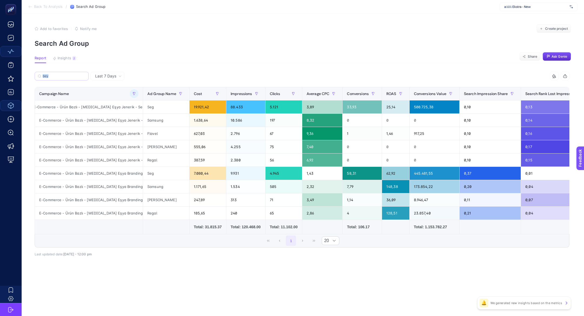
click at [65, 79] on label "bey" at bounding box center [62, 76] width 54 height 9
click at [65, 78] on input "bey" at bounding box center [64, 76] width 43 height 4
click at [65, 79] on label "bey" at bounding box center [62, 76] width 54 height 9
click at [65, 78] on input "bey" at bounding box center [61, 76] width 37 height 4
click at [65, 78] on label "bey" at bounding box center [62, 76] width 54 height 9
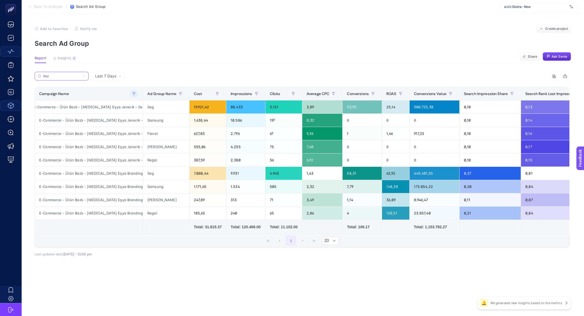
click at [65, 78] on input "bey" at bounding box center [61, 76] width 37 height 4
click at [65, 77] on input "bey" at bounding box center [61, 76] width 37 height 4
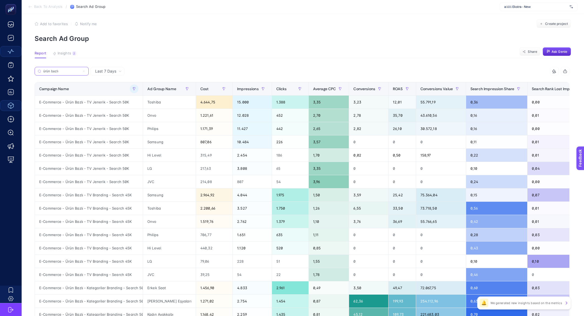
scroll to position [0, 0]
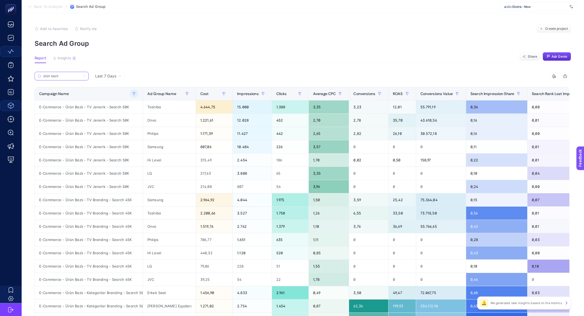
click at [72, 76] on input "ürün bazlı" at bounding box center [61, 76] width 37 height 4
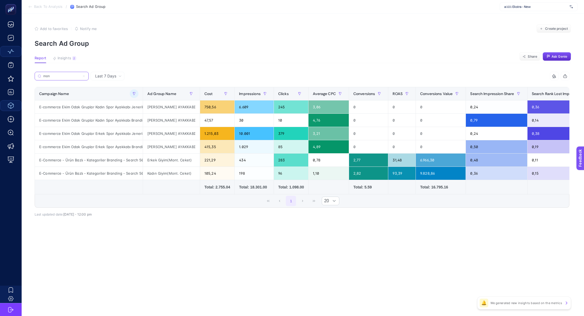
type input "mon"
click at [85, 74] on label "mon" at bounding box center [62, 76] width 54 height 9
click at [80, 74] on input "mon" at bounding box center [61, 76] width 37 height 4
click at [85, 76] on icon at bounding box center [83, 75] width 3 height 3
click at [80, 76] on input "mon" at bounding box center [61, 76] width 37 height 4
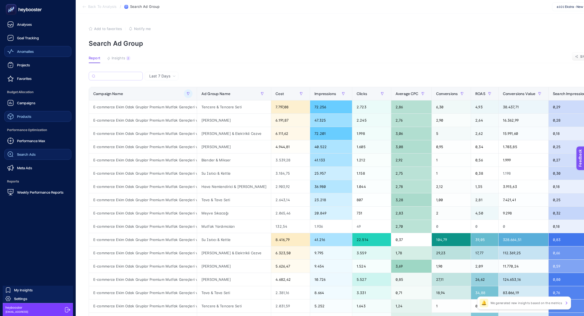
click at [32, 154] on span "Search Ads" at bounding box center [26, 154] width 19 height 4
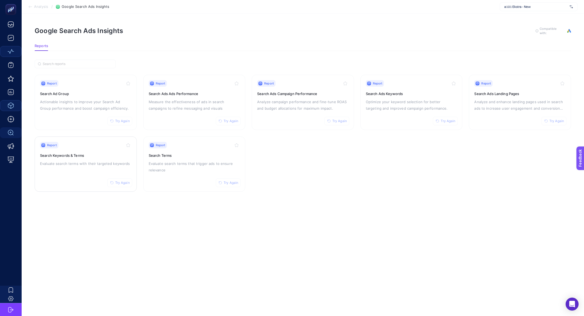
click at [69, 155] on h3 "Search Keywords & Terms" at bounding box center [85, 155] width 91 height 5
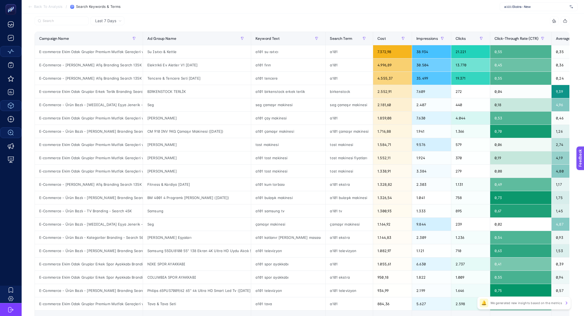
scroll to position [55, 0]
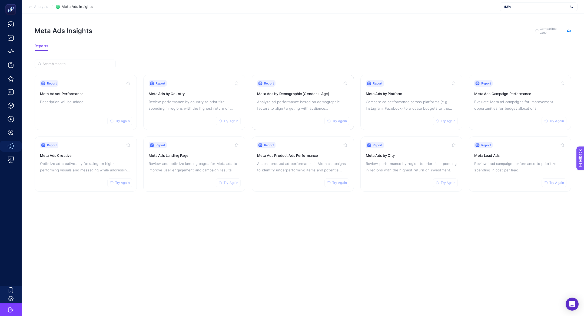
click at [319, 115] on div "Report Try Again Meta Ads by Demographic (Gender + Age) Analyze ad performance …" at bounding box center [302, 102] width 91 height 44
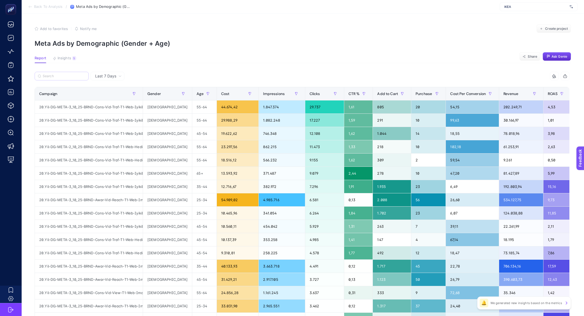
click at [73, 80] on label at bounding box center [62, 76] width 54 height 9
click at [73, 78] on input "Search" at bounding box center [64, 76] width 43 height 4
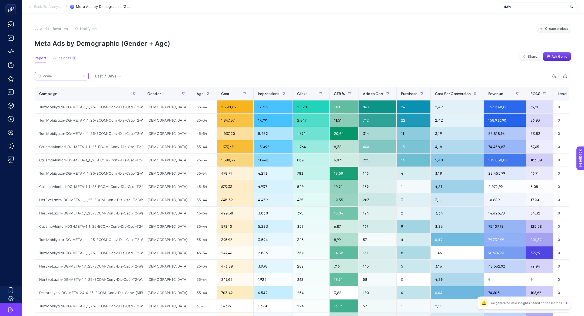
type input "ecom"
click at [488, 91] on span "Revenue" at bounding box center [495, 93] width 15 height 4
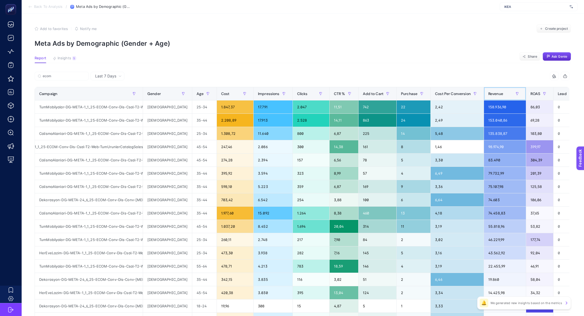
scroll to position [0, 65]
click at [192, 109] on div "25-34" at bounding box center [204, 106] width 24 height 13
click at [192, 146] on div "45-54" at bounding box center [204, 146] width 24 height 13
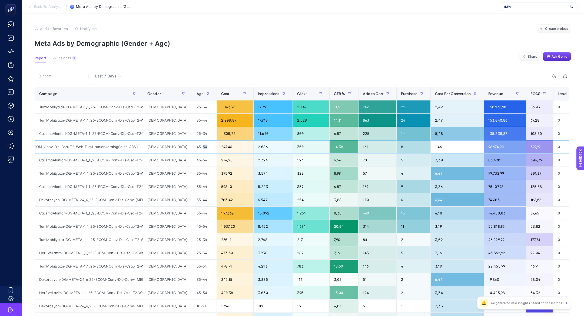
click at [192, 146] on div "45-54" at bounding box center [204, 146] width 24 height 13
drag, startPoint x: 211, startPoint y: 145, endPoint x: 206, endPoint y: 144, distance: 5.2
click at [217, 144] on div "247,46" at bounding box center [235, 146] width 37 height 13
click at [155, 133] on div "female" at bounding box center [167, 133] width 49 height 13
click at [153, 145] on div "male" at bounding box center [167, 146] width 49 height 13
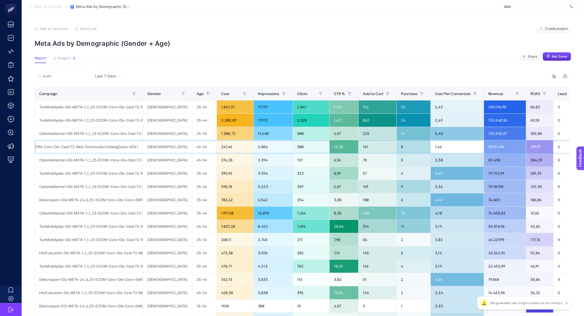
click at [153, 145] on div "male" at bounding box center [167, 146] width 49 height 13
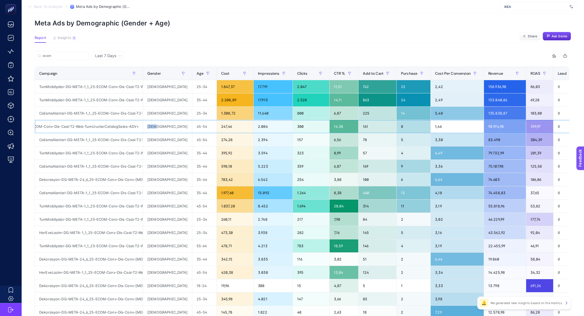
scroll to position [19, 0]
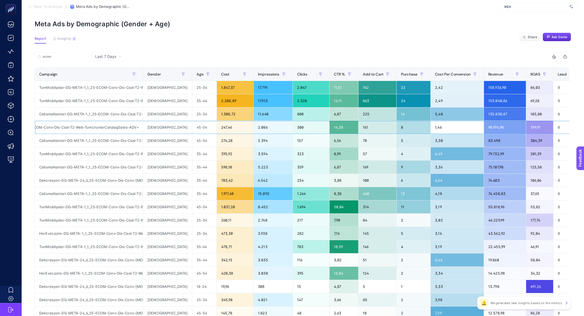
click at [491, 127] on div "98.974,90" at bounding box center [505, 127] width 42 height 13
click at [69, 42] on button "Insights 5 We generated new insights based on the metrics" at bounding box center [65, 40] width 24 height 7
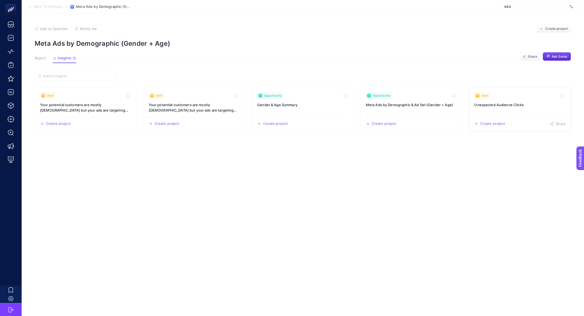
click at [507, 105] on h3 "Unexpected Audience Clicks" at bounding box center [519, 104] width 91 height 5
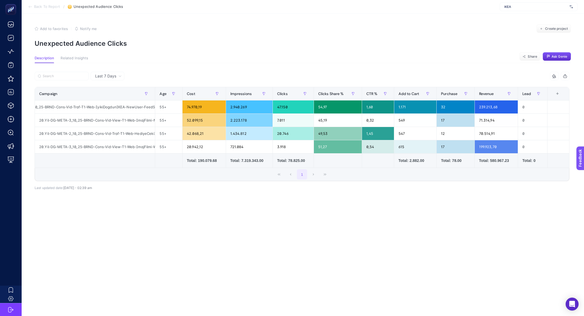
scroll to position [0, 41]
click at [32, 7] on icon at bounding box center [30, 7] width 4 height 4
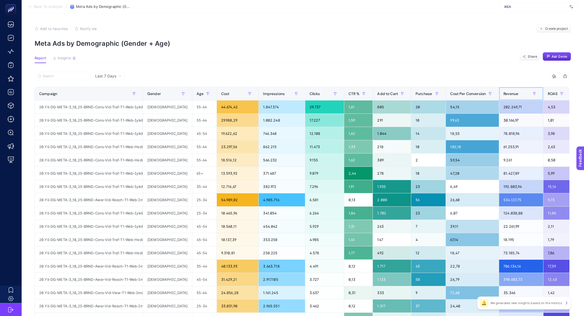
click at [504, 95] on span "Revenue" at bounding box center [511, 93] width 15 height 4
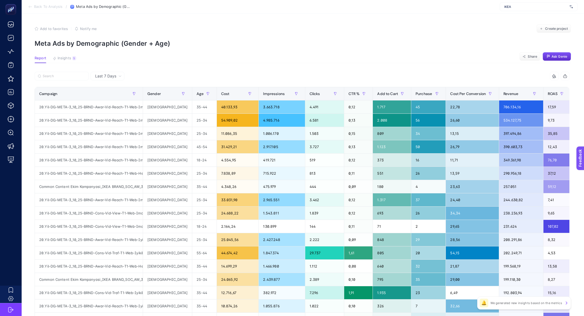
click at [58, 71] on article "Add to favorites false Notify me Create project Meta Ads by Demographic (Gender…" at bounding box center [303, 225] width 563 height 423
click at [58, 72] on label at bounding box center [62, 76] width 54 height 9
click at [58, 74] on input "Search" at bounding box center [64, 76] width 43 height 4
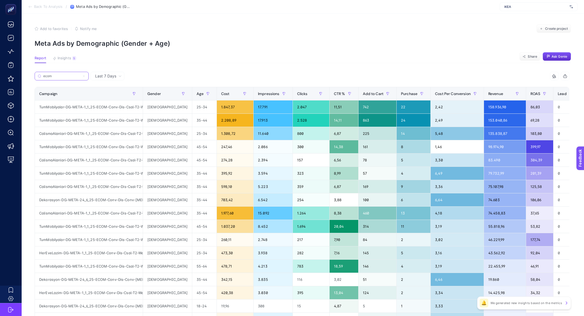
type input "ecom"
click at [103, 173] on div "TumMobilyalar-DG-META-1_1_25-ECOM-Conv-Dis-Csal-T2-Web-TumUrunlerCatalogSales-A…" at bounding box center [89, 173] width 108 height 13
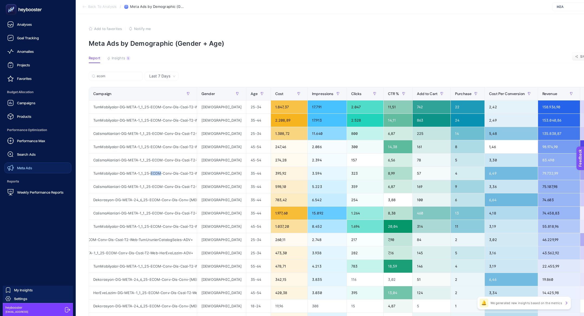
click at [28, 168] on span "Meta Ads" at bounding box center [24, 168] width 15 height 4
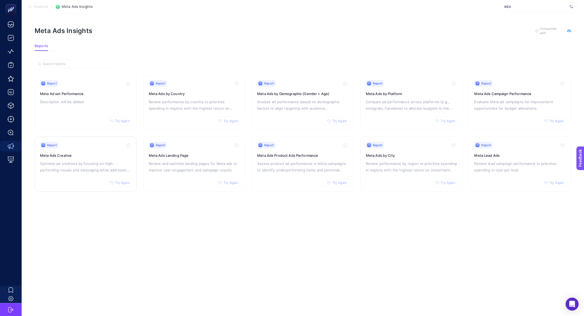
click at [73, 172] on div "Report Try Again Meta Ads Creative Optimize ad creatives by focusing on high-pe…" at bounding box center [85, 164] width 91 height 44
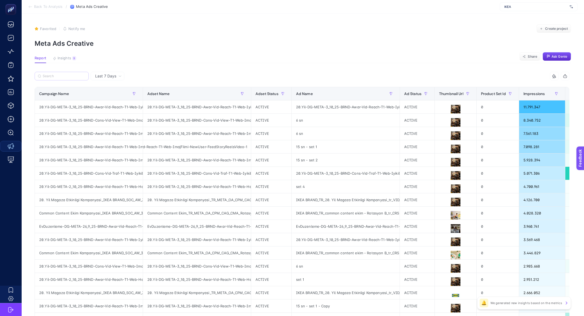
click at [85, 73] on label at bounding box center [62, 76] width 54 height 9
click at [85, 74] on input "Search" at bounding box center [64, 76] width 43 height 4
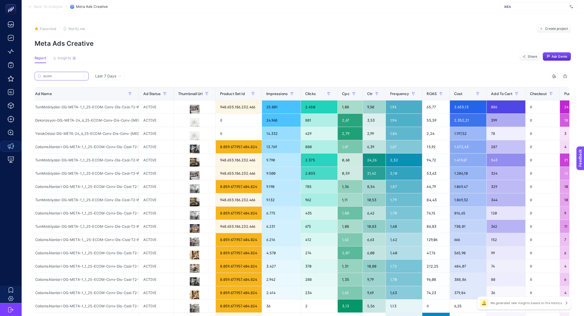
scroll to position [0, 254]
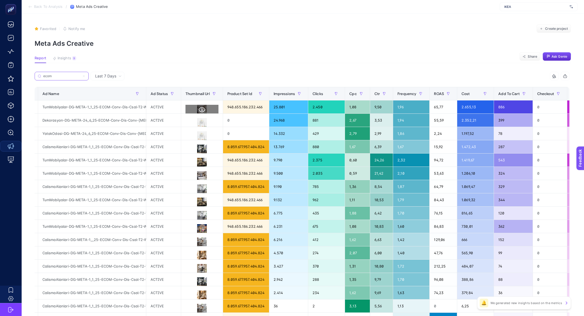
type input "ecom"
click at [205, 112] on button at bounding box center [202, 110] width 33 height 10
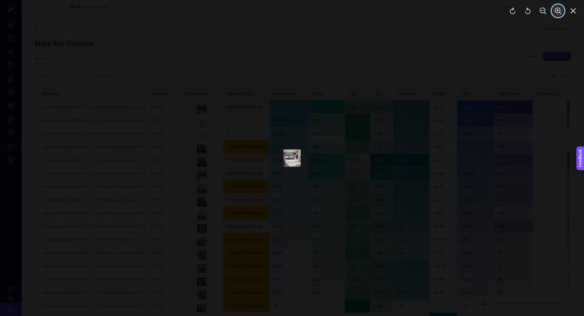
click at [559, 14] on icon "Zoom In" at bounding box center [558, 11] width 6 height 6
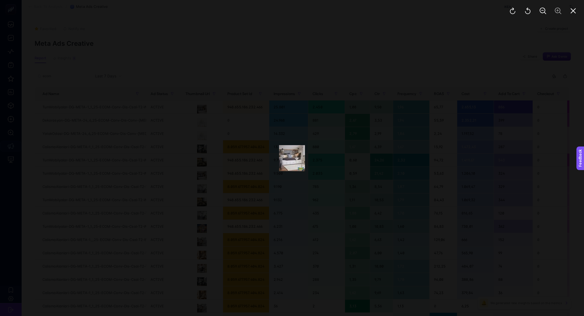
click at [580, 9] on div at bounding box center [543, 11] width 82 height 22
click at [577, 10] on button "Close" at bounding box center [573, 10] width 13 height 13
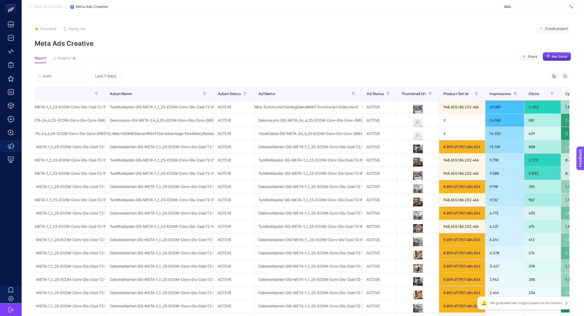
scroll to position [0, 33]
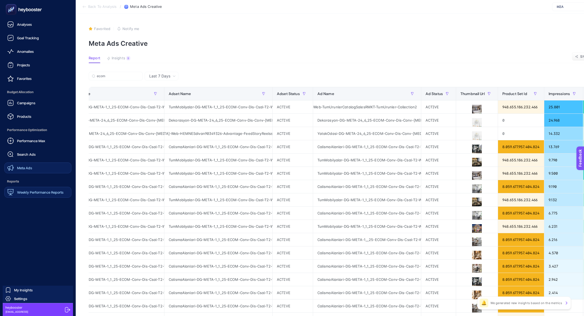
click at [33, 192] on span "Weekly Performance Reports" at bounding box center [40, 192] width 47 height 4
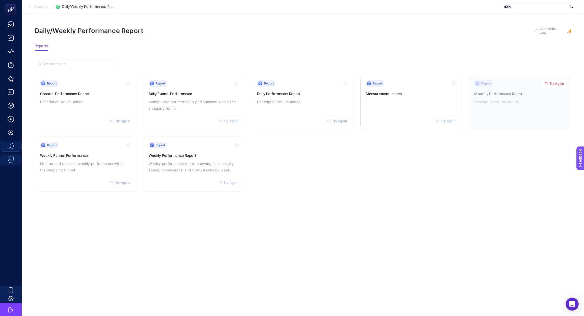
click at [397, 86] on div "Report Try Again Measurement Issues ." at bounding box center [411, 102] width 91 height 44
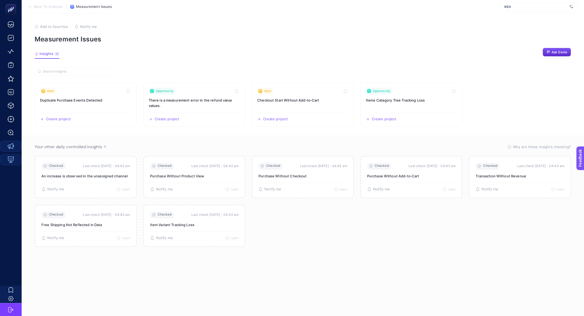
click at [163, 62] on article "Add to favorites false Notify me Measurement Issues Insights 11 We generated ne…" at bounding box center [303, 165] width 563 height 302
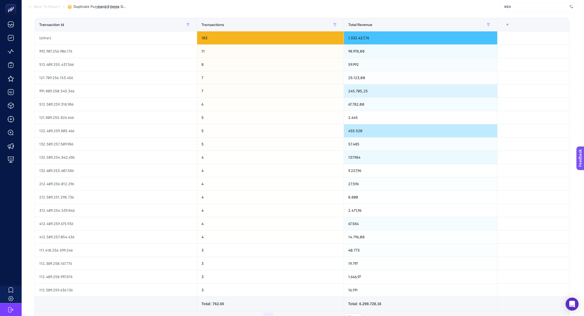
scroll to position [76, 0]
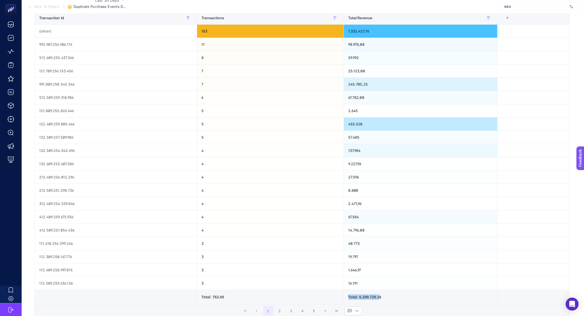
drag, startPoint x: 376, startPoint y: 295, endPoint x: 341, endPoint y: 294, distance: 34.9
click at [344, 294] on td "Total: 6.299.728.16" at bounding box center [421, 297] width 154 height 14
click at [350, 295] on div "Total: 6.299.728.16" at bounding box center [420, 296] width 145 height 5
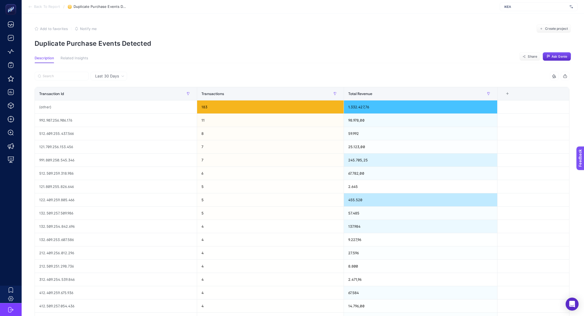
scroll to position [0, 0]
click at [49, 108] on div "(other)" at bounding box center [116, 106] width 162 height 13
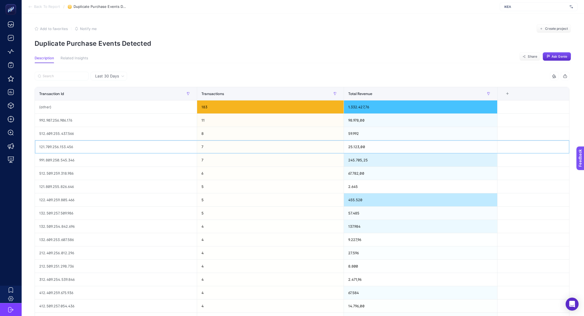
click at [62, 145] on div "121.709.256.153.456" at bounding box center [116, 146] width 162 height 13
click at [125, 71] on div "Last 30 Days 2 items selected Transaction Id Transactions Total Revenue 3 items…" at bounding box center [302, 246] width 544 height 367
click at [124, 72] on div "Last 30 Days" at bounding box center [109, 76] width 37 height 9
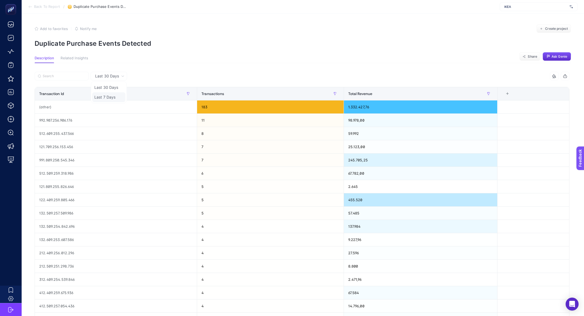
click at [116, 95] on li "Last 7 Days" at bounding box center [108, 97] width 33 height 10
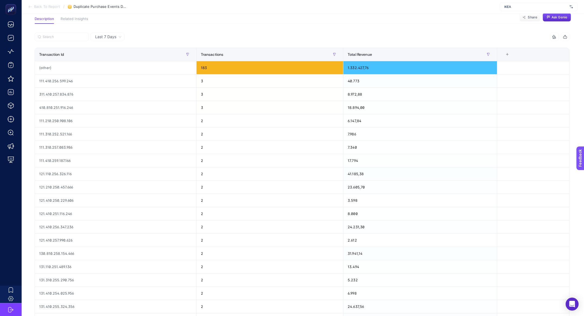
scroll to position [40, 0]
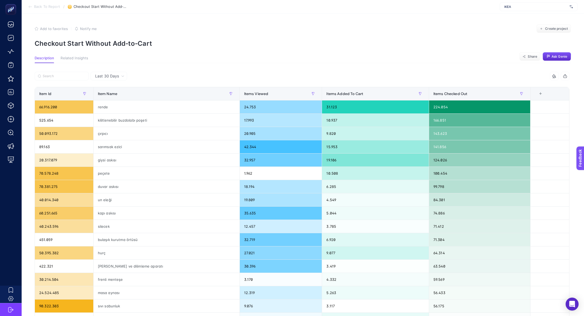
click at [82, 46] on p "Checkout Start Without Add‑to‑Cart" at bounding box center [303, 43] width 537 height 8
click at [121, 103] on div "rende" at bounding box center [167, 106] width 146 height 13
click at [121, 104] on div "rende" at bounding box center [167, 106] width 146 height 13
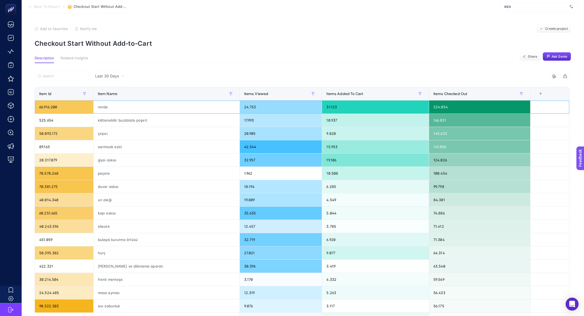
click at [121, 104] on div "rende" at bounding box center [167, 106] width 146 height 13
click at [457, 111] on div "224.054" at bounding box center [479, 106] width 101 height 13
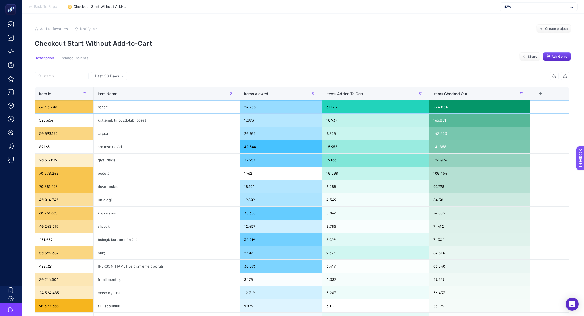
click at [366, 113] on div "31.123" at bounding box center [375, 106] width 107 height 13
drag, startPoint x: 337, startPoint y: 108, endPoint x: 307, endPoint y: 108, distance: 30.0
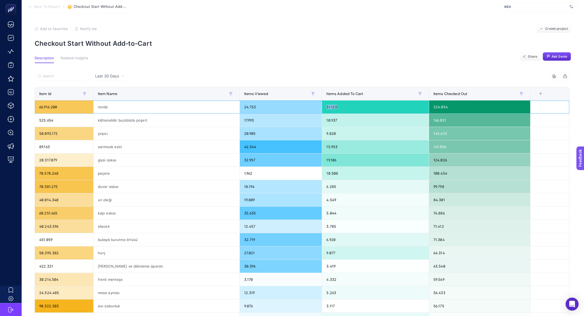
click at [322, 108] on div "31.123" at bounding box center [375, 106] width 107 height 13
click at [436, 80] on div "4 items selected" at bounding box center [302, 78] width 535 height 12
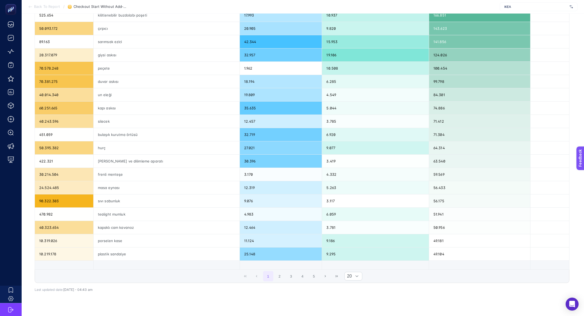
scroll to position [107, 0]
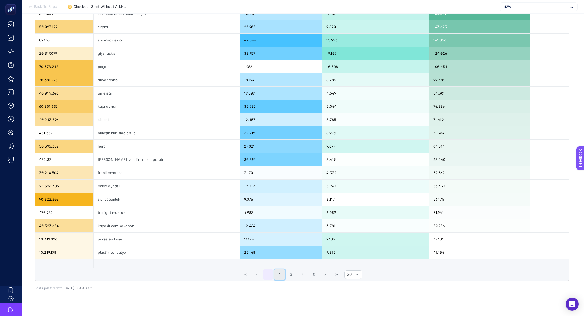
click at [282, 273] on button "2" at bounding box center [280, 274] width 10 height 10
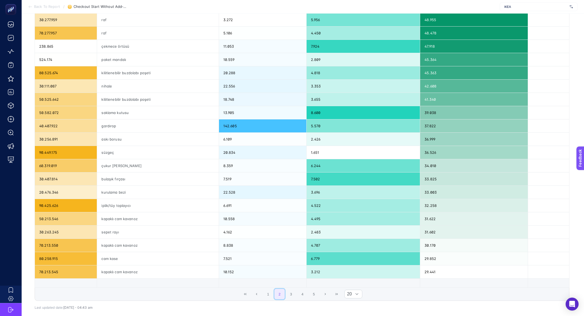
scroll to position [88, 0]
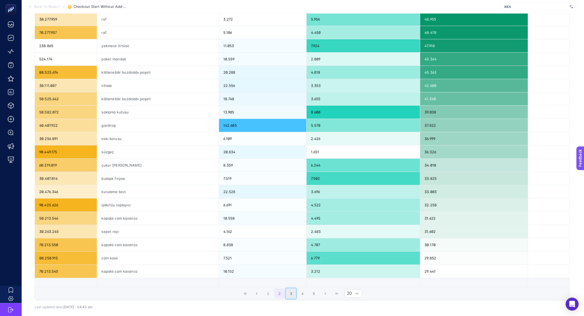
click at [289, 292] on button "3" at bounding box center [291, 293] width 10 height 10
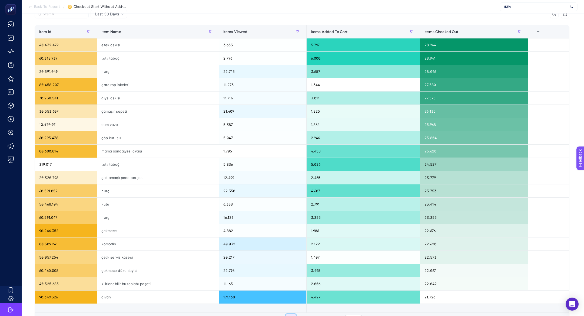
scroll to position [110, 0]
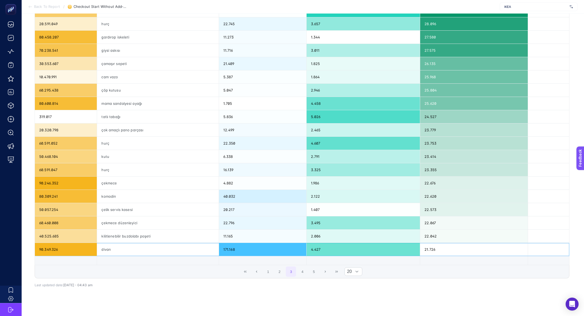
click at [169, 245] on div "divan" at bounding box center [157, 249] width 121 height 13
click at [310, 250] on div "4.427" at bounding box center [363, 249] width 113 height 13
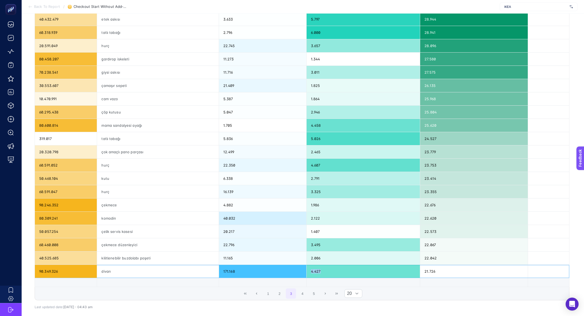
scroll to position [88, 0]
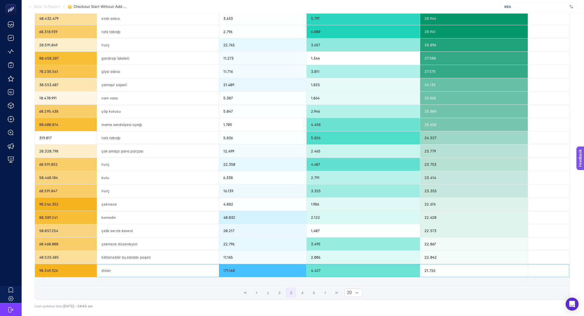
click at [465, 269] on div "21.726" at bounding box center [474, 270] width 108 height 13
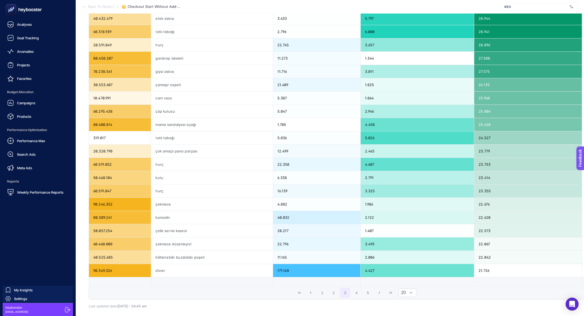
click at [6, 2] on div at bounding box center [37, 9] width 67 height 19
click at [10, 9] on icon at bounding box center [10, 9] width 5 height 5
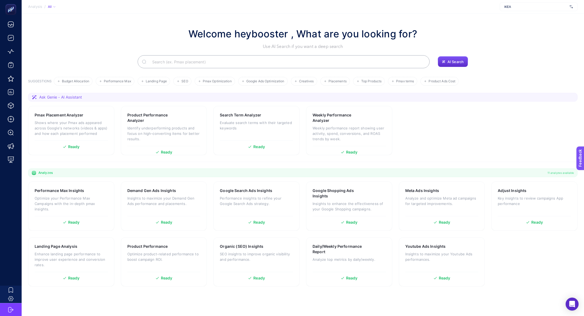
click at [204, 61] on input "Search" at bounding box center [286, 61] width 277 height 15
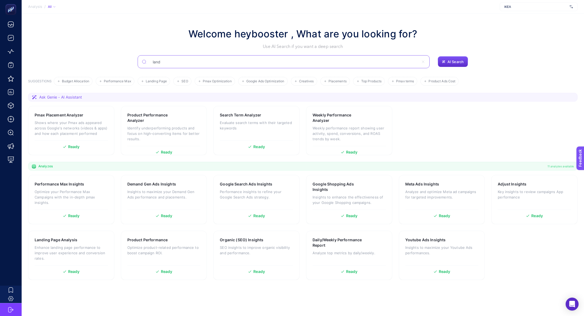
type input "land"
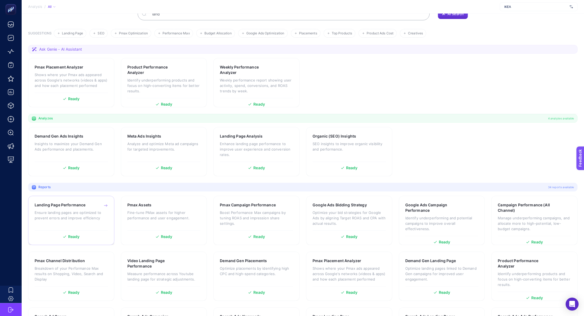
scroll to position [55, 0]
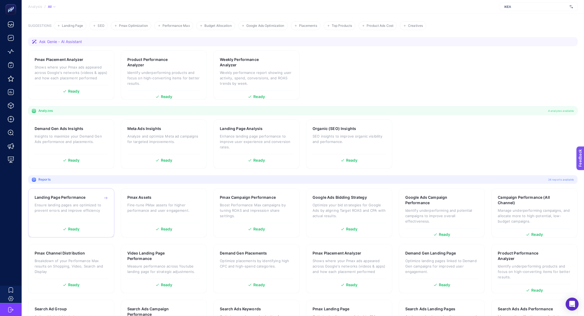
click at [73, 201] on div "Landing Page Performance Ensure landing pages are optimized to prevent errors a…" at bounding box center [71, 206] width 73 height 25
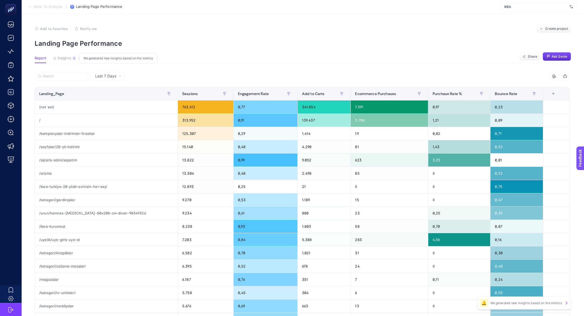
click at [68, 60] on span "Insights" at bounding box center [65, 58] width 14 height 4
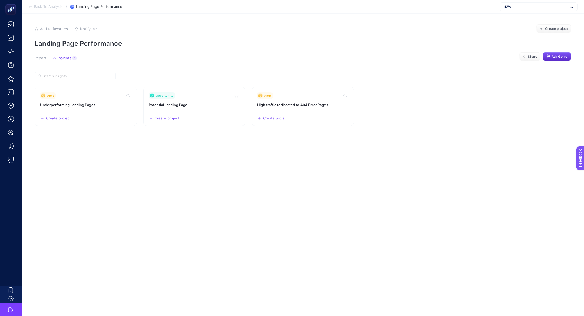
click at [36, 58] on span "Report" at bounding box center [41, 58] width 12 height 4
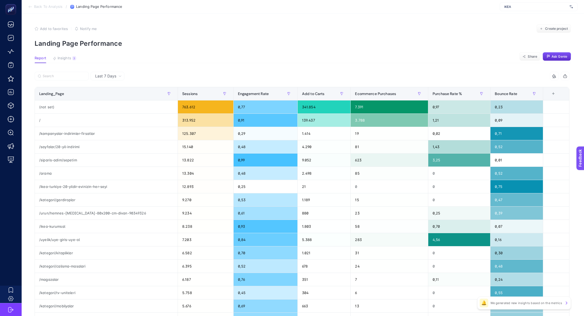
click at [39, 9] on section "Back To Analysis / Landing Page Performance IKEA" at bounding box center [303, 7] width 563 height 14
click at [35, 5] on span "Back To Analysis" at bounding box center [48, 7] width 28 height 4
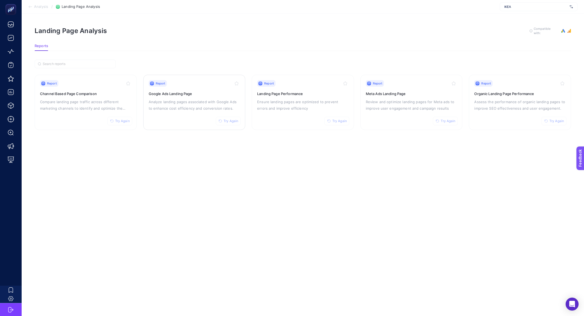
click at [169, 97] on div "Report Try Again Google Ads Landing Page Analyze landing pages associated with …" at bounding box center [194, 102] width 91 height 44
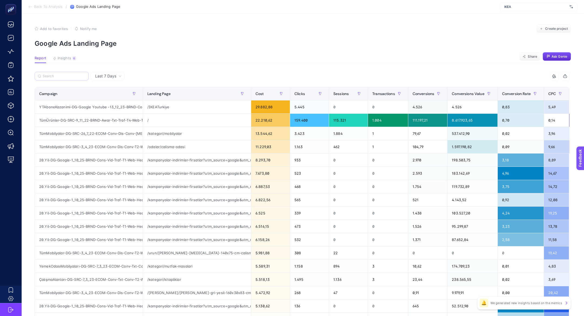
click at [70, 73] on label at bounding box center [62, 76] width 54 height 9
click at [70, 74] on input "Search" at bounding box center [64, 76] width 43 height 4
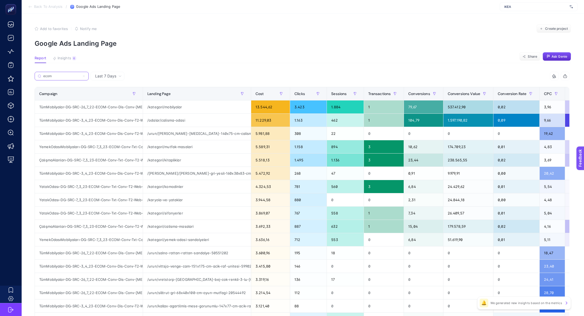
type input "ecom"
click at [188, 133] on div "/urun/[PERSON_NAME]-[MEDICAL_DATA]-140x75-cm-calisma-masasi-70538200" at bounding box center [197, 133] width 108 height 13
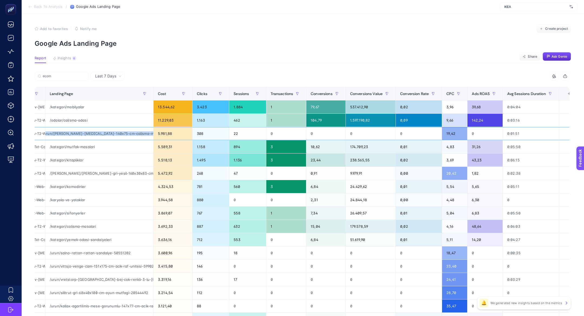
scroll to position [0, 100]
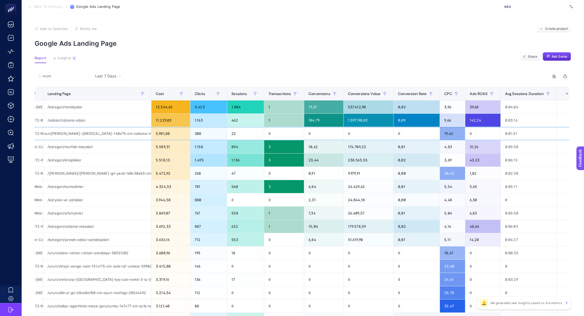
click at [528, 137] on div "0:01:51" at bounding box center [529, 133] width 56 height 13
click at [55, 133] on div "/urun/[PERSON_NAME]-[MEDICAL_DATA]-140x75-cm-calisma-masasi-70538200" at bounding box center [97, 133] width 108 height 13
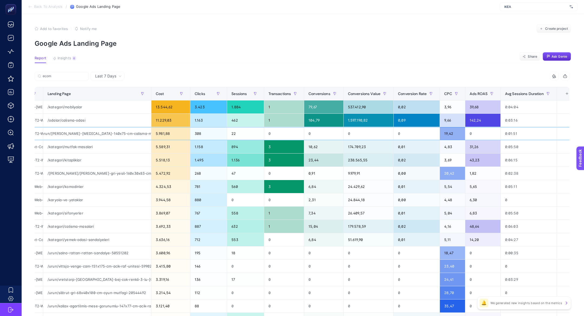
click at [55, 133] on div "/urun/[PERSON_NAME]-[MEDICAL_DATA]-140x75-cm-calisma-masasi-70538200" at bounding box center [97, 133] width 108 height 13
click at [60, 134] on div "/urun/[PERSON_NAME]-[MEDICAL_DATA]-140x75-cm-calisma-masasi-70538200" at bounding box center [97, 133] width 108 height 13
copy div "[PERSON_NAME]"
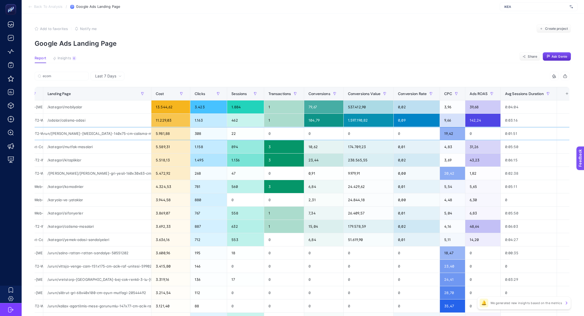
click at [82, 133] on div "/urun/[PERSON_NAME]-[MEDICAL_DATA]-140x75-cm-calisma-masasi-70538200" at bounding box center [97, 133] width 108 height 13
copy tr "/urun/[PERSON_NAME]-[MEDICAL_DATA]-140x75-cm-calisma-masasi-70538200"
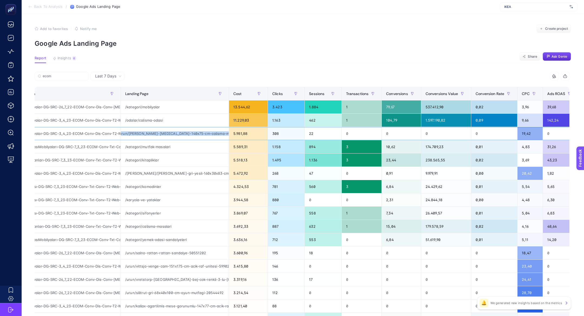
scroll to position [0, 21]
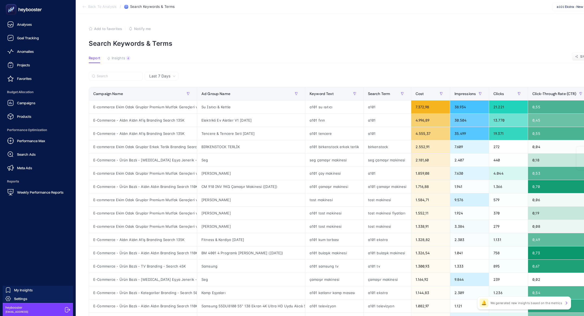
click at [40, 169] on link "Meta Ads" at bounding box center [37, 167] width 67 height 11
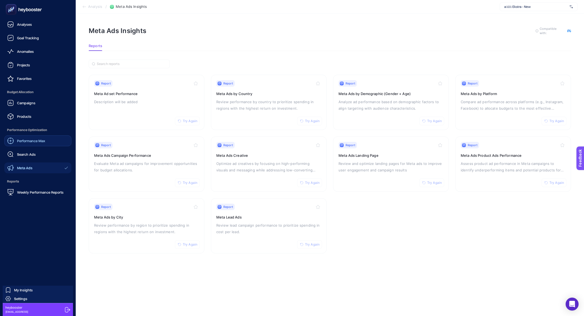
click at [38, 139] on span "Performance Max" at bounding box center [31, 140] width 28 height 4
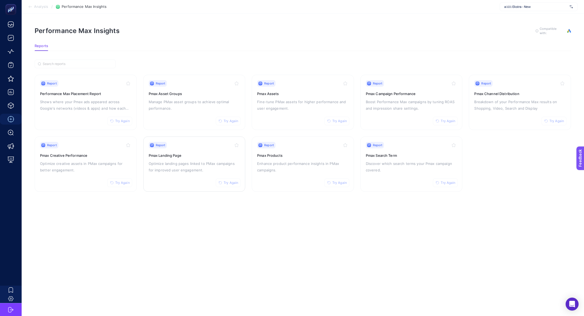
click at [193, 147] on div "Report Try Again Pmax Landing Page Optimize landing pages linked to PMax campai…" at bounding box center [194, 164] width 91 height 44
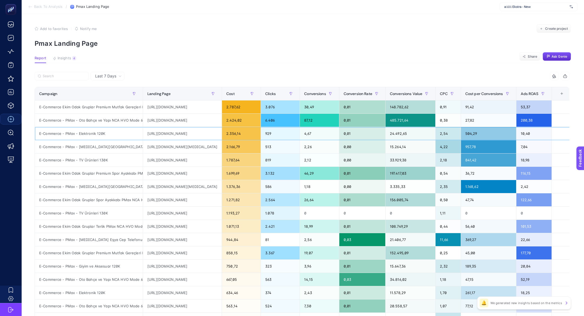
click at [95, 130] on div "E-Commerce - PMax - Elektronik 120K" at bounding box center [89, 133] width 108 height 13
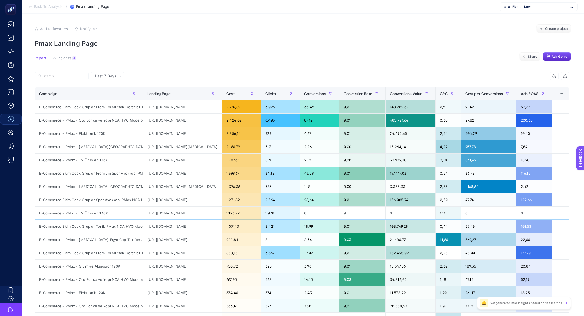
click at [111, 208] on div "E-Commerce - PMax - TV Ürünleri 130K" at bounding box center [89, 212] width 108 height 13
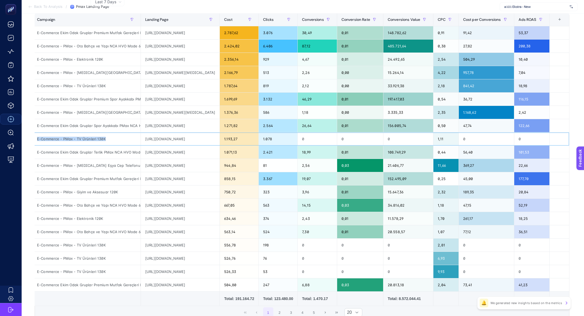
scroll to position [0, 0]
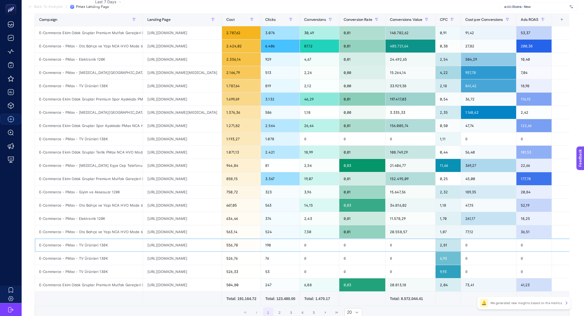
click at [195, 248] on div "[URL][DOMAIN_NAME]" at bounding box center [182, 244] width 79 height 13
